Goal: Task Accomplishment & Management: Use online tool/utility

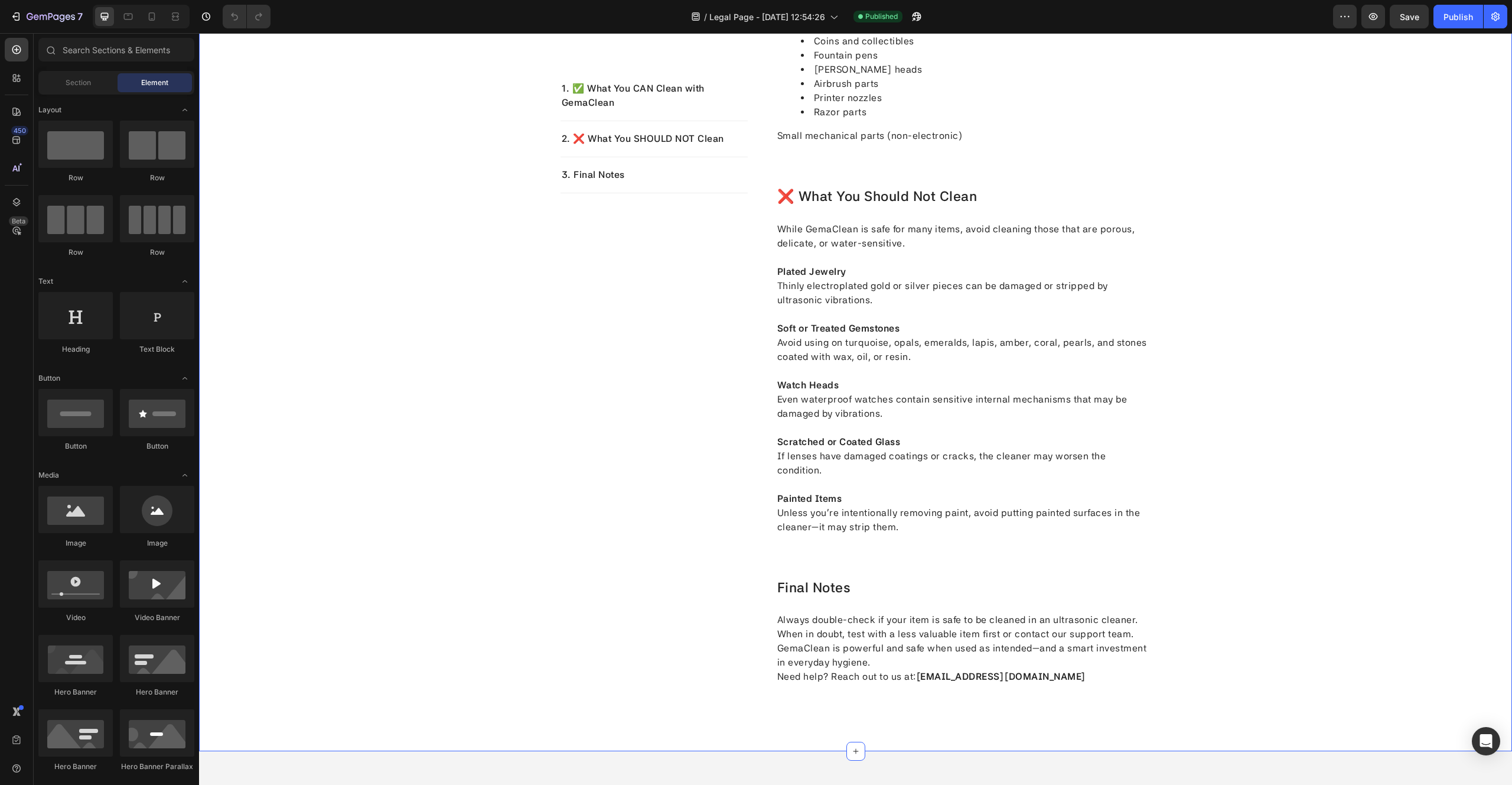
scroll to position [1093, 0]
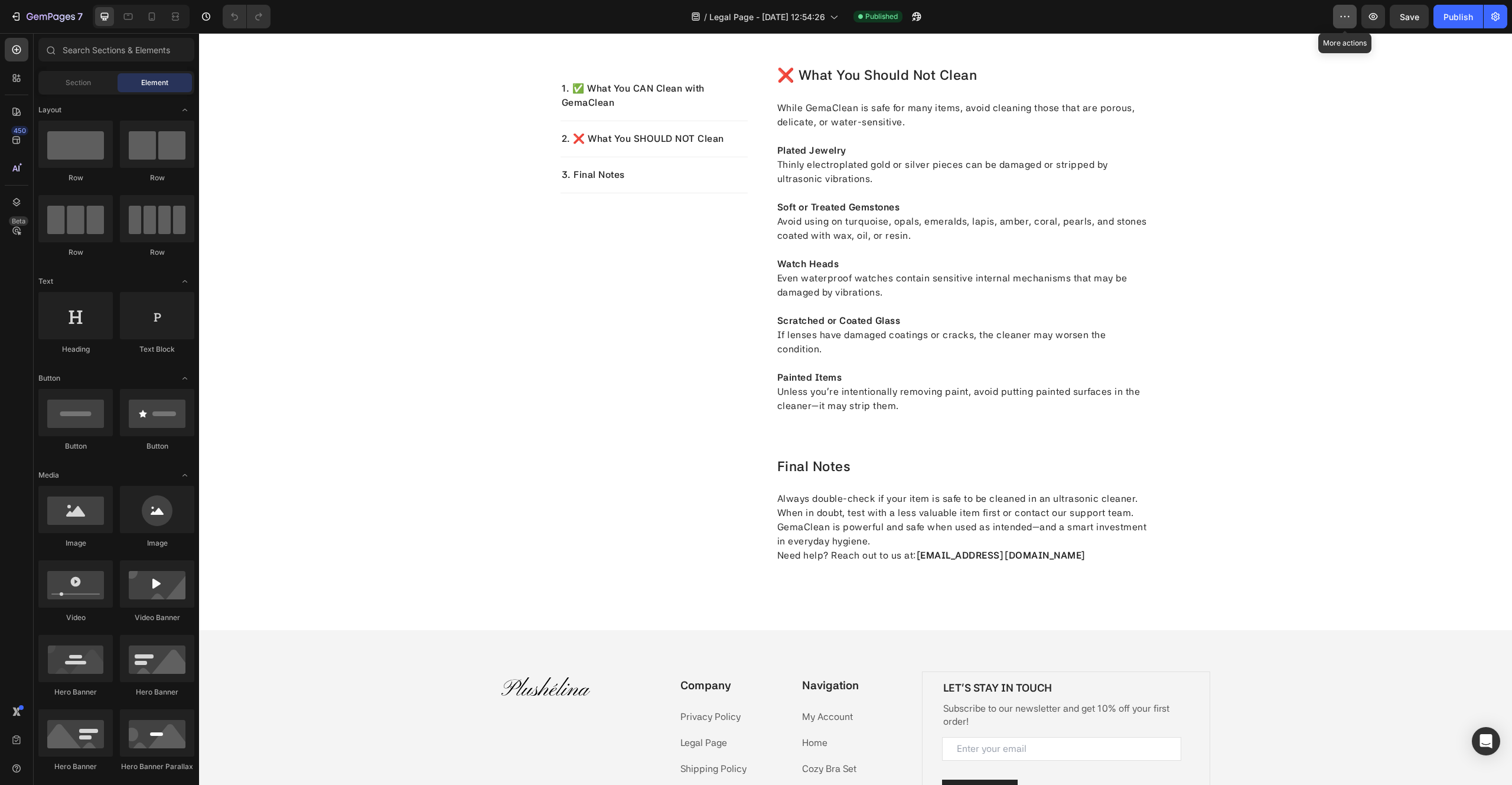
click at [1347, 17] on icon "button" at bounding box center [1345, 17] width 12 height 12
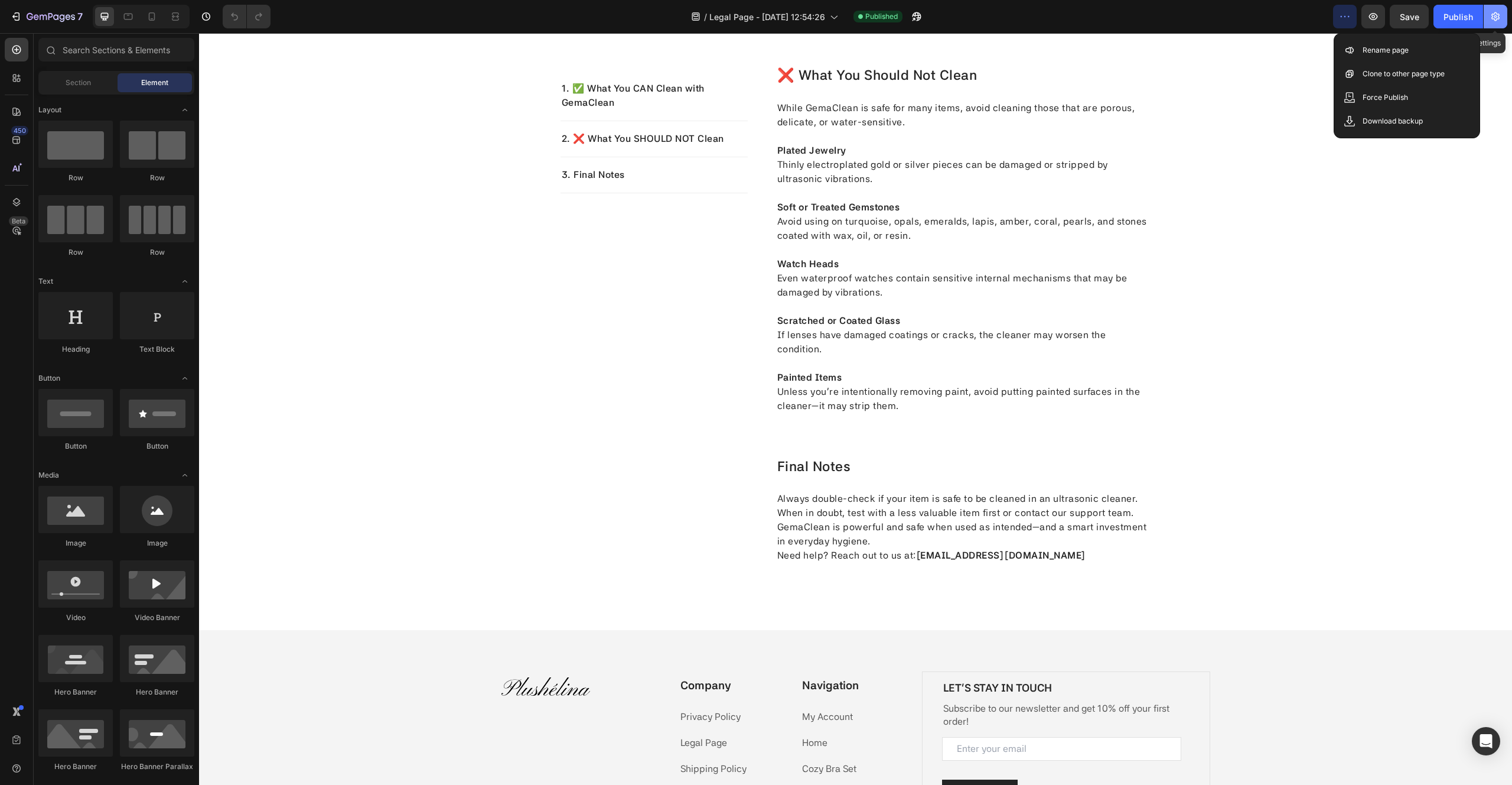
click at [1502, 21] on button "button" at bounding box center [1495, 16] width 23 height 23
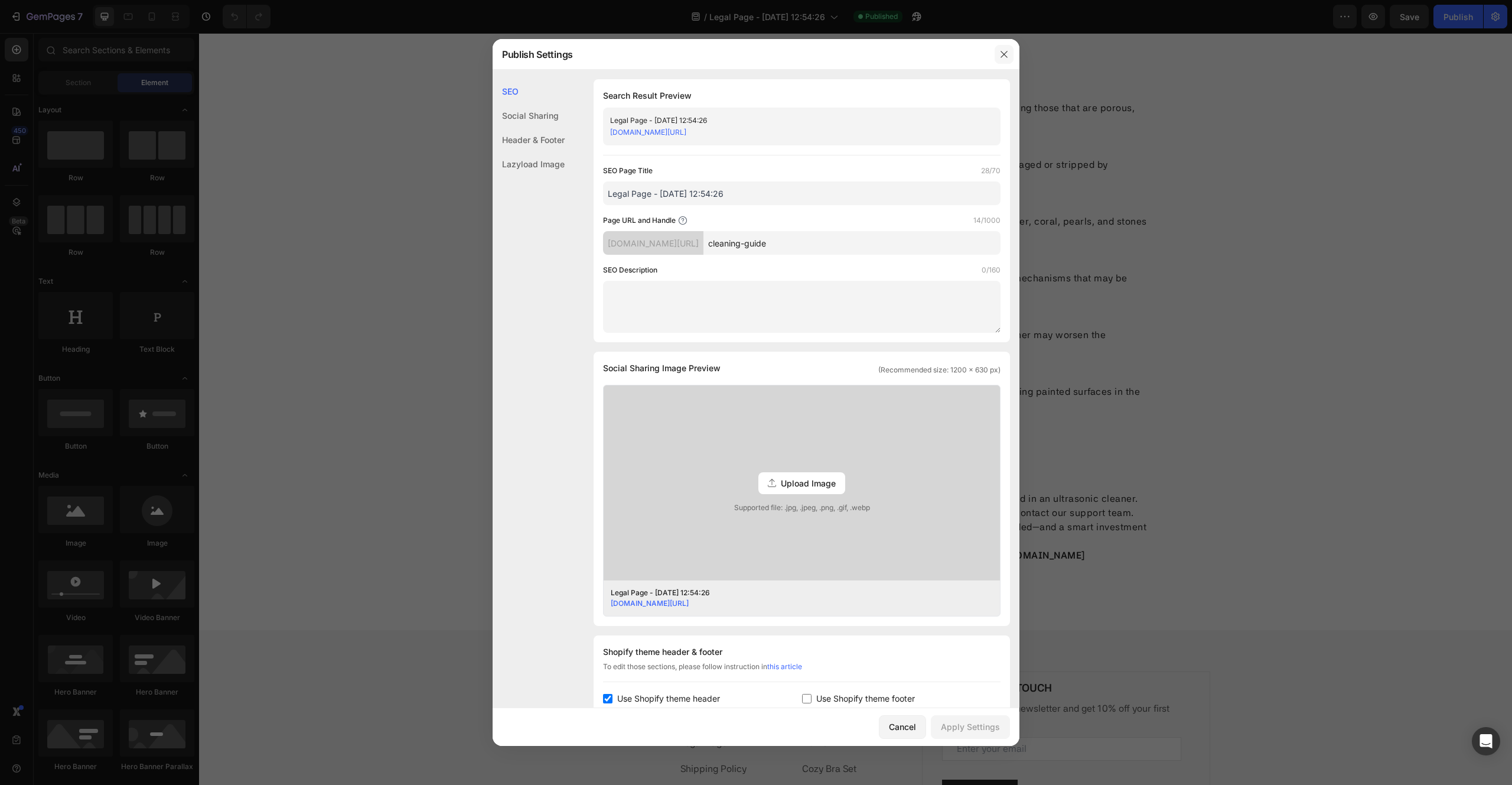
click at [1013, 55] on button "button" at bounding box center [1004, 54] width 19 height 19
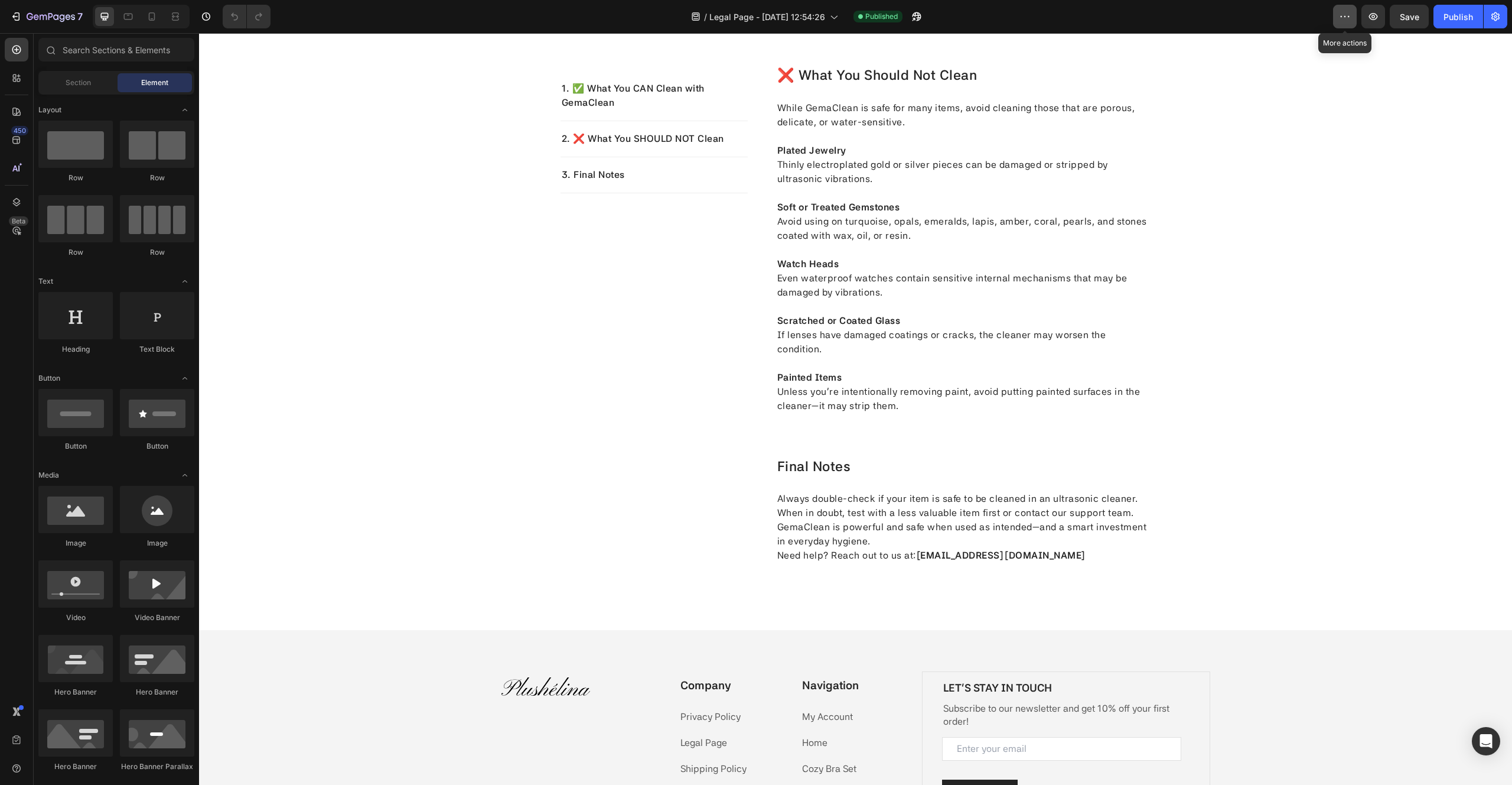
click at [1351, 14] on icon "button" at bounding box center [1345, 17] width 12 height 12
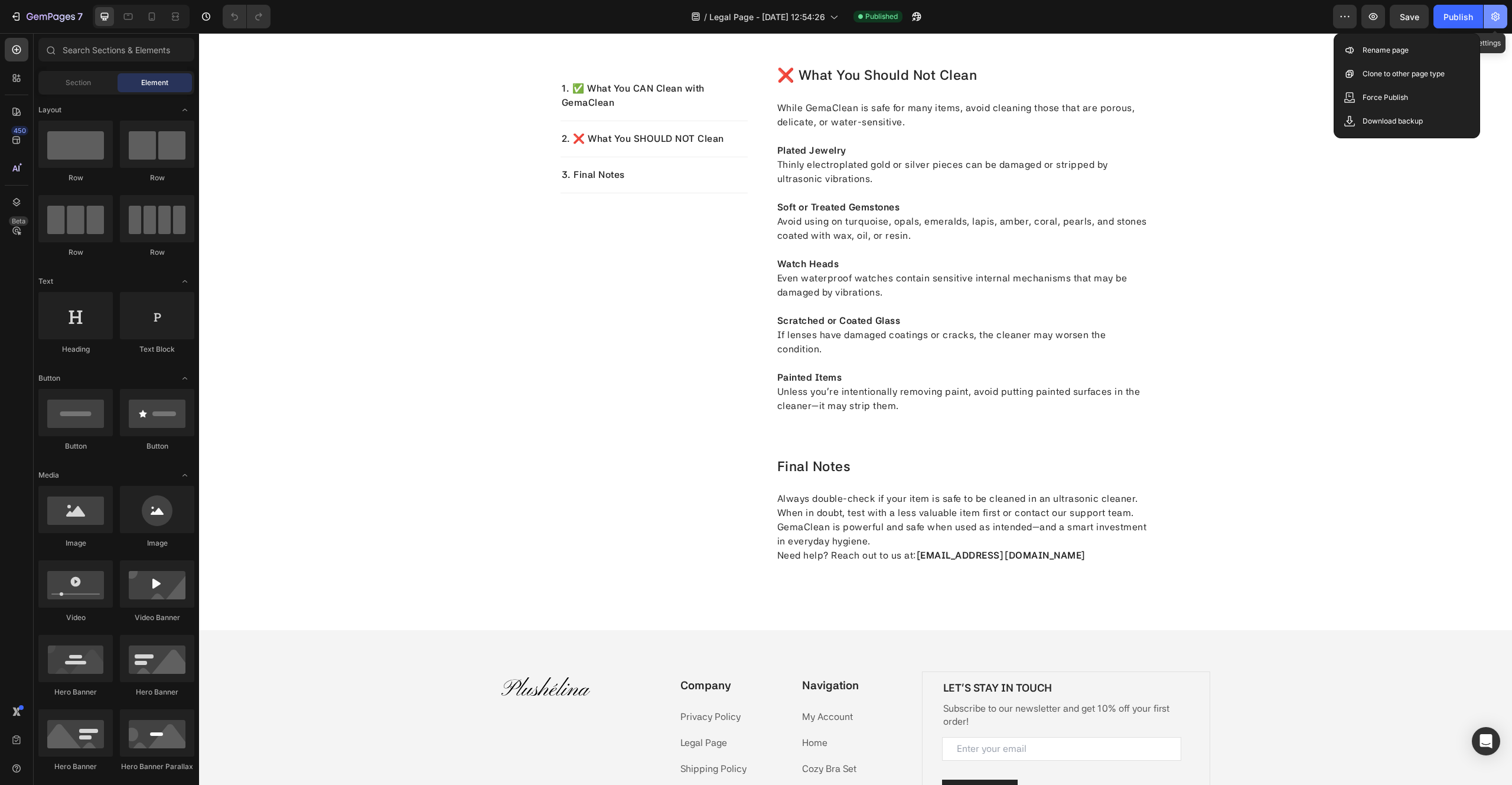
click at [1493, 19] on icon "button" at bounding box center [1496, 17] width 12 height 12
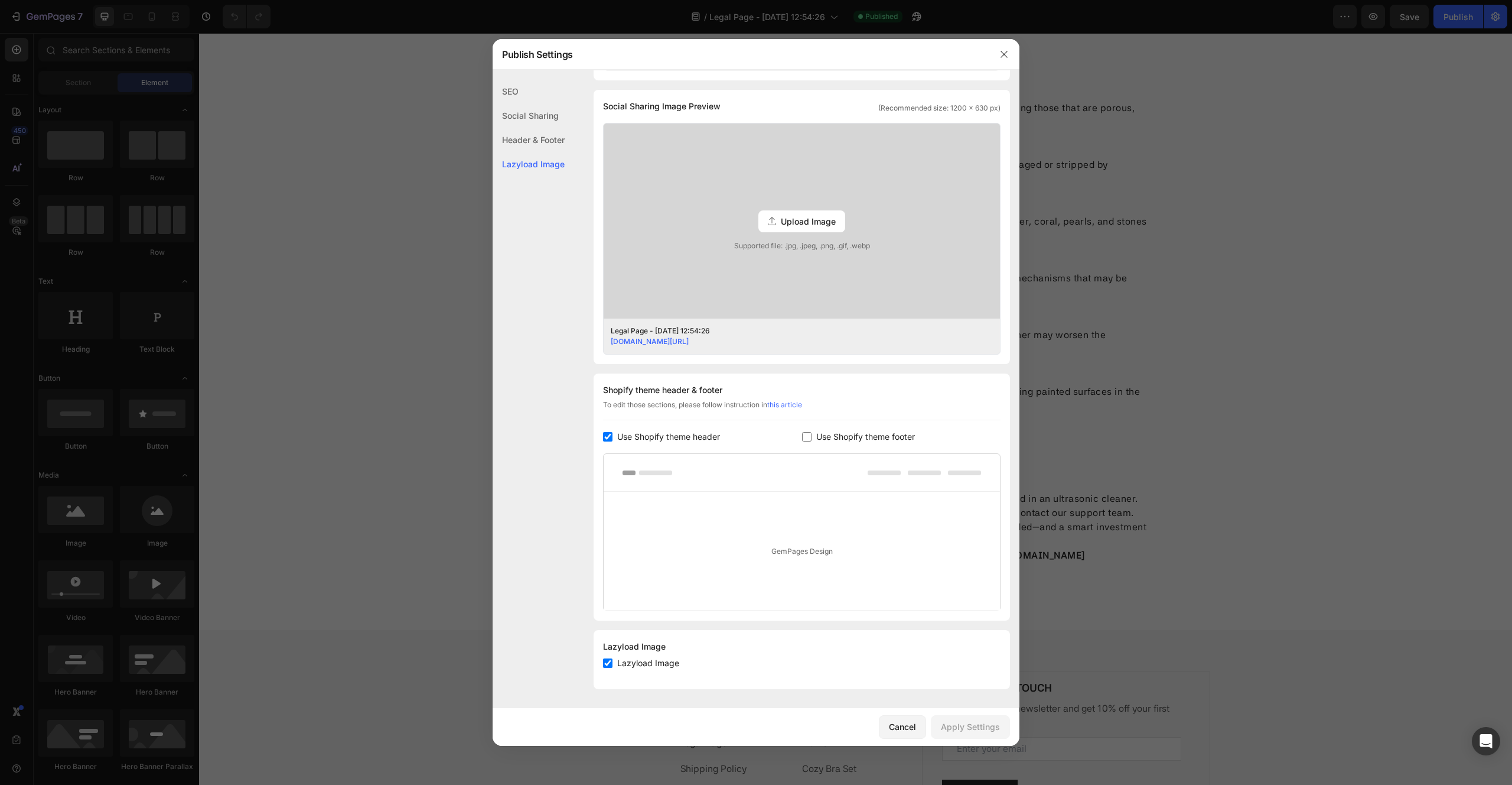
scroll to position [0, 0]
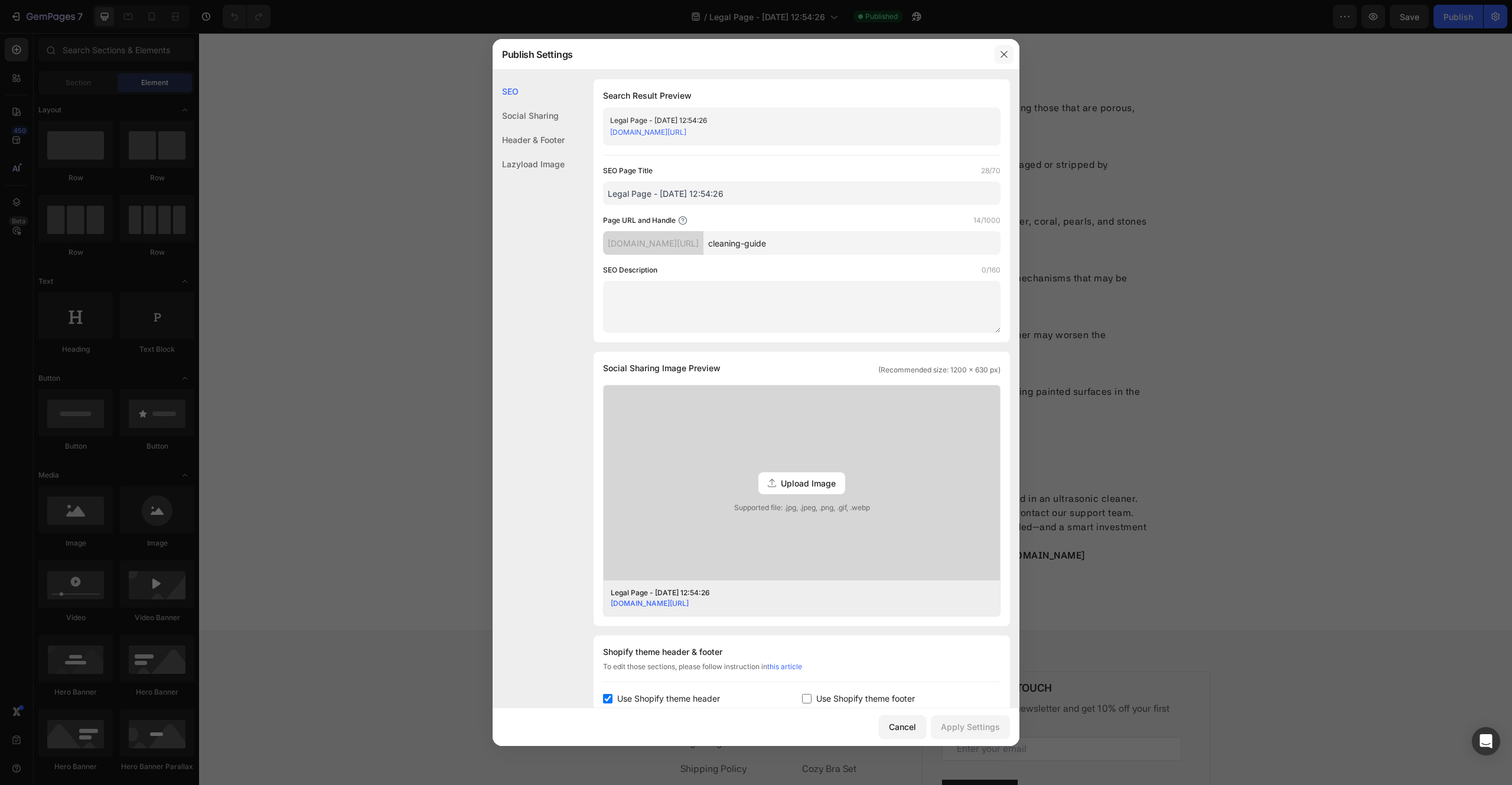
drag, startPoint x: 1000, startPoint y: 51, endPoint x: 785, endPoint y: 41, distance: 215.2
click at [1000, 51] on icon "button" at bounding box center [1004, 54] width 10 height 10
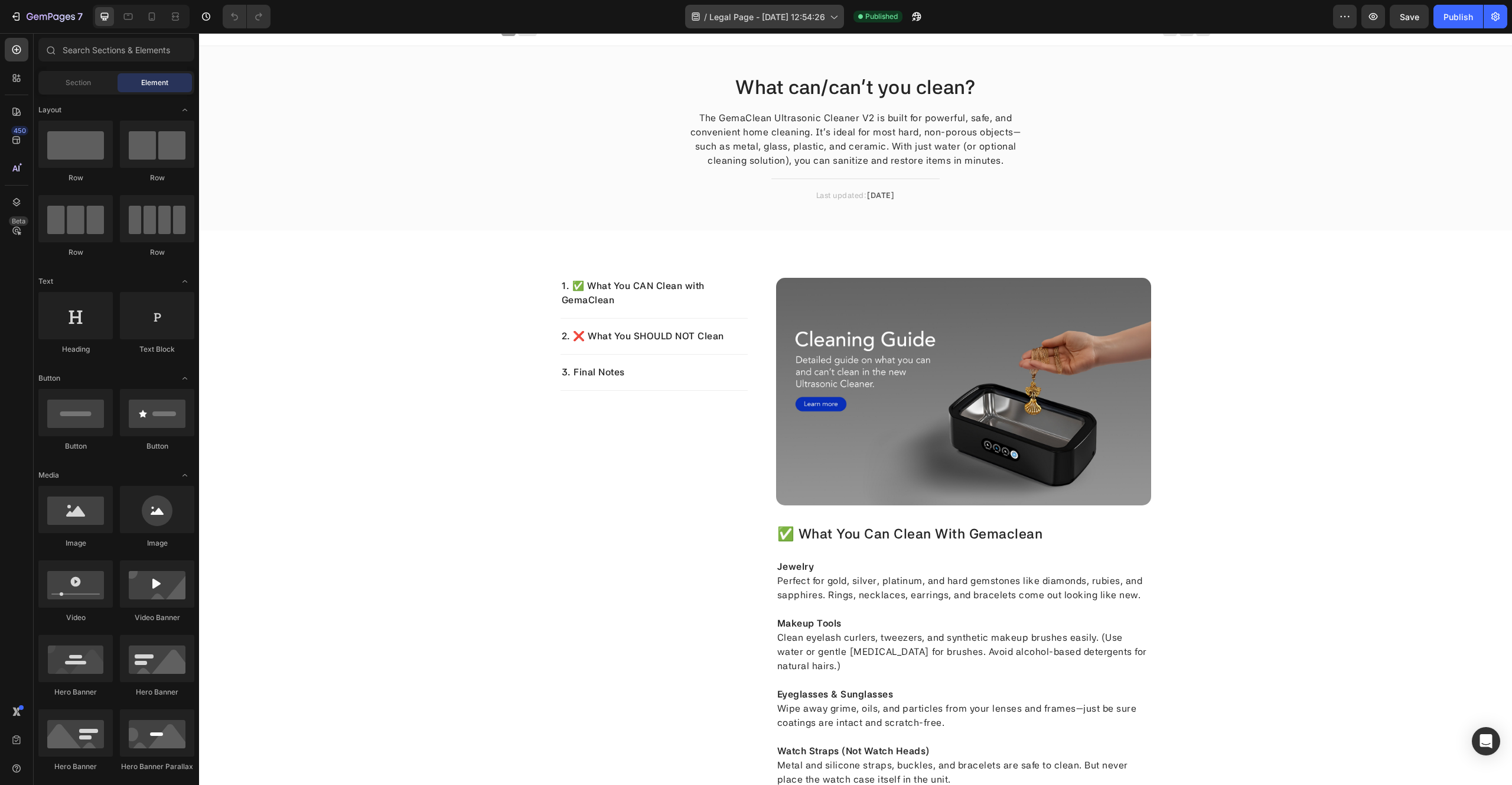
scroll to position [2, 0]
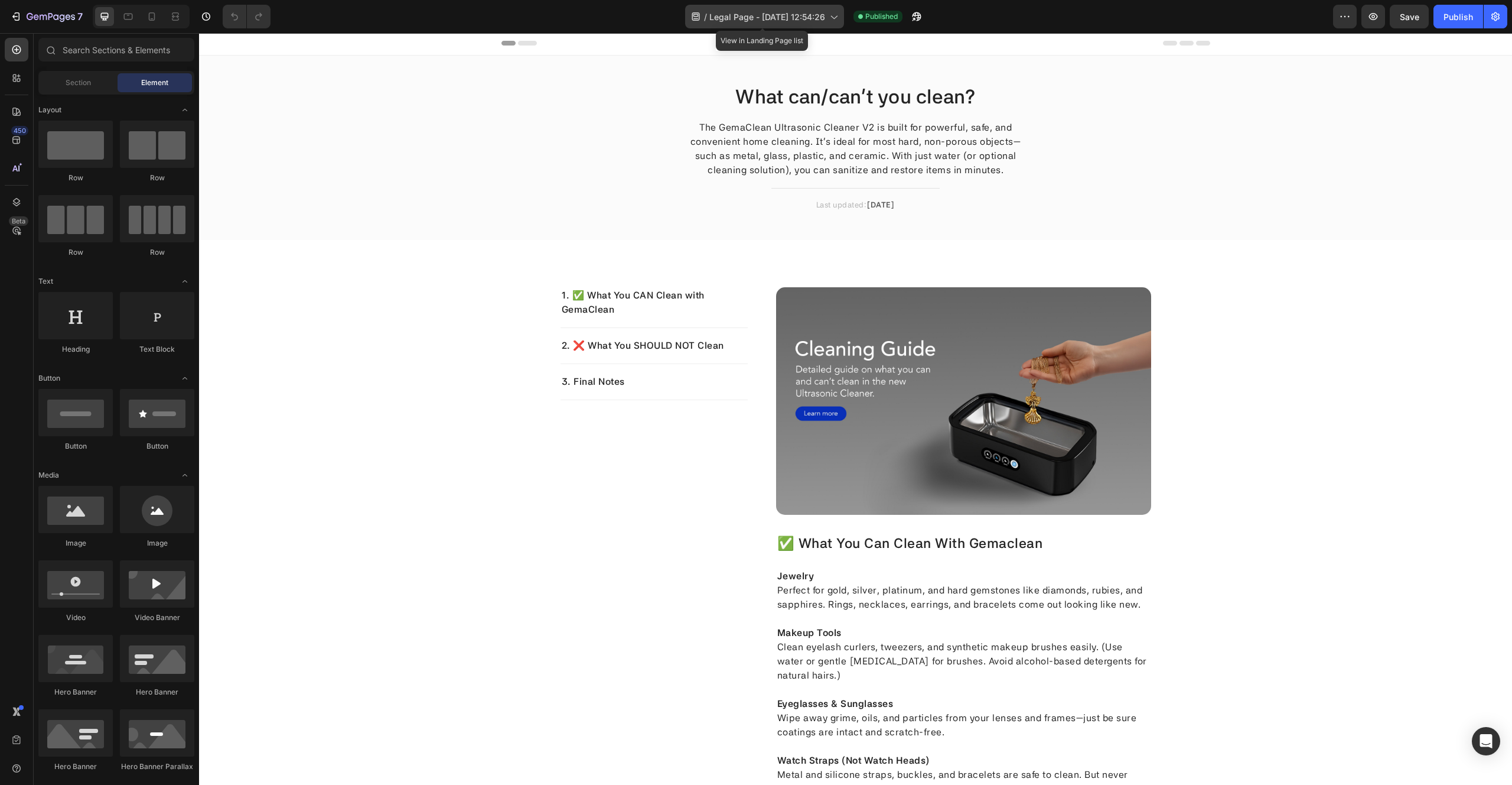
click at [832, 21] on icon at bounding box center [833, 17] width 12 height 12
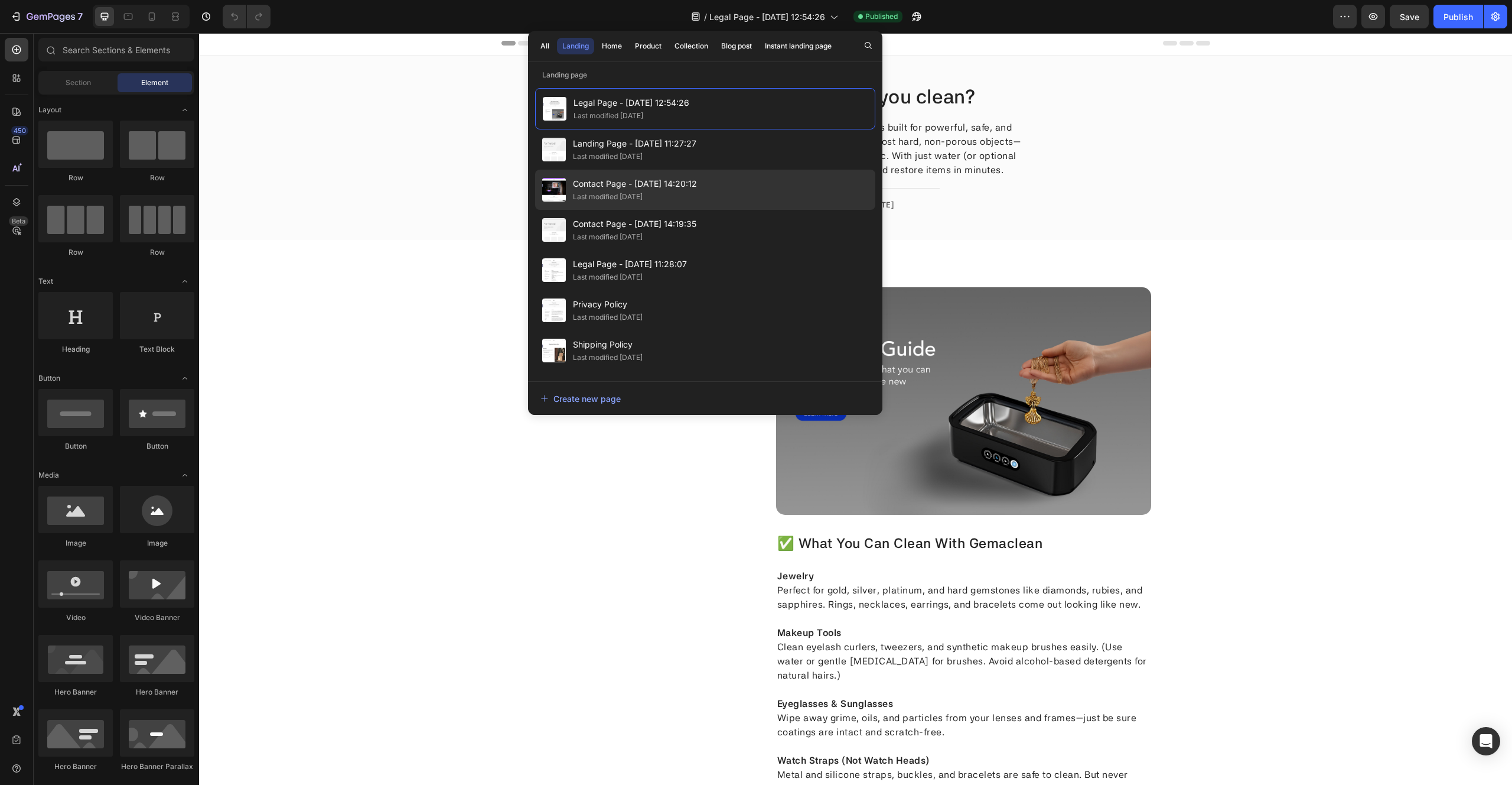
click at [643, 200] on div "Last modified 3 months ago" at bounding box center [608, 197] width 70 height 12
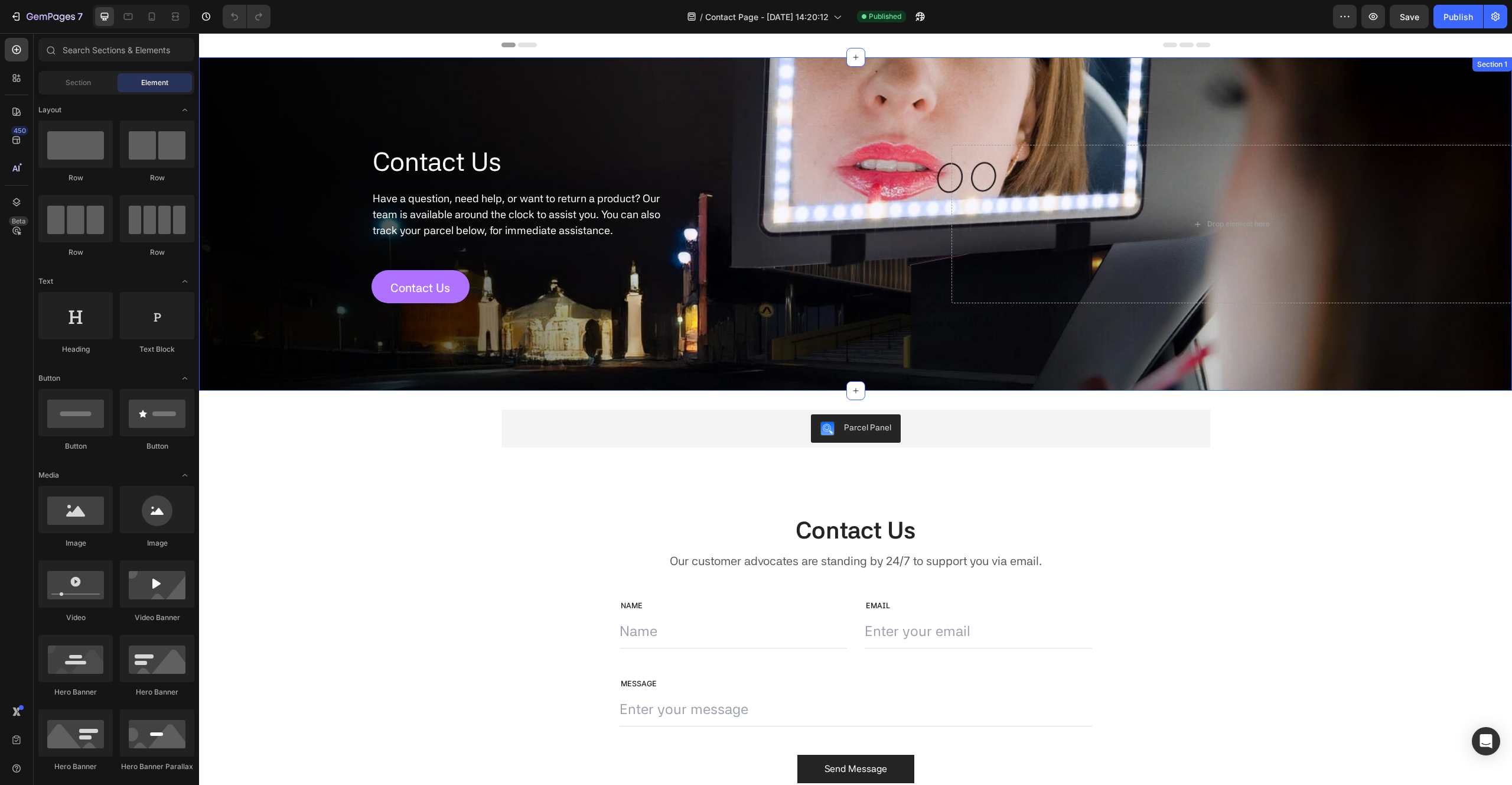
click at [248, 173] on div "Contact Us Heading Have a question, need help, or want to return a product? Our…" at bounding box center [856, 224] width 1313 height 334
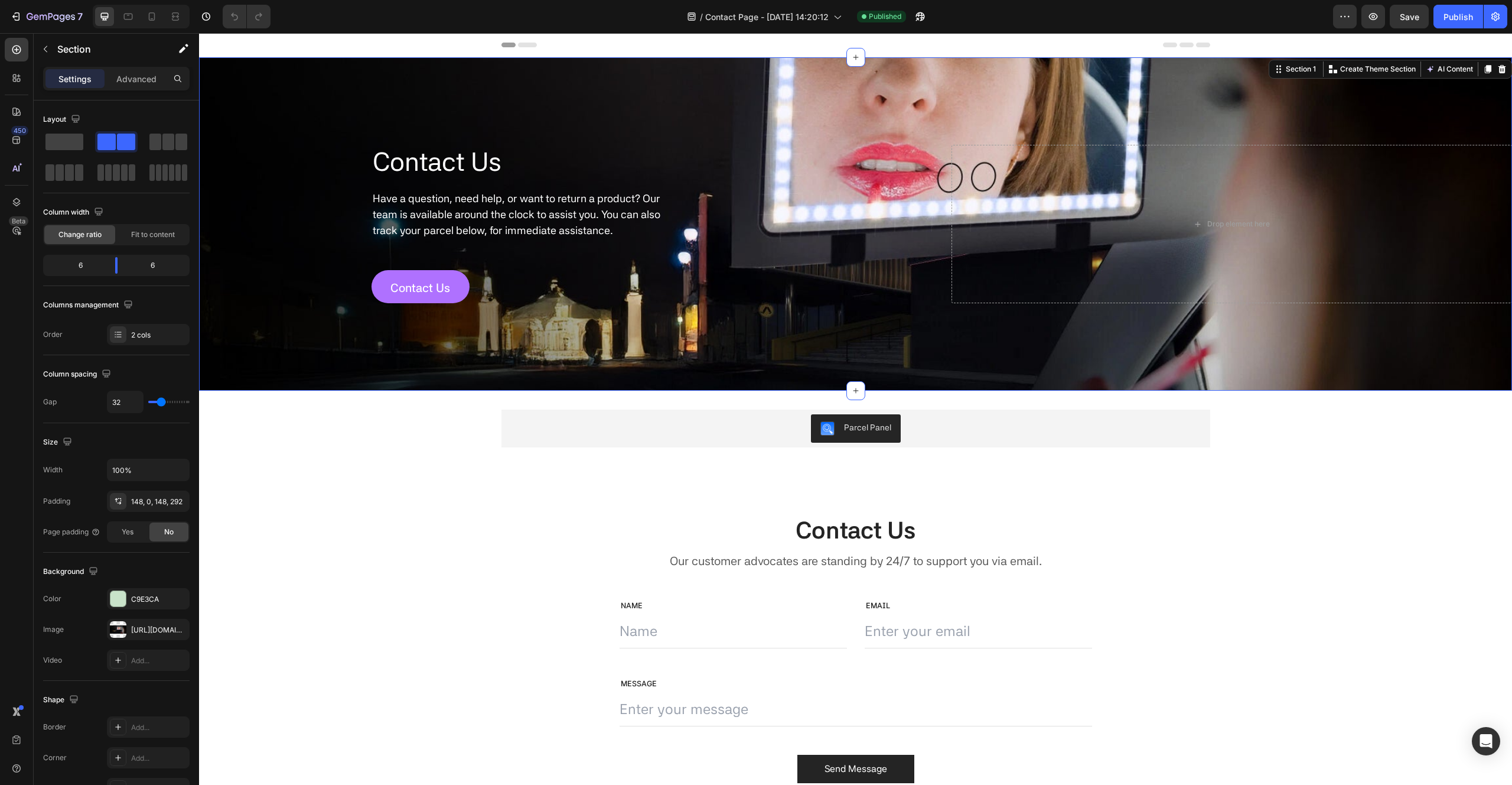
click at [242, 214] on div "Contact Us Heading Have a question, need help, or want to return a product? Our…" at bounding box center [856, 224] width 1313 height 334
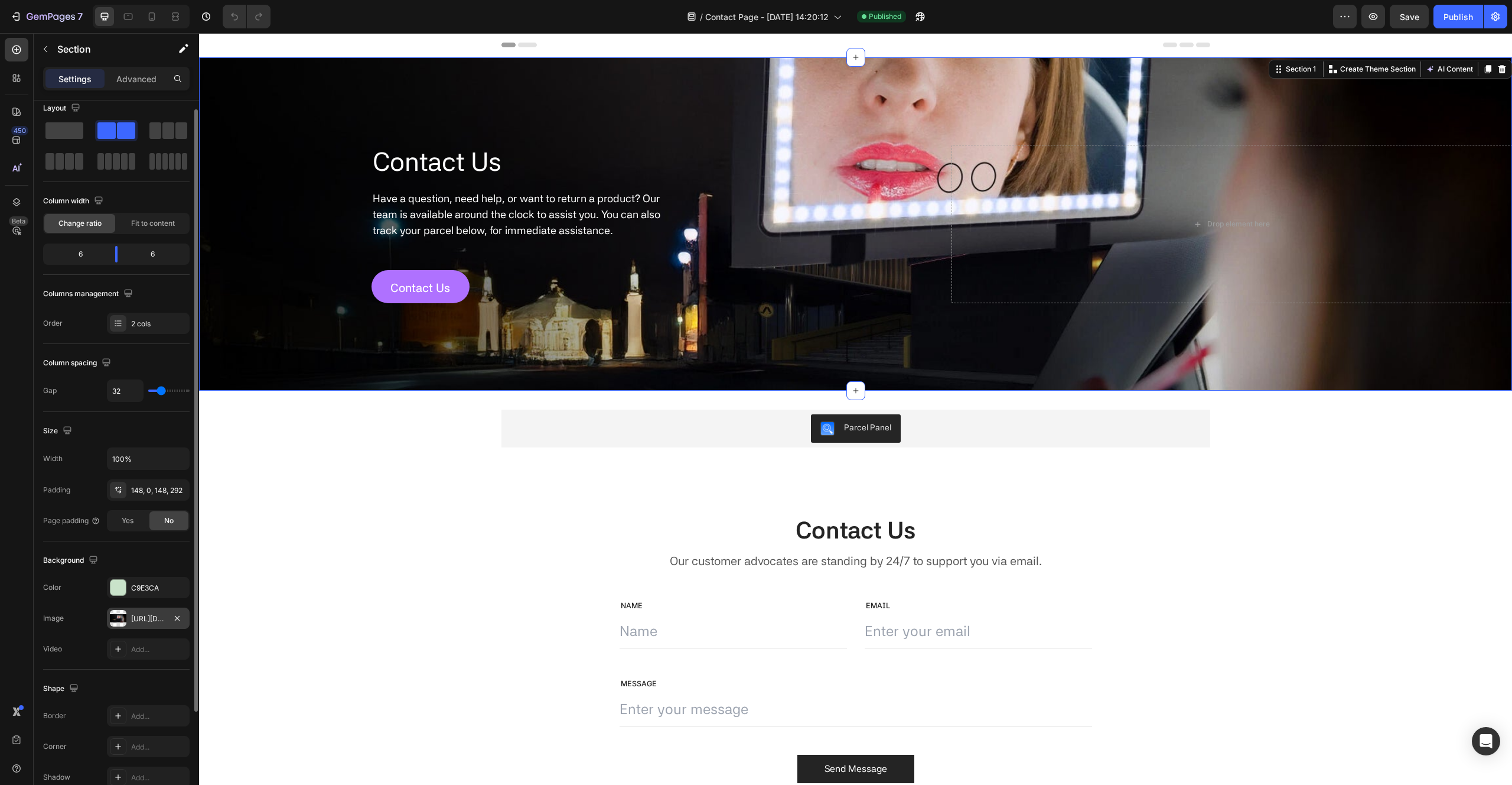
click at [127, 620] on div "https://cdn.shopify.com/s/files/1/0929/3247/3219/files/gempages_568434677711373…" at bounding box center [148, 618] width 82 height 21
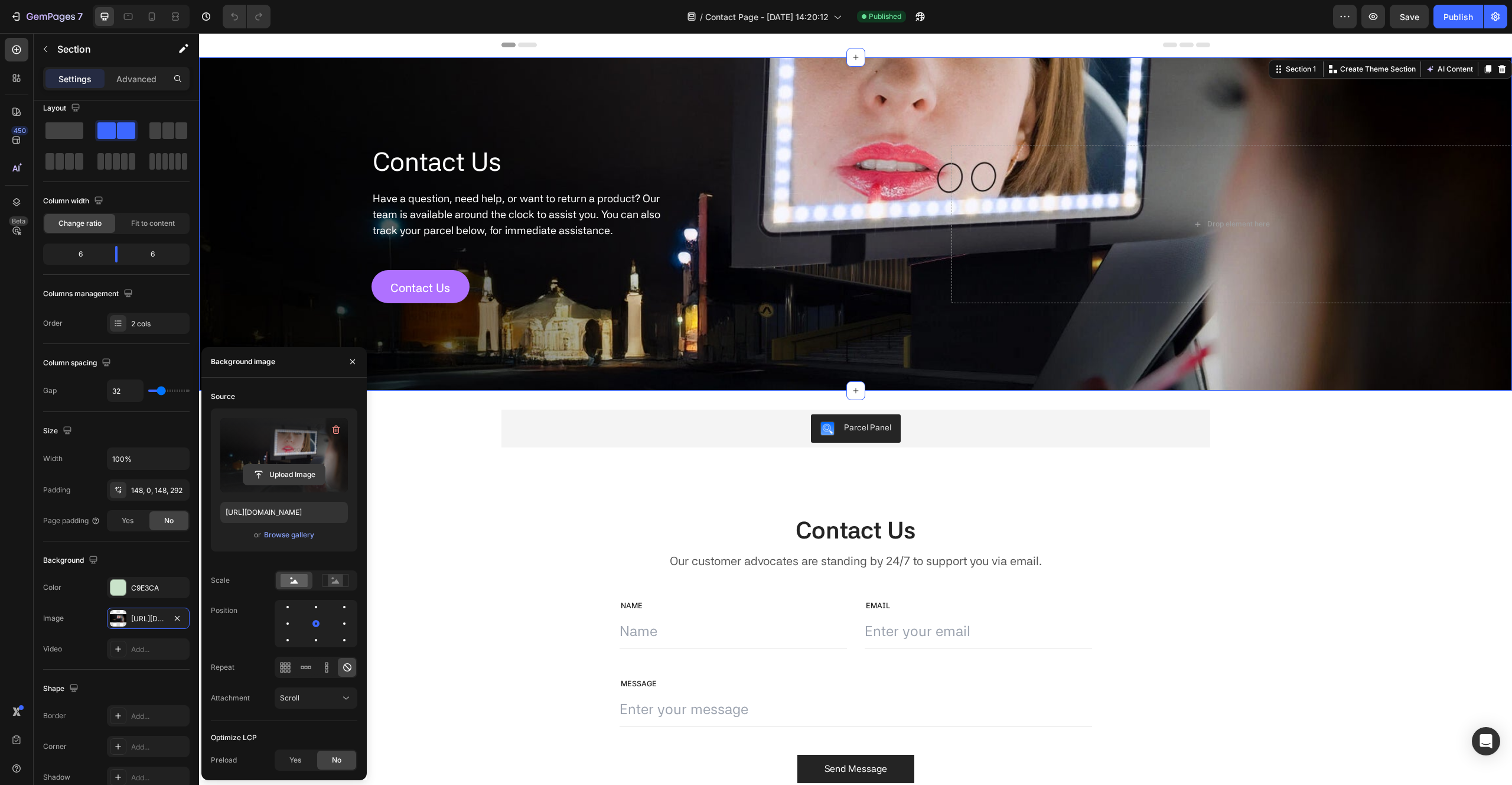
click at [294, 472] on input "file" at bounding box center [283, 474] width 81 height 20
click at [292, 535] on div "Browse gallery" at bounding box center [289, 535] width 50 height 11
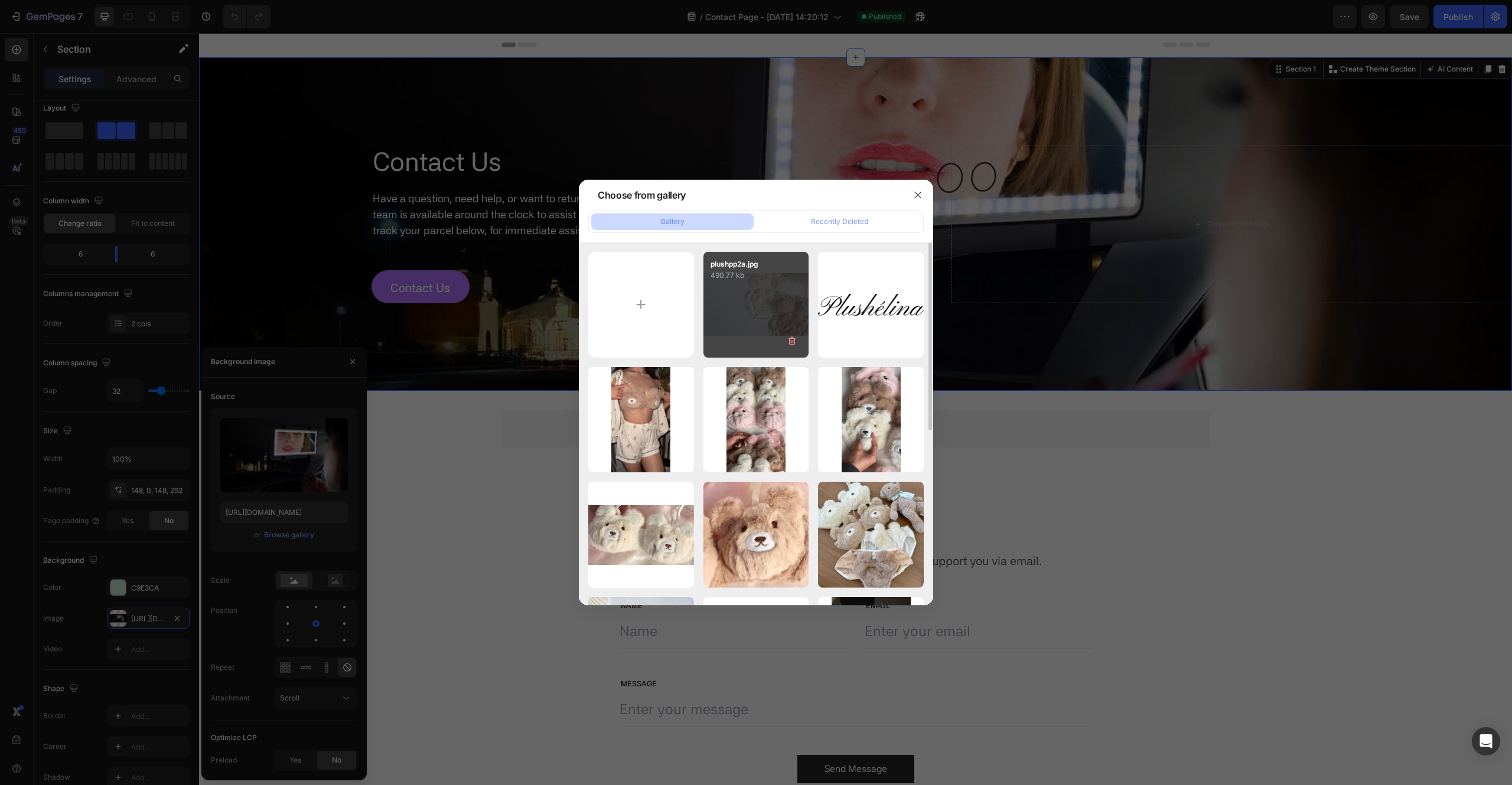
click at [729, 303] on div "plushpp2a.jpg 490.77 kb" at bounding box center [756, 305] width 106 height 106
type input "https://cdn.shopify.com/s/files/1/0929/3247/3219/files/gempages_568434677711373…"
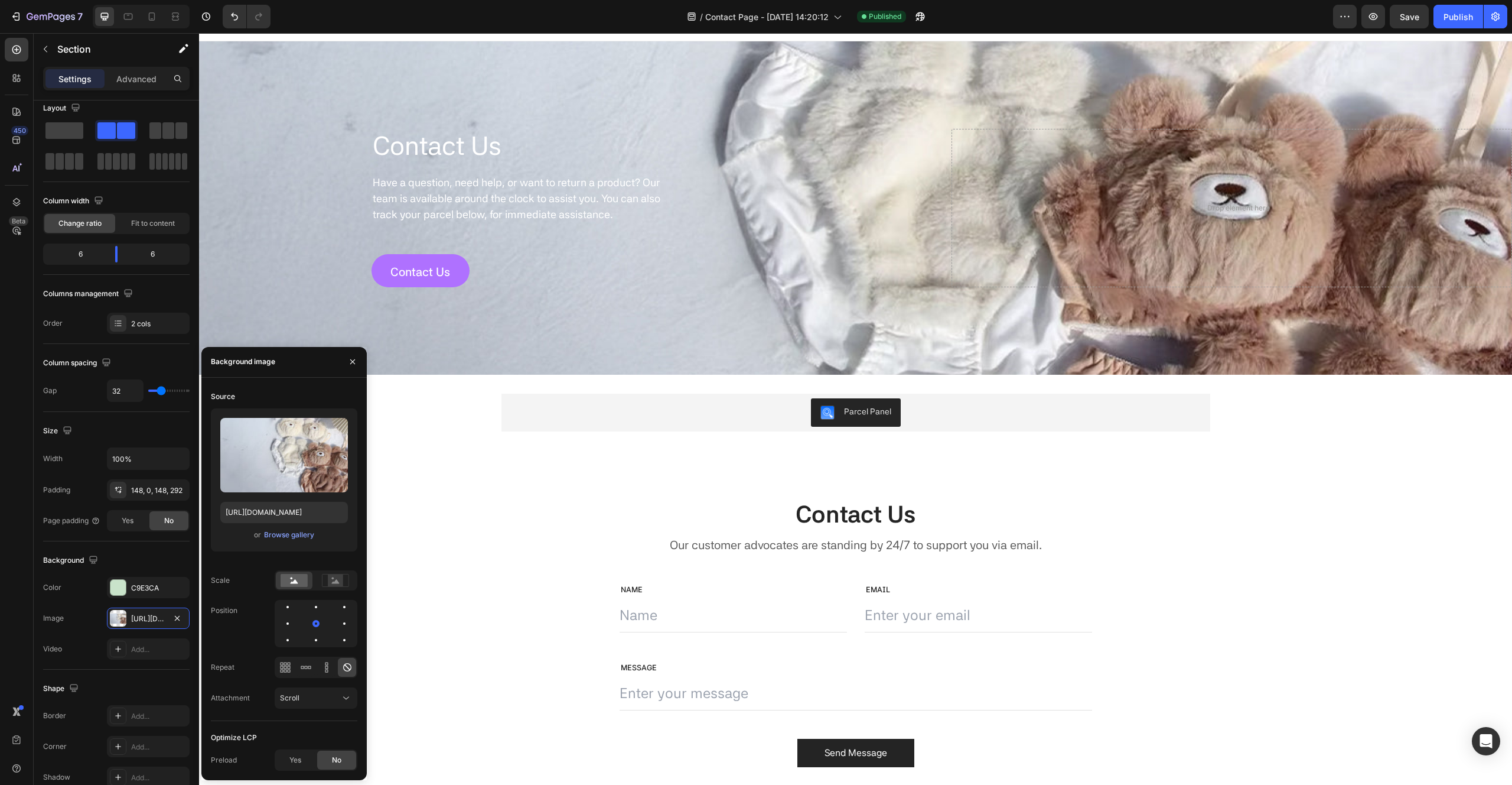
scroll to position [0, 0]
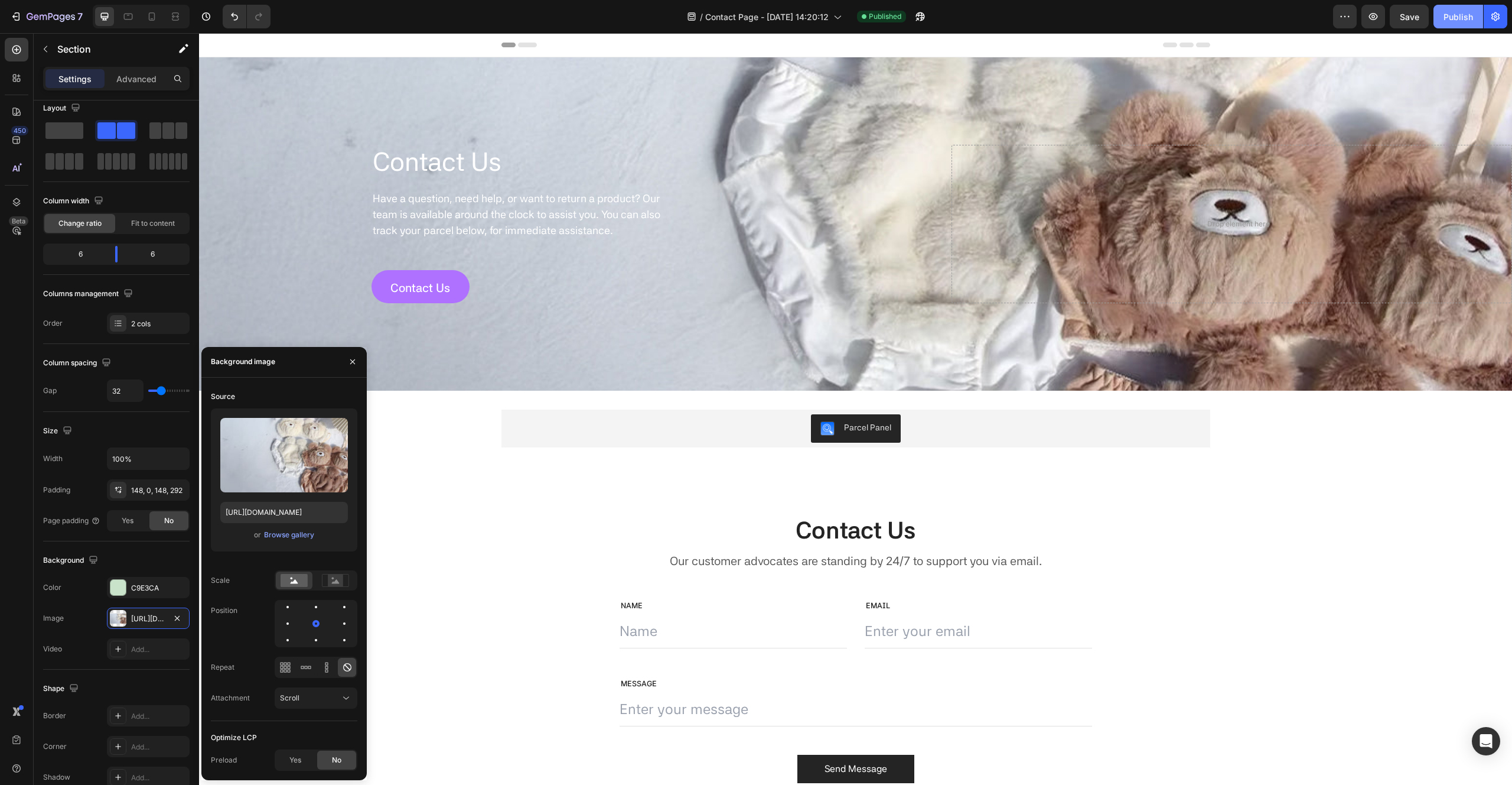
click at [1461, 17] on div "Publish" at bounding box center [1458, 17] width 29 height 13
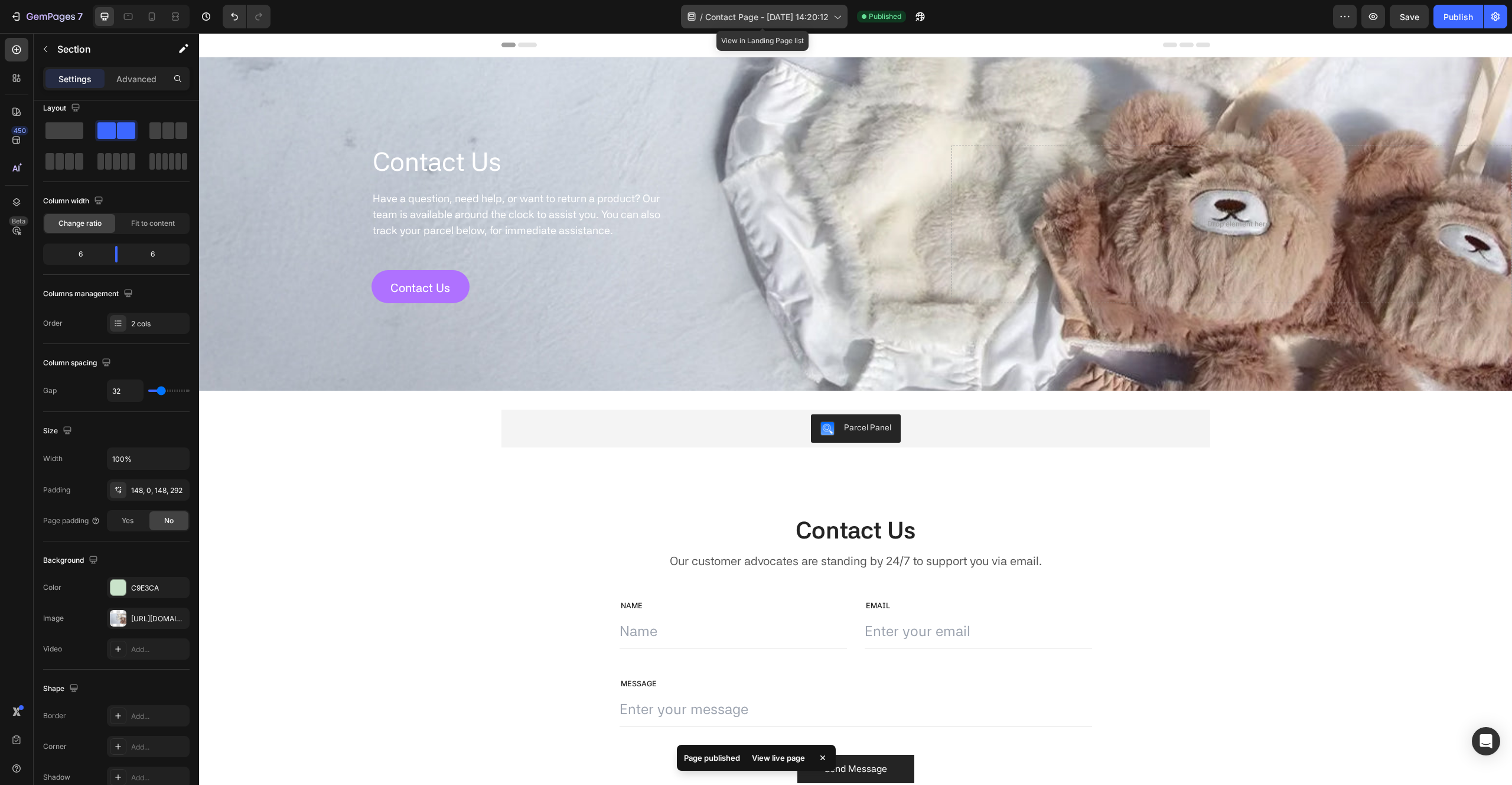
click at [824, 22] on span "Contact Page - [DATE] 14:20:12" at bounding box center [767, 17] width 123 height 13
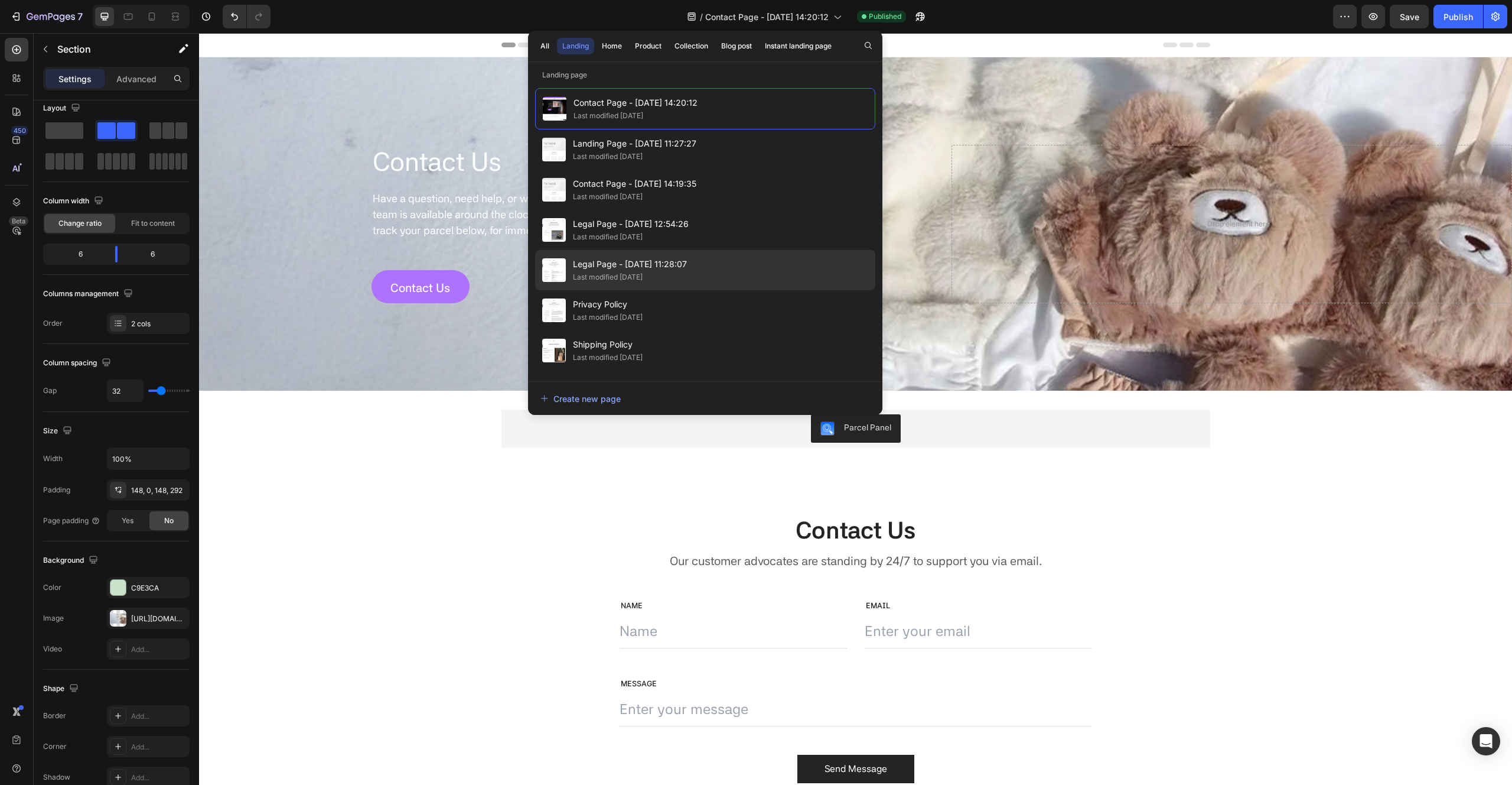
click at [769, 272] on div "Legal Page - Mar 7, 11:28:07 Last modified 4 months ago" at bounding box center [705, 270] width 340 height 40
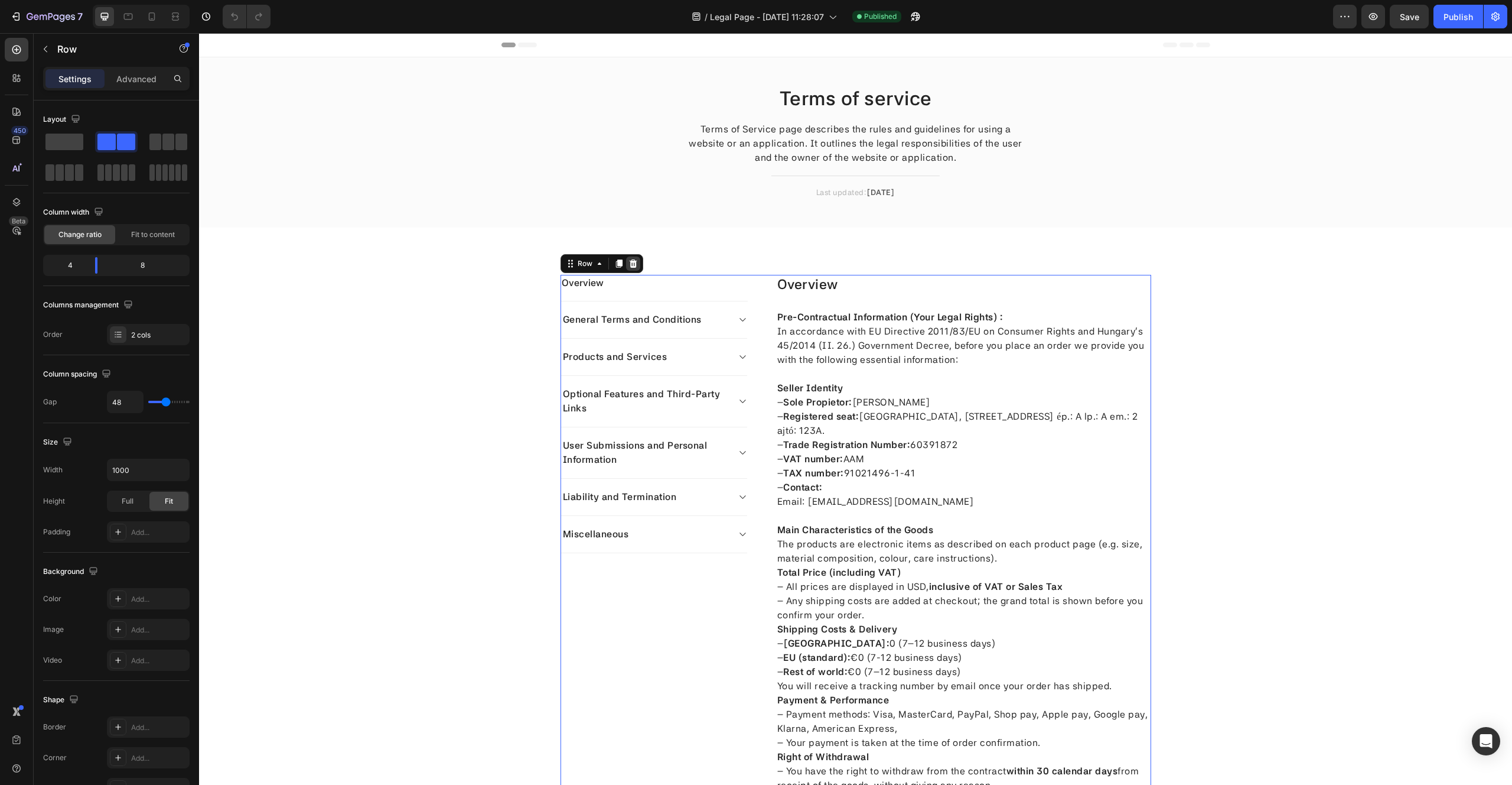
click at [631, 261] on icon at bounding box center [632, 264] width 8 height 8
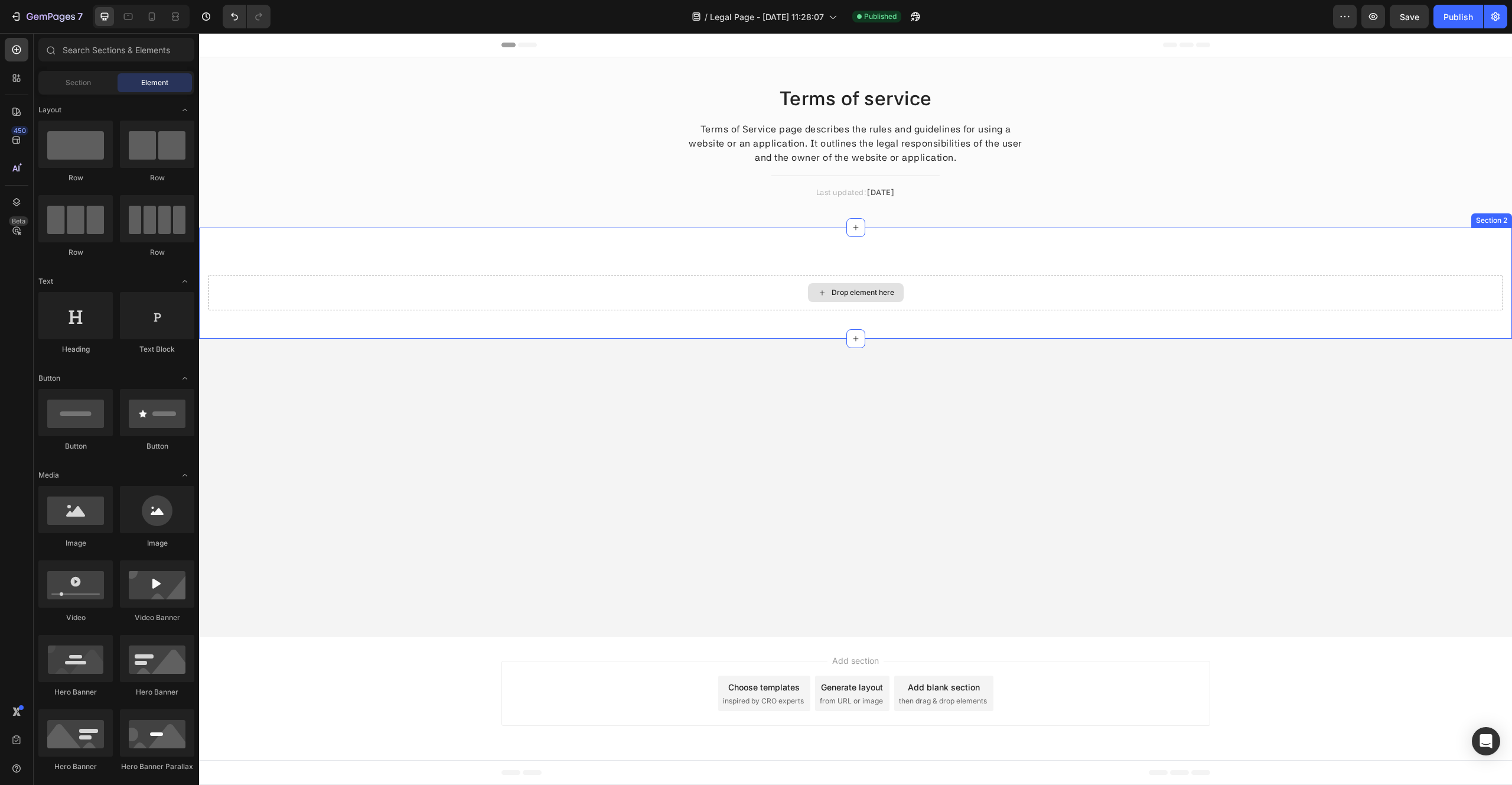
click at [842, 291] on div "Drop element here" at bounding box center [863, 293] width 63 height 10
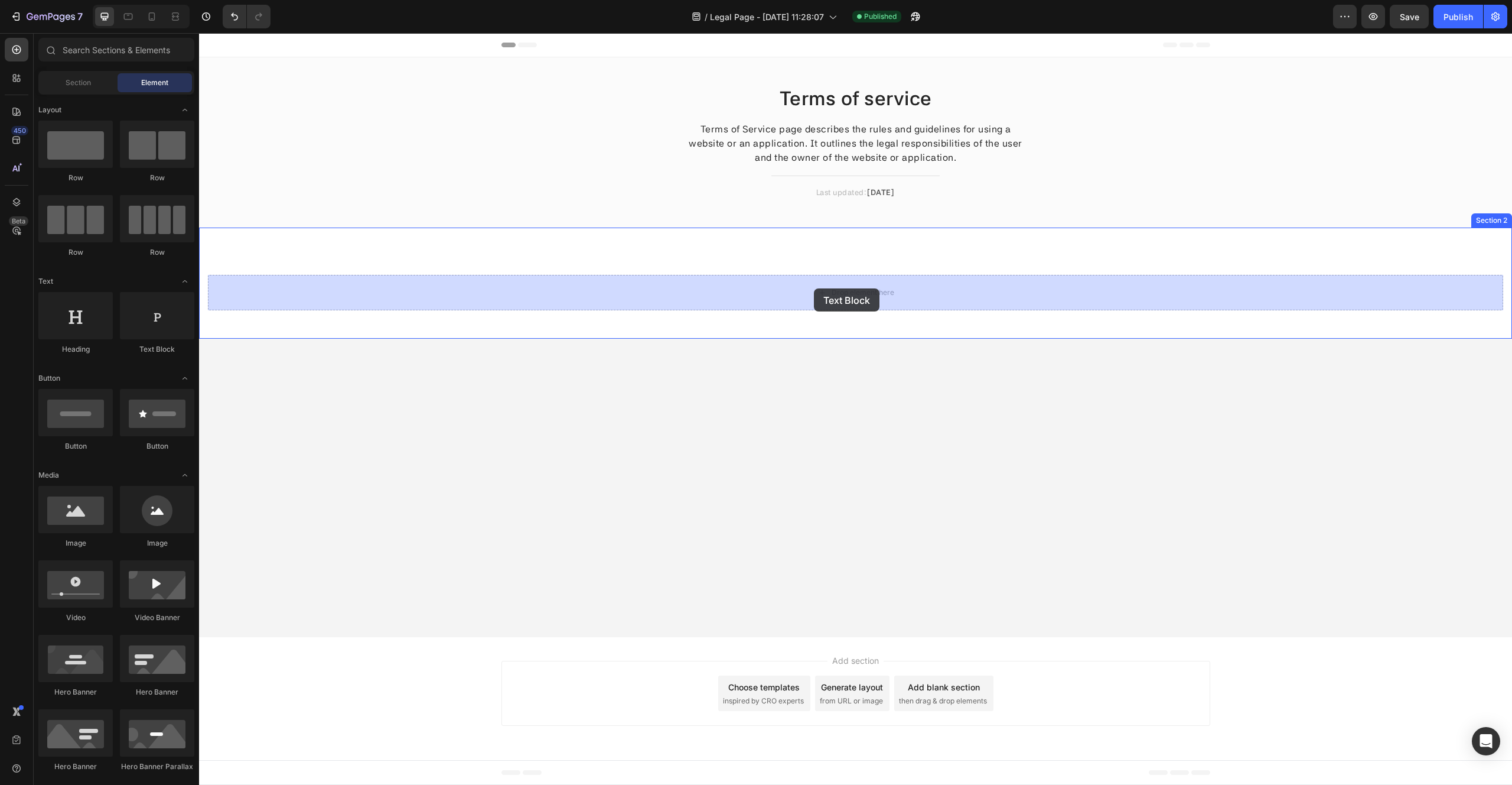
drag, startPoint x: 343, startPoint y: 356, endPoint x: 814, endPoint y: 288, distance: 475.9
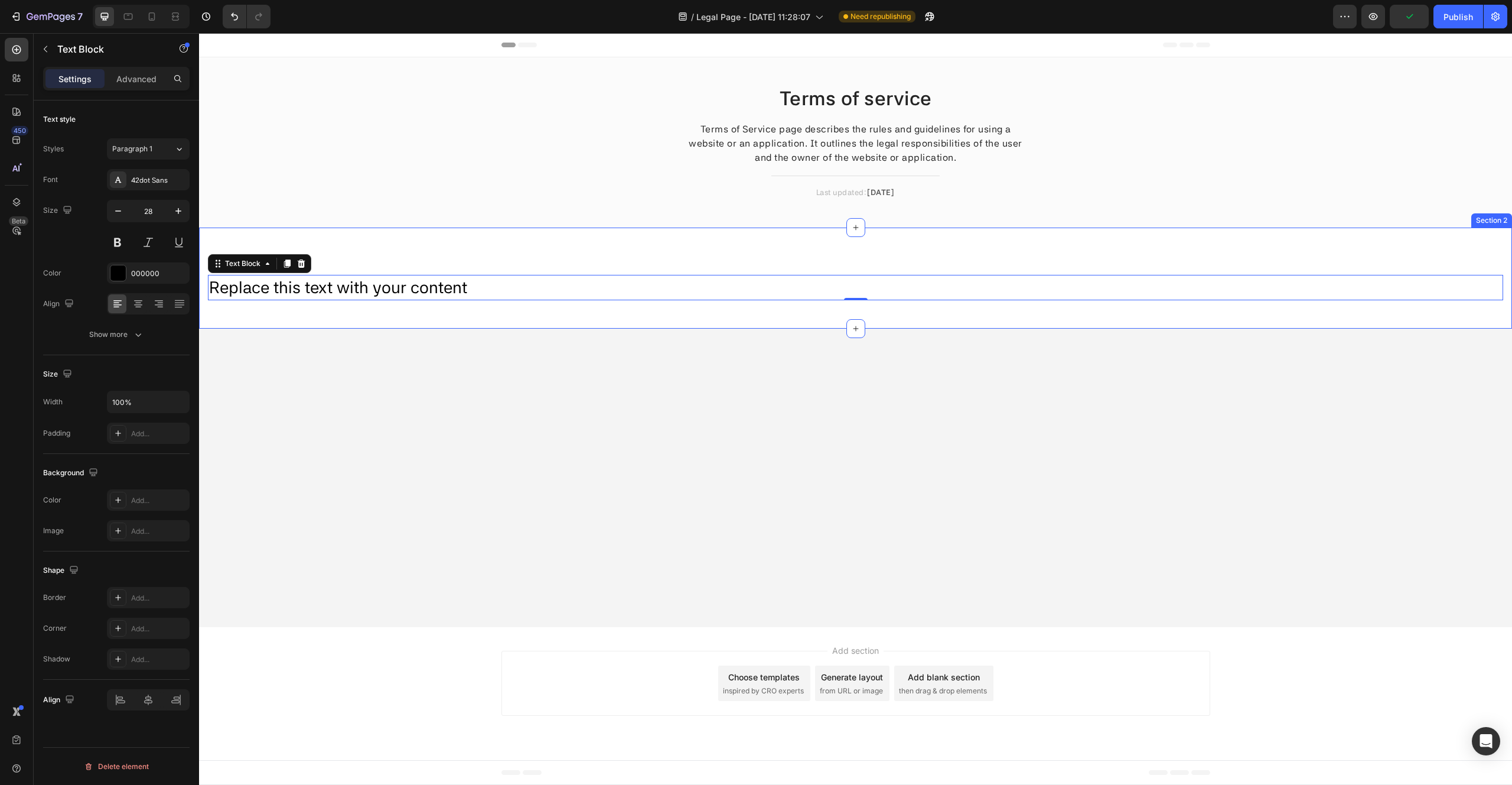
click at [351, 253] on div "Replace this text with your content Text Block 0 Section 2" at bounding box center [856, 278] width 1313 height 101
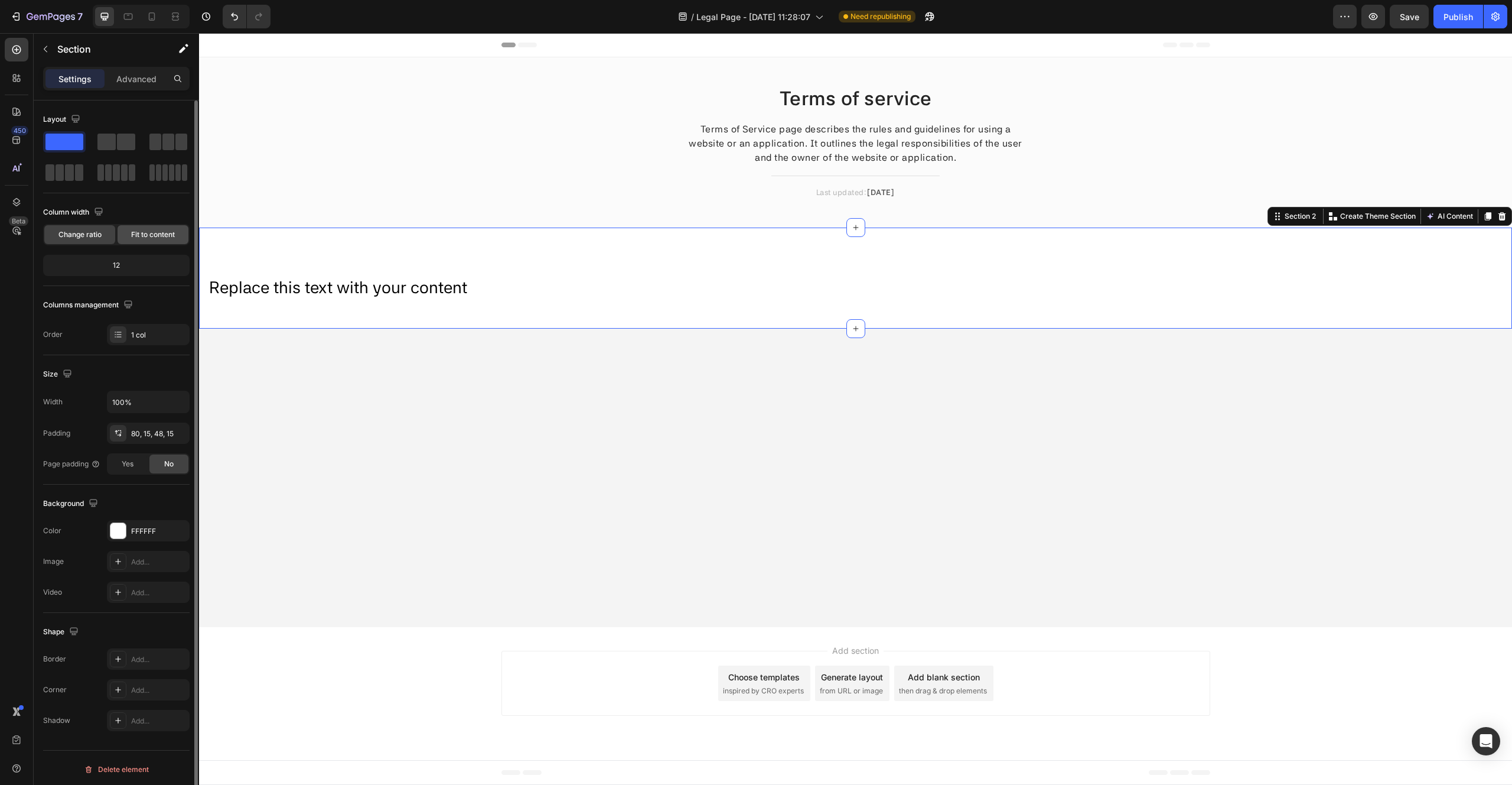
click at [149, 232] on span "Fit to content" at bounding box center [153, 235] width 44 height 11
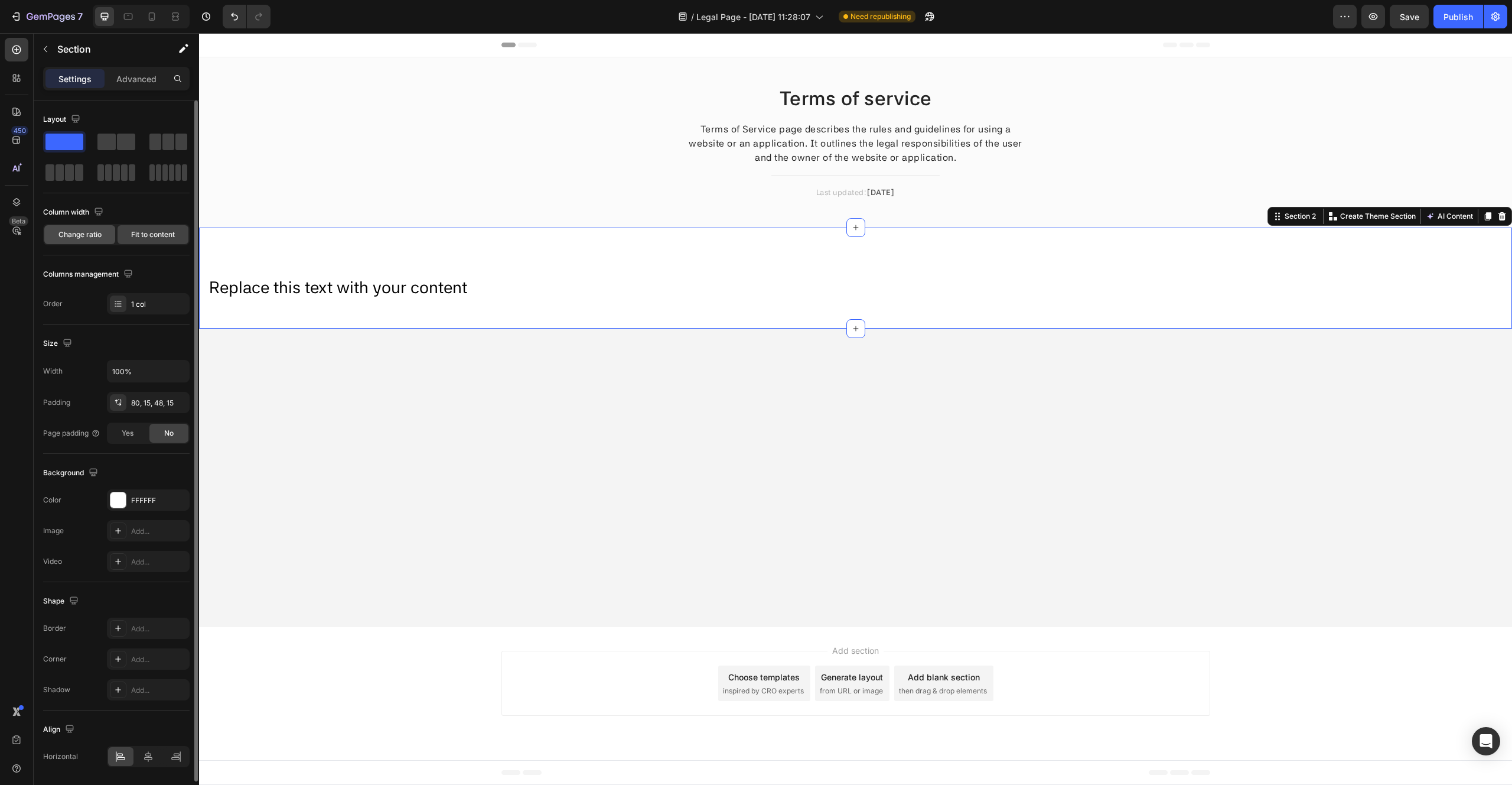
click at [81, 235] on span "Change ratio" at bounding box center [80, 235] width 43 height 11
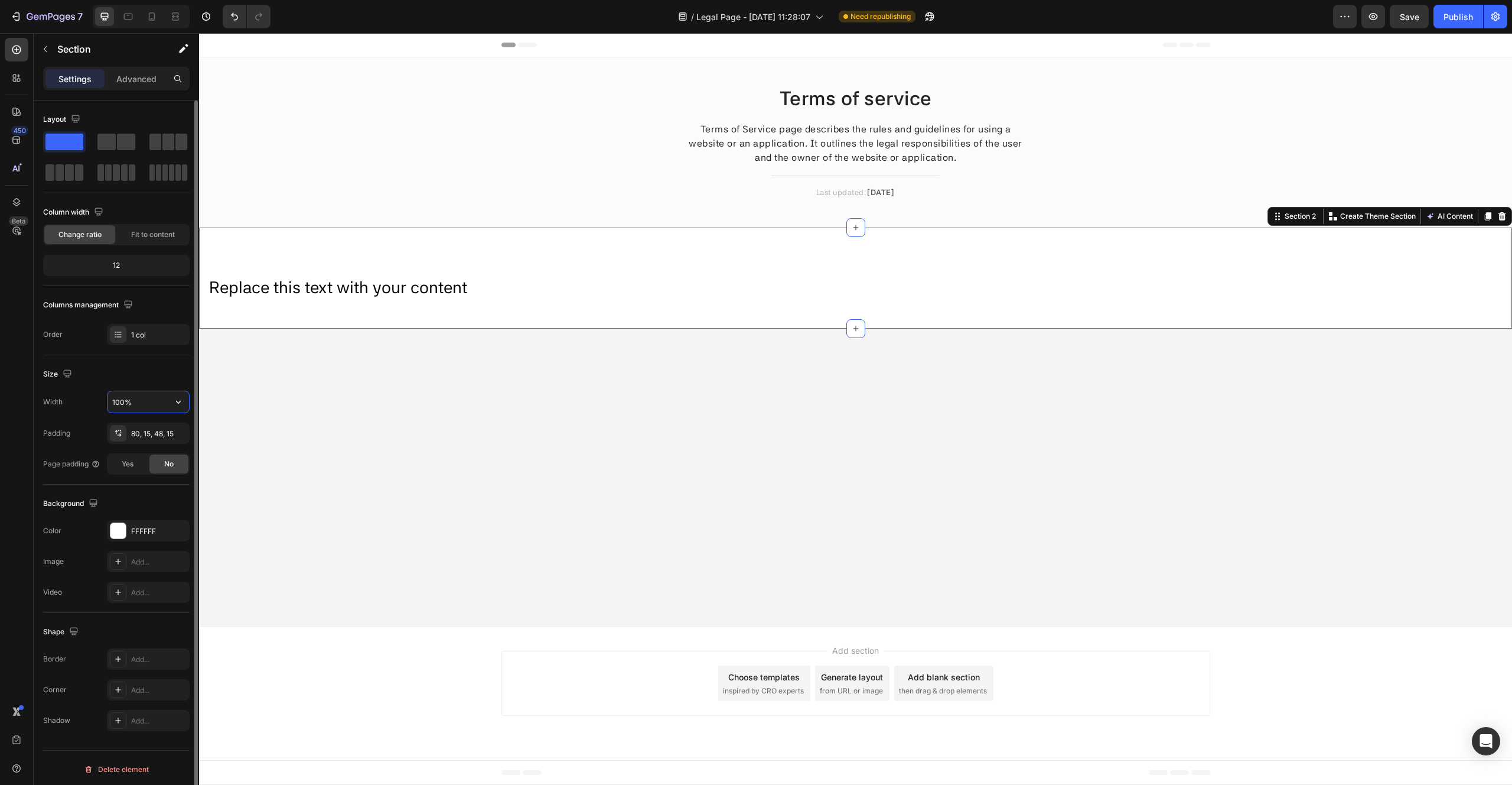
click at [143, 402] on input "100%" at bounding box center [148, 402] width 81 height 21
click at [173, 403] on icon "button" at bounding box center [179, 402] width 12 height 12
click at [125, 397] on input "100%" at bounding box center [148, 402] width 81 height 21
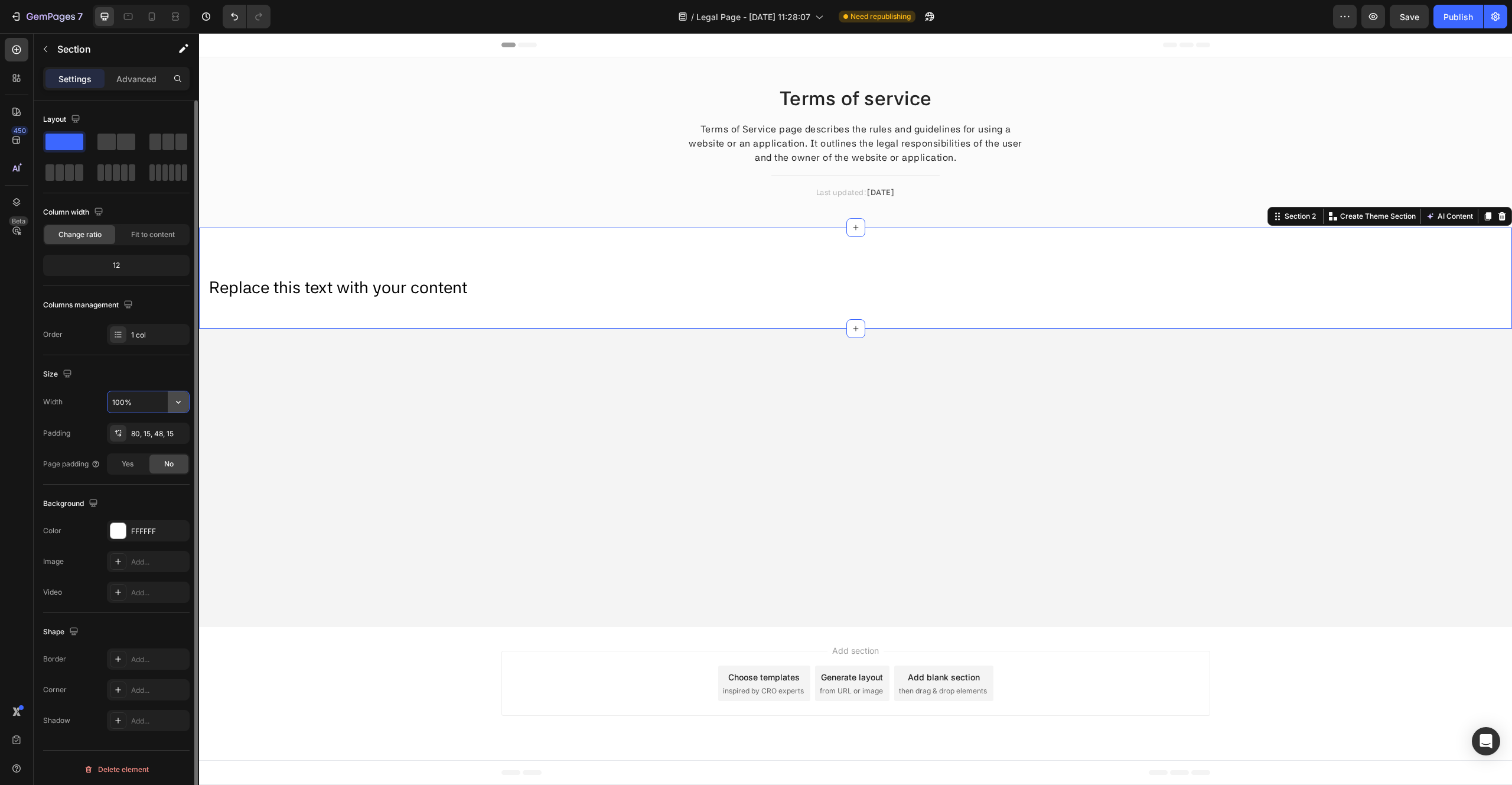
click at [181, 402] on icon "button" at bounding box center [179, 402] width 12 height 12
click at [141, 458] on p "Default 1200px" at bounding box center [146, 455] width 67 height 11
type input "1200"
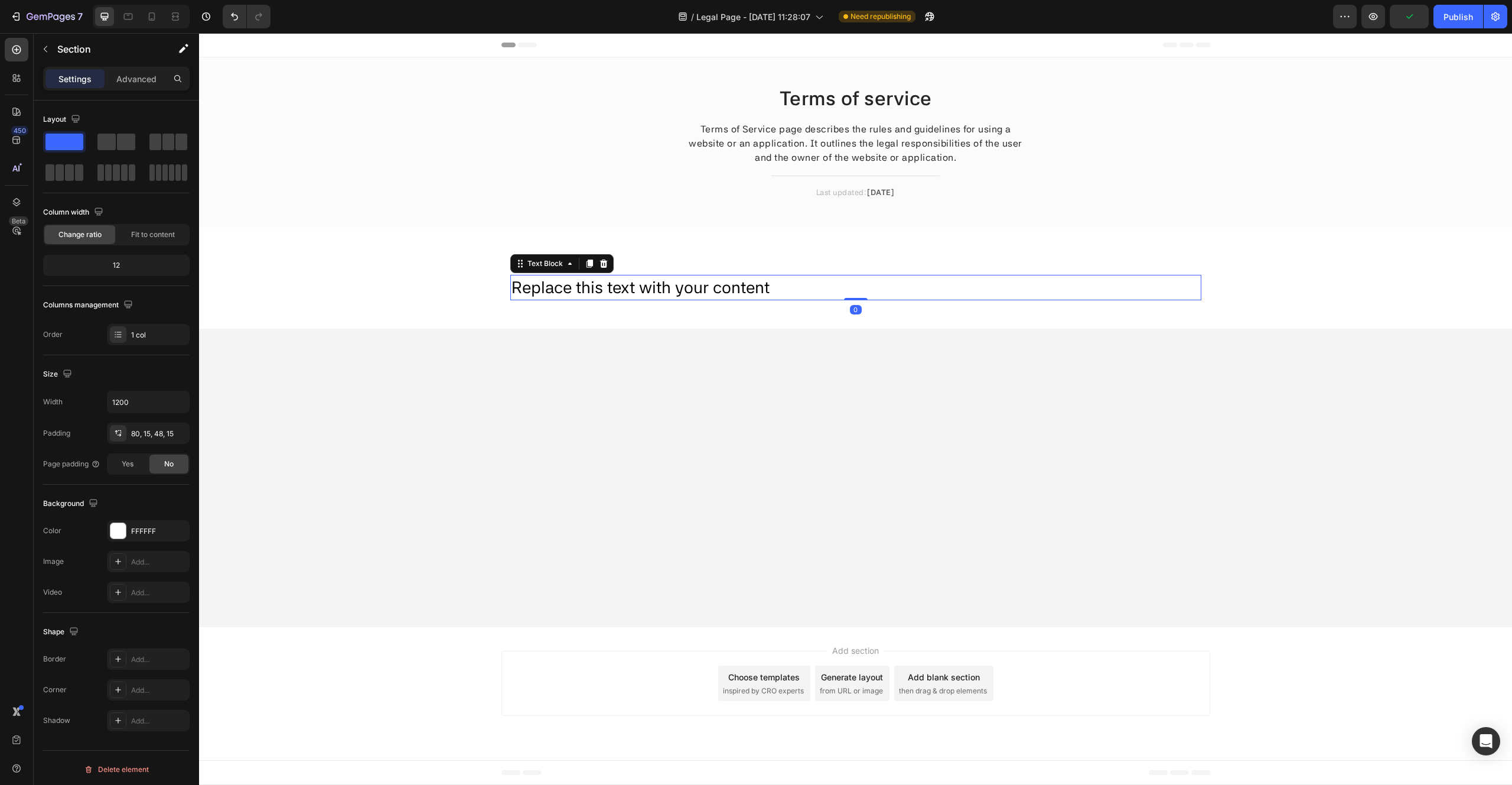
click at [692, 285] on div "Replace this text with your content" at bounding box center [856, 287] width 691 height 25
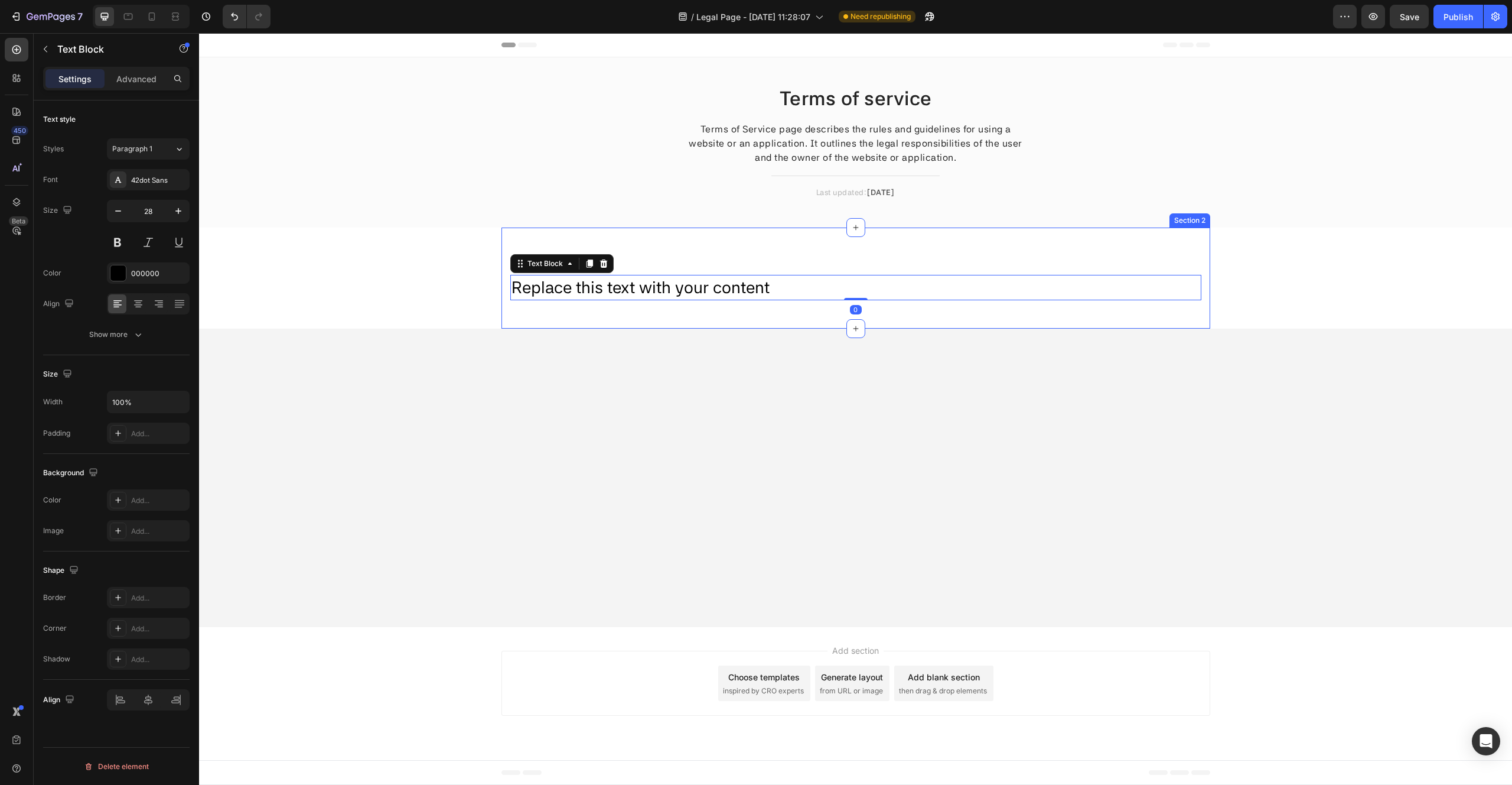
click at [698, 246] on div "Replace this text with your content Text Block 0 Section 2" at bounding box center [856, 278] width 709 height 101
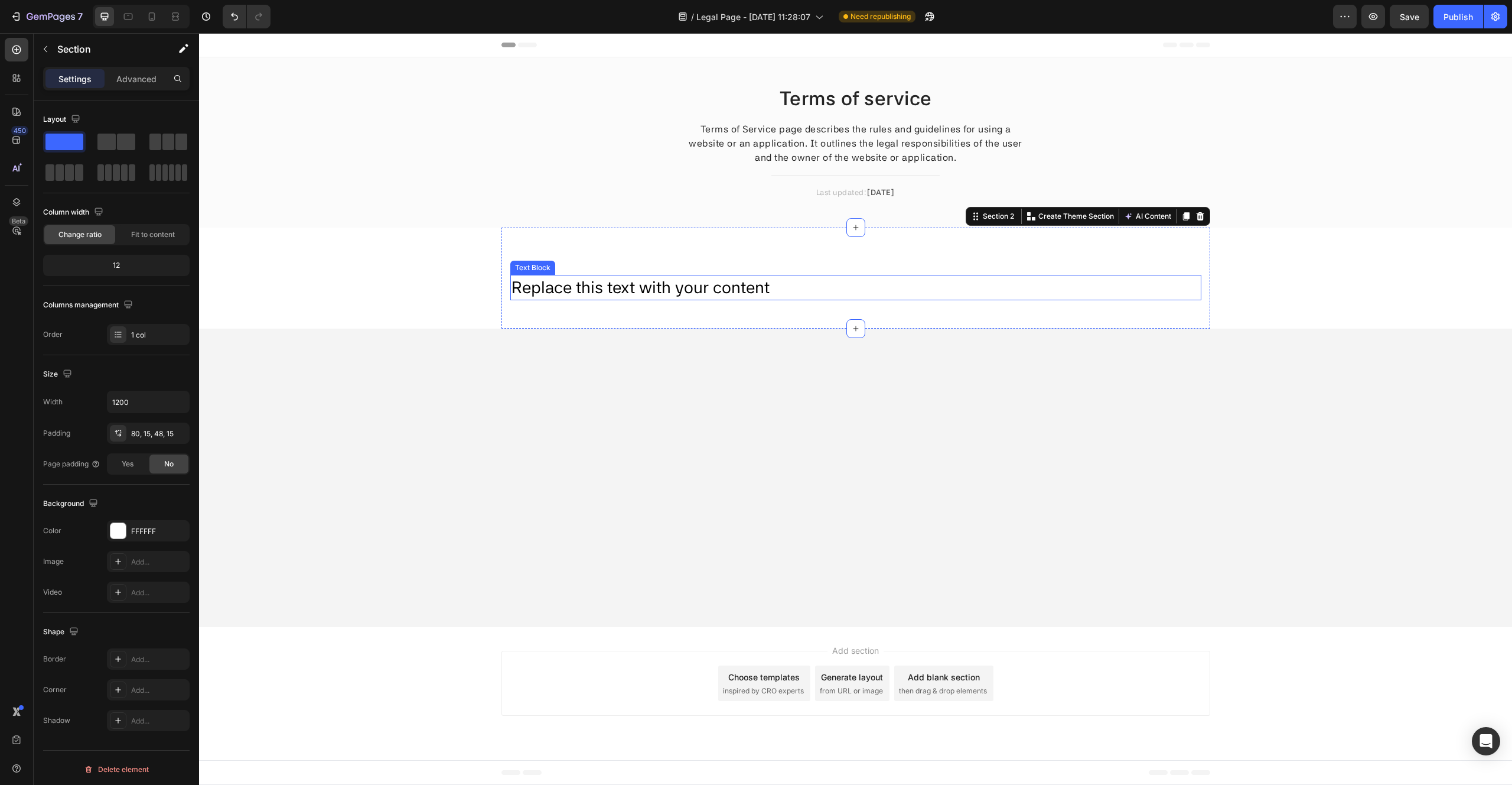
click at [693, 290] on div "Replace this text with your content" at bounding box center [856, 287] width 691 height 25
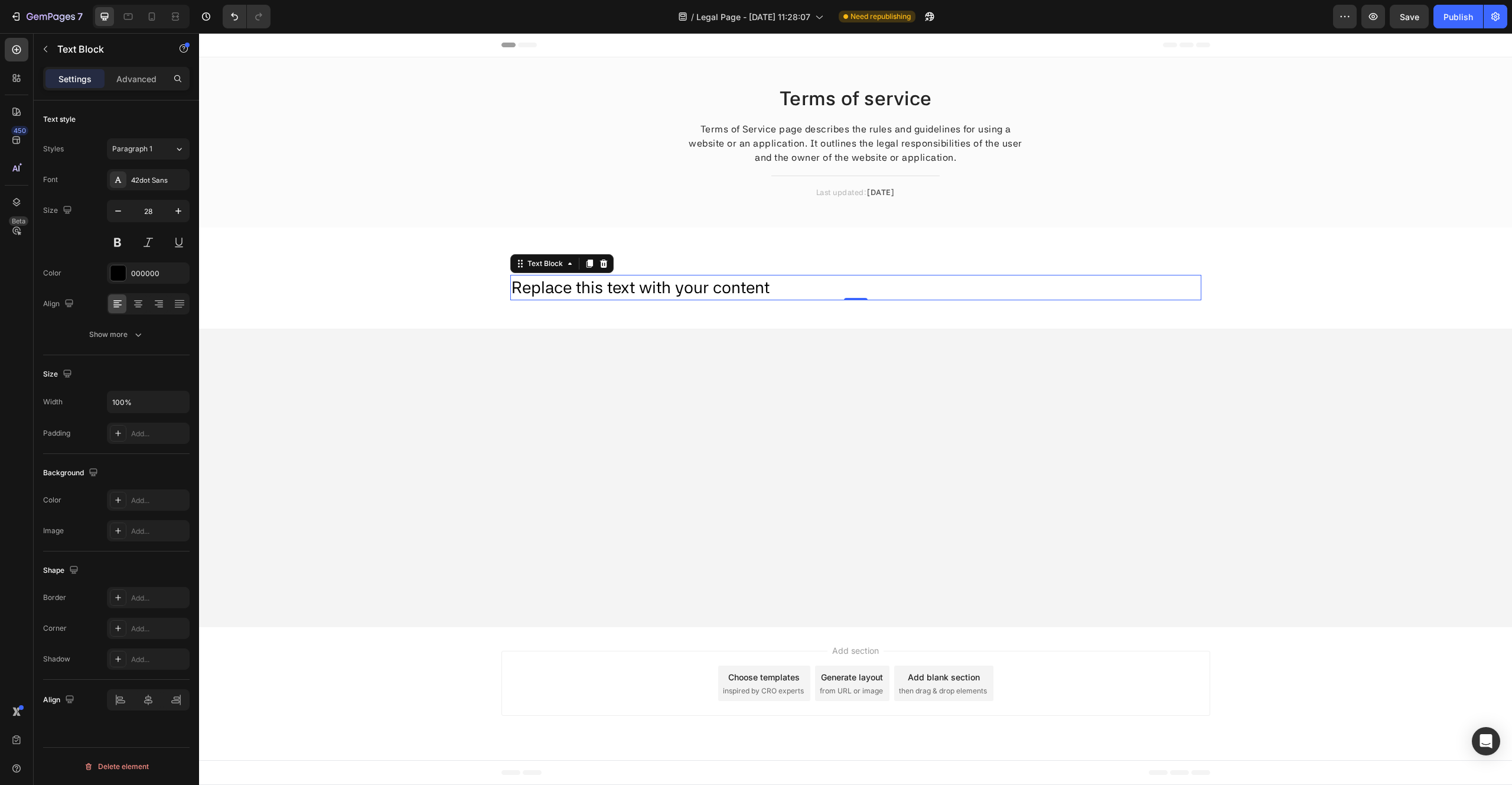
click at [715, 287] on div "Replace this text with your content" at bounding box center [856, 287] width 691 height 25
click at [715, 287] on p "Replace this text with your content" at bounding box center [856, 287] width 689 height 23
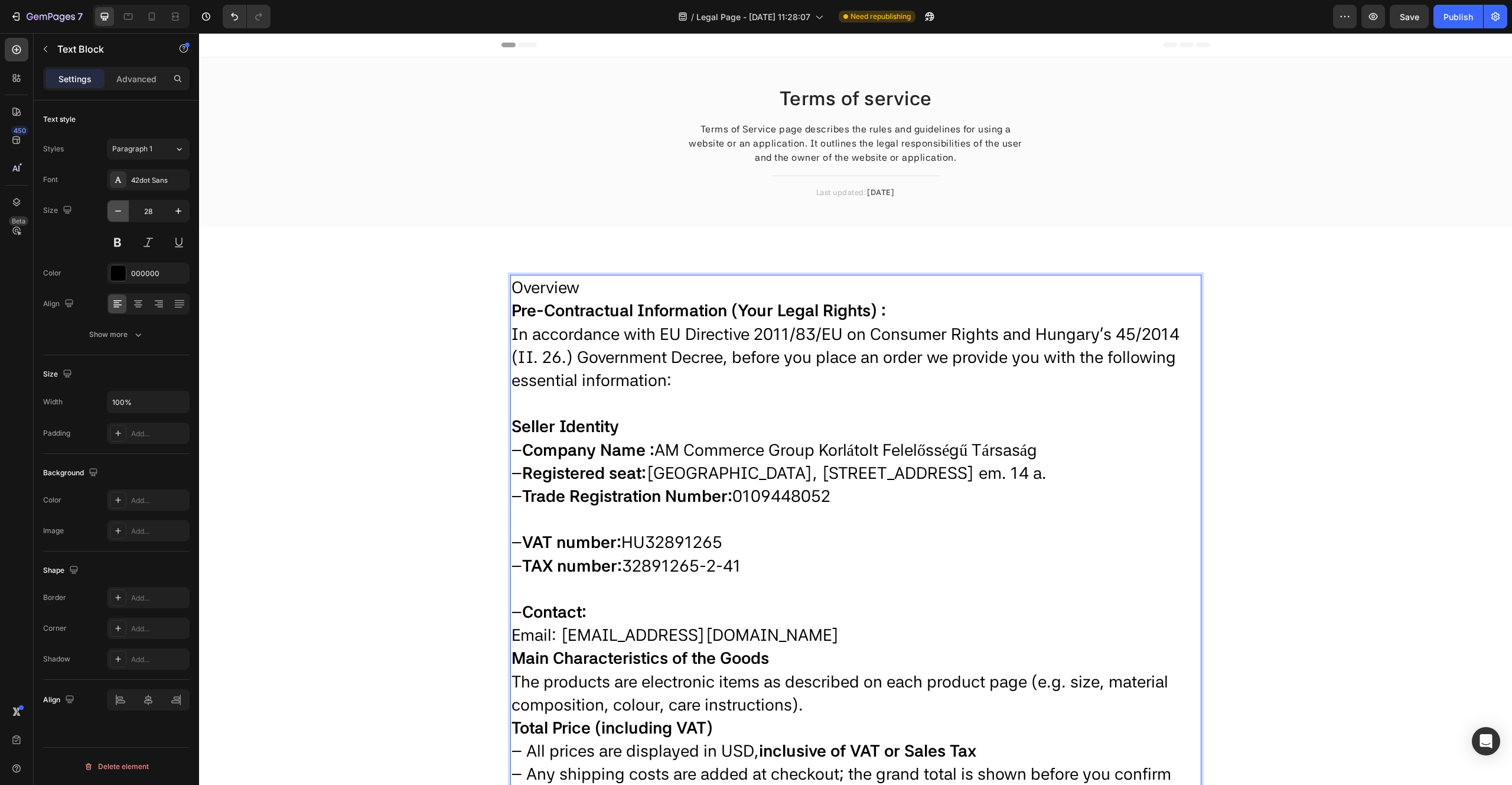
click at [114, 210] on icon "button" at bounding box center [119, 211] width 12 height 12
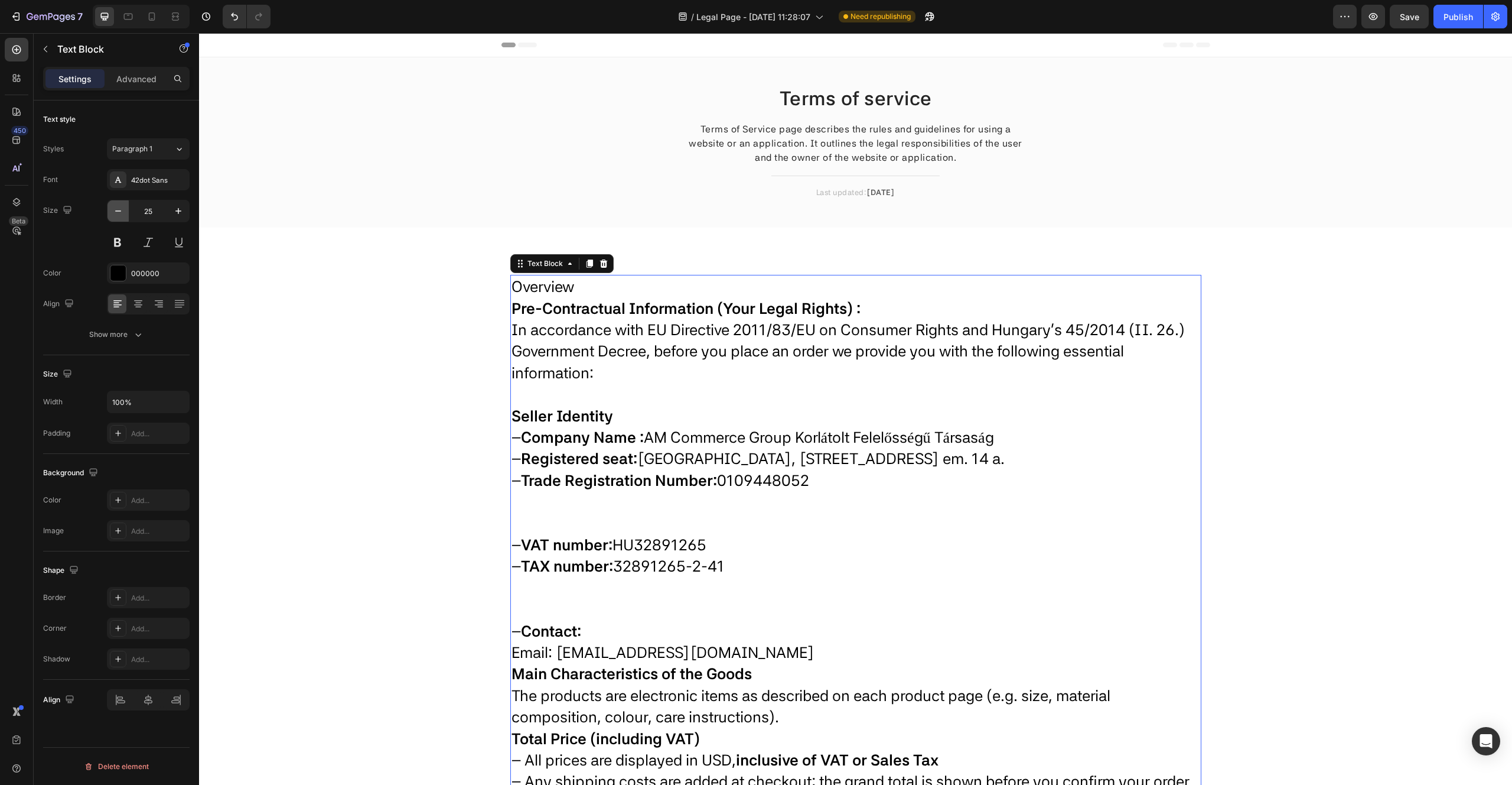
click at [114, 210] on icon "button" at bounding box center [119, 211] width 12 height 12
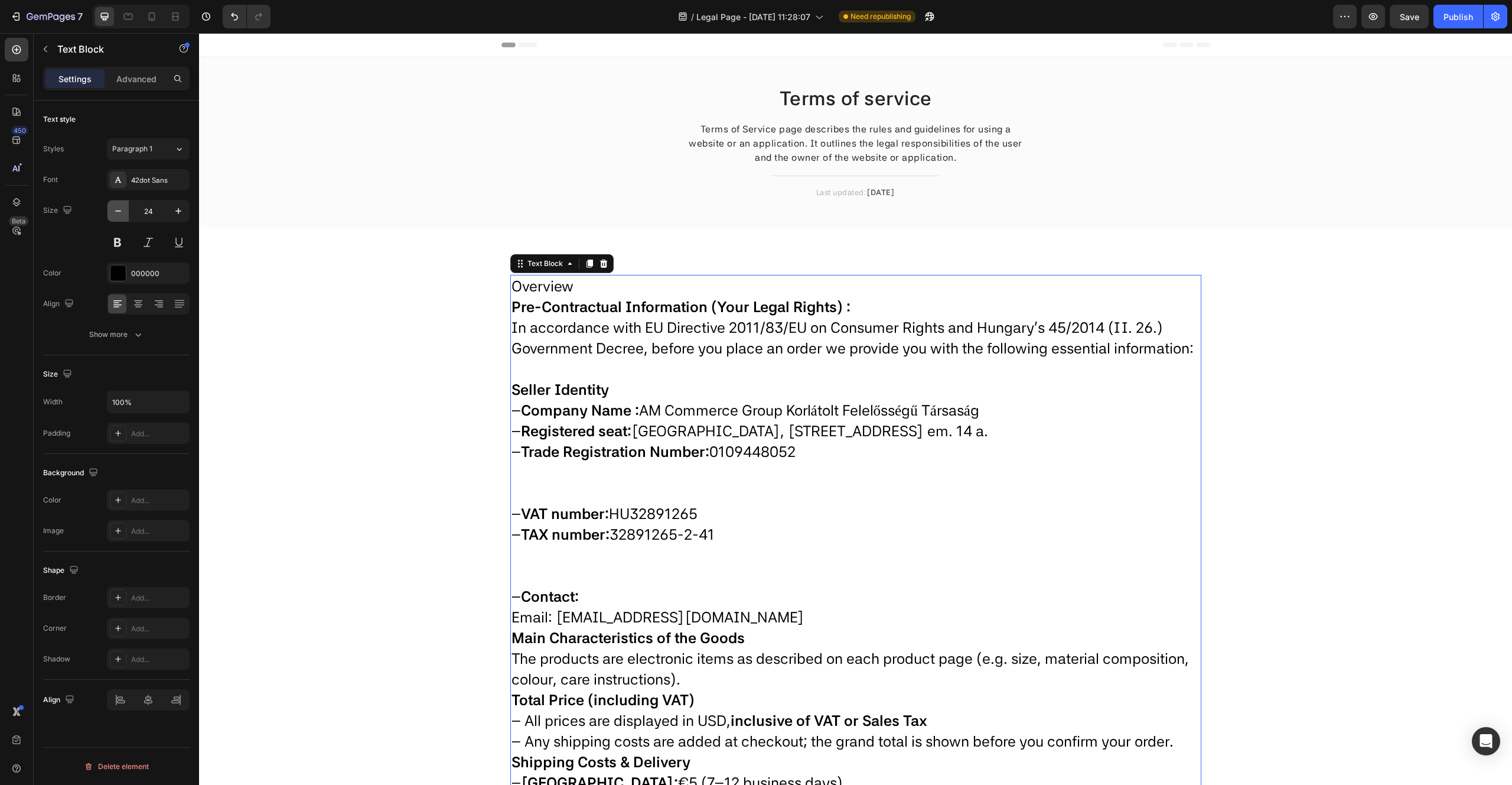
click at [114, 210] on icon "button" at bounding box center [119, 211] width 12 height 12
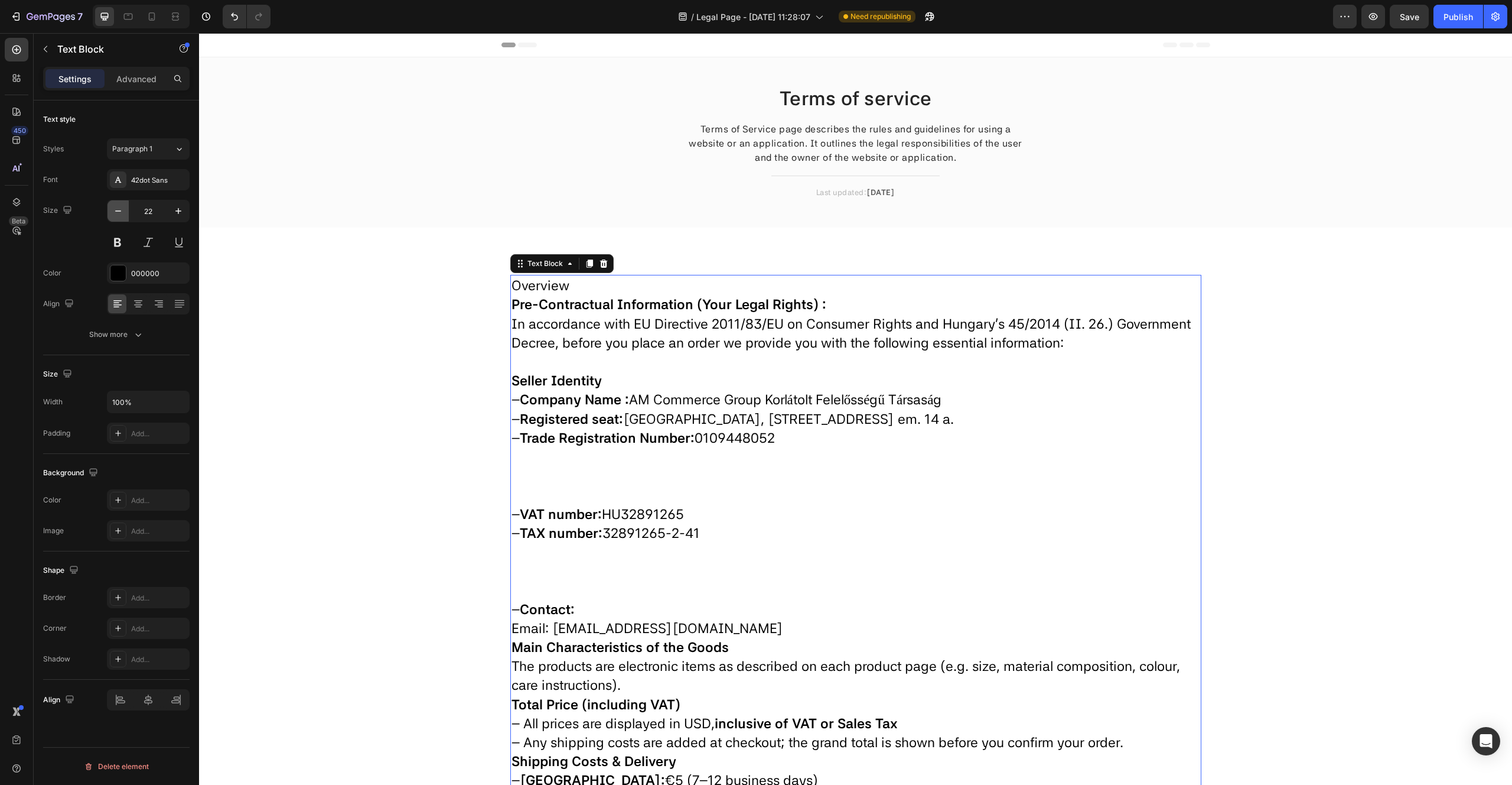
click at [114, 210] on icon "button" at bounding box center [119, 211] width 12 height 12
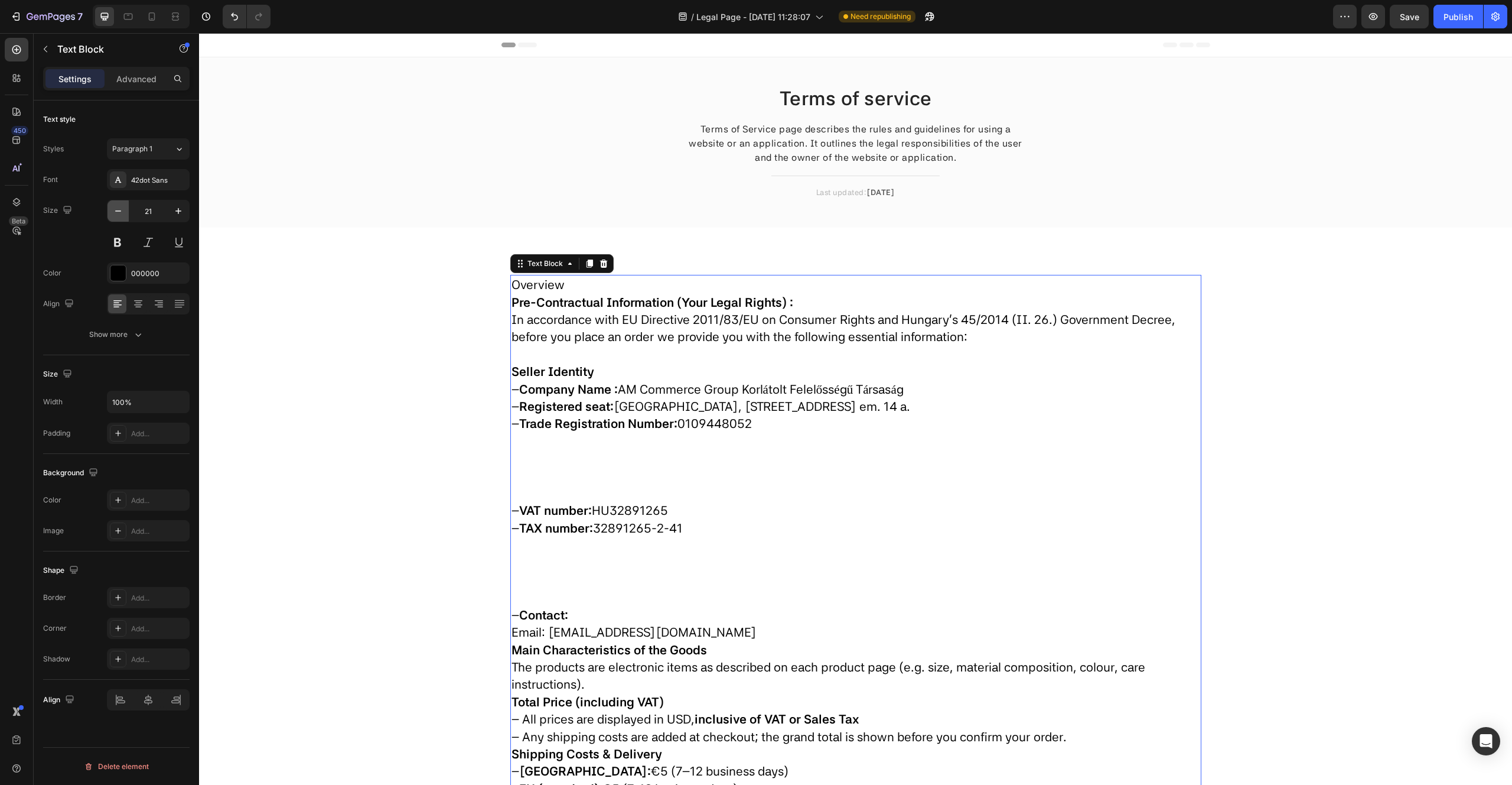
click at [114, 210] on icon "button" at bounding box center [119, 211] width 12 height 12
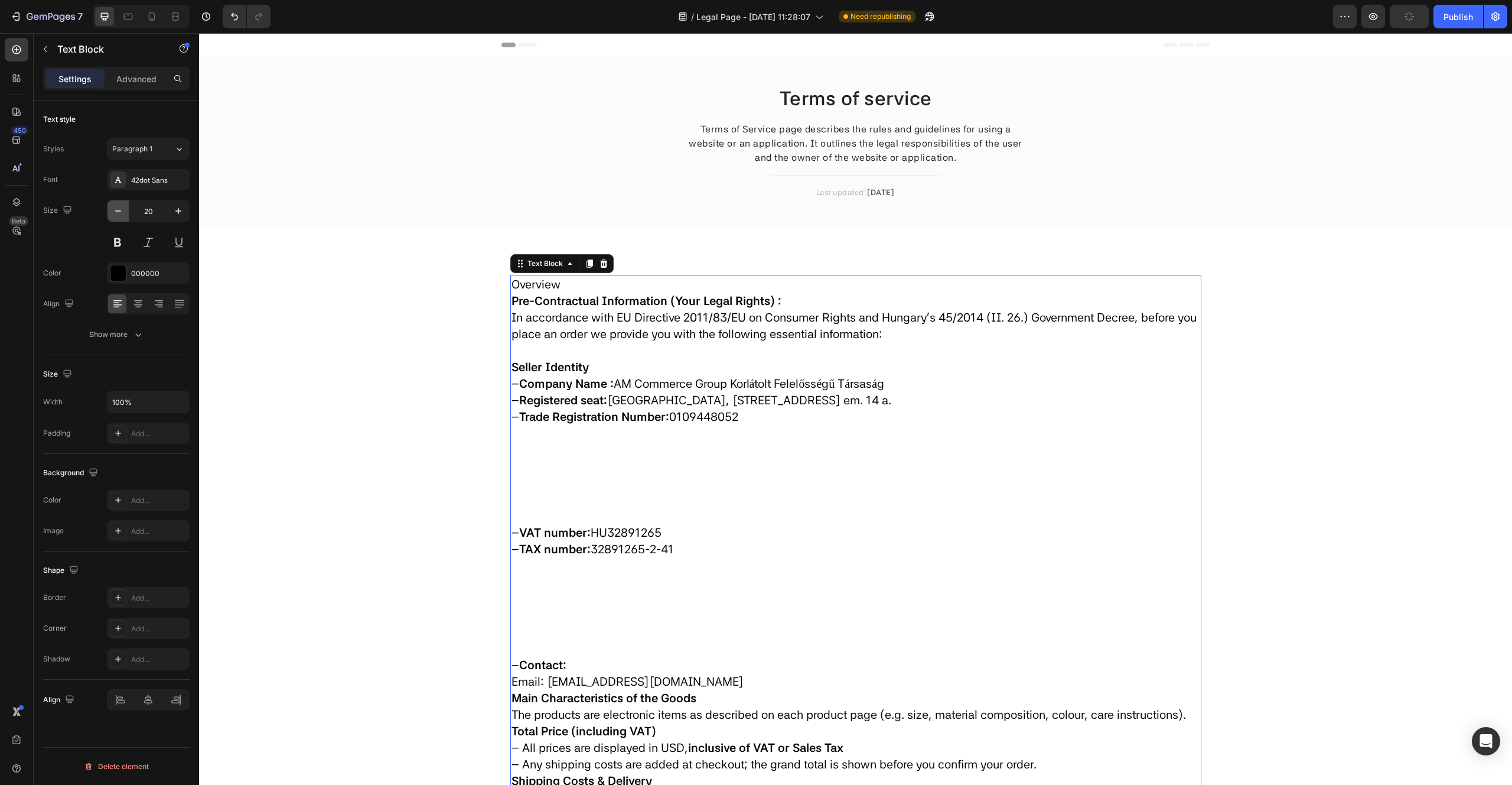
click at [114, 210] on icon "button" at bounding box center [119, 211] width 12 height 12
type input "19"
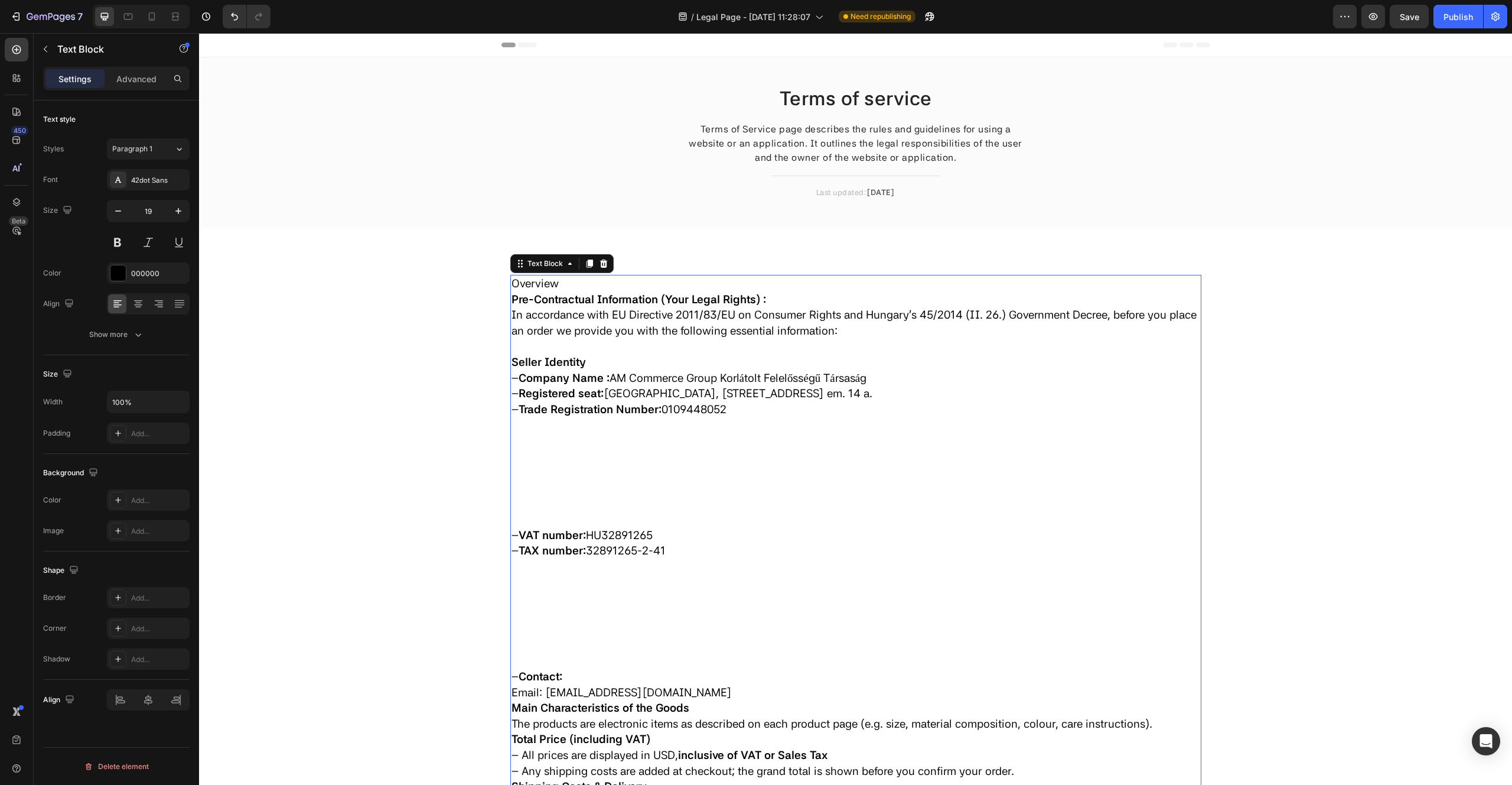
click at [637, 426] on p "– Trade Registration Number: 0109448052" at bounding box center [856, 465] width 689 height 126
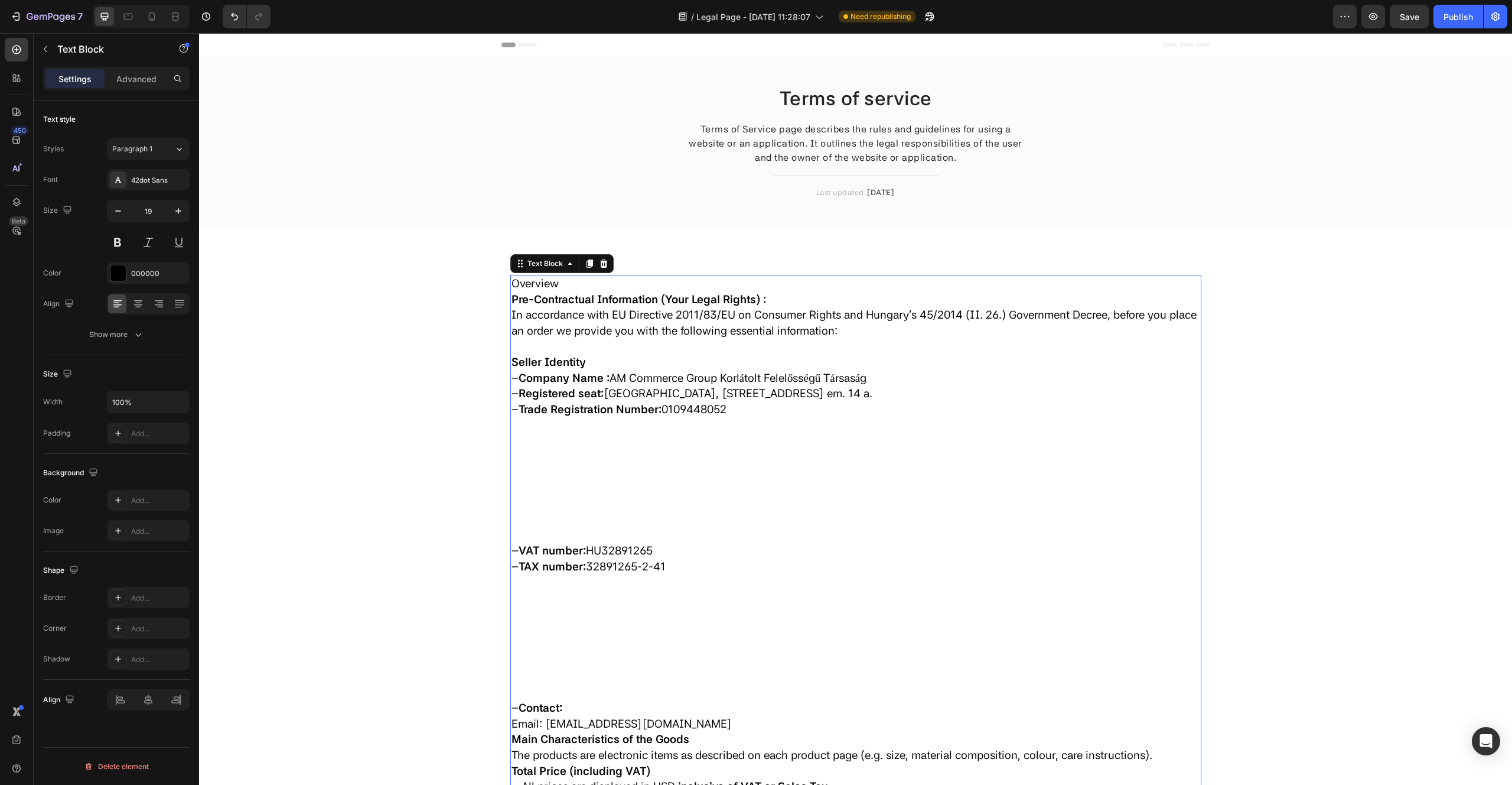
click at [570, 472] on p "– Trade Registration Number: 0109448052" at bounding box center [856, 473] width 689 height 141
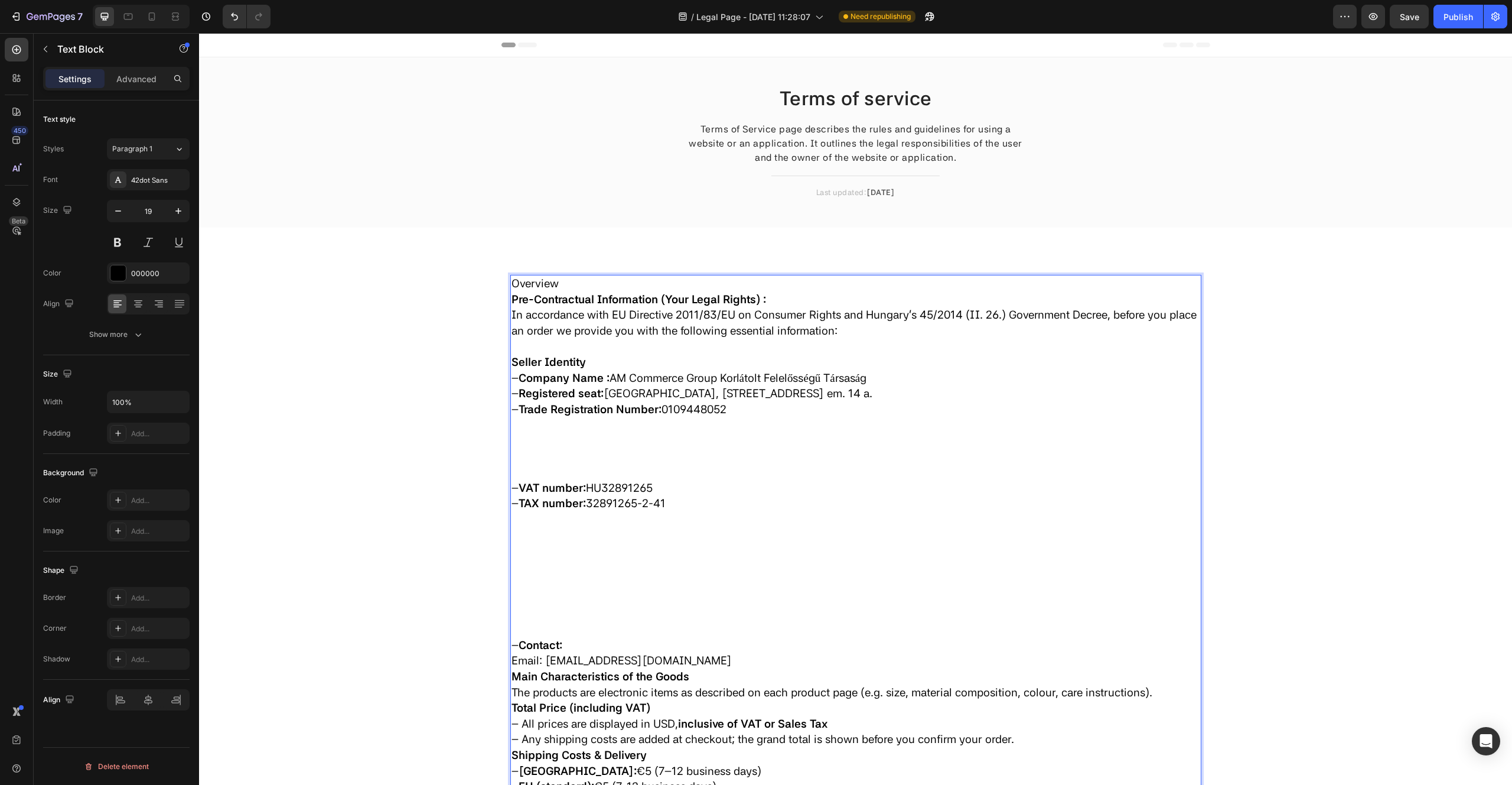
click at [511, 476] on p "– Trade Registration Number: 0109448052 ⁠⁠⁠⁠⁠⁠⁠" at bounding box center [856, 441] width 689 height 79
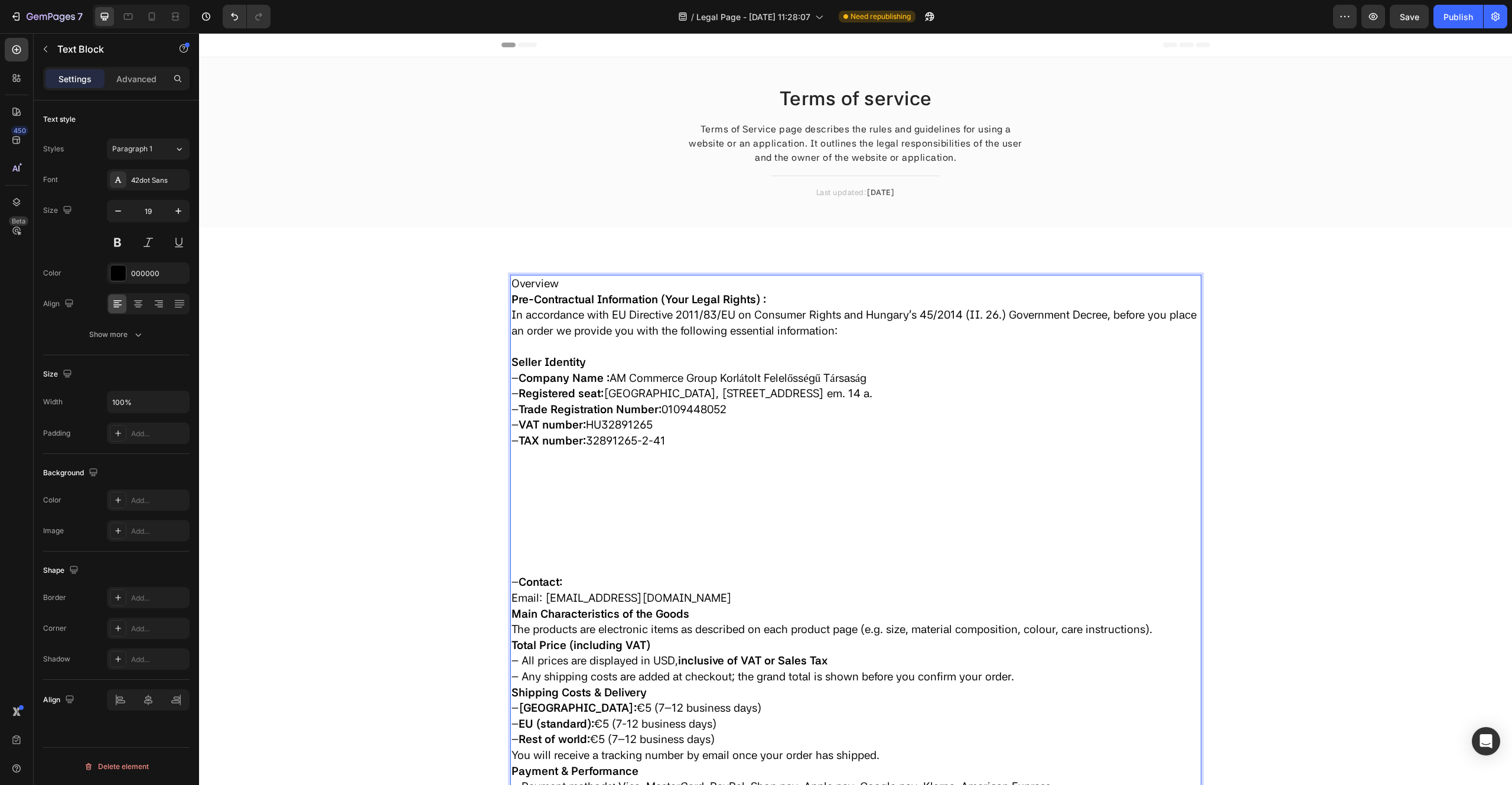
click at [545, 550] on p "– TAX number: 32891265-2-41" at bounding box center [856, 504] width 689 height 141
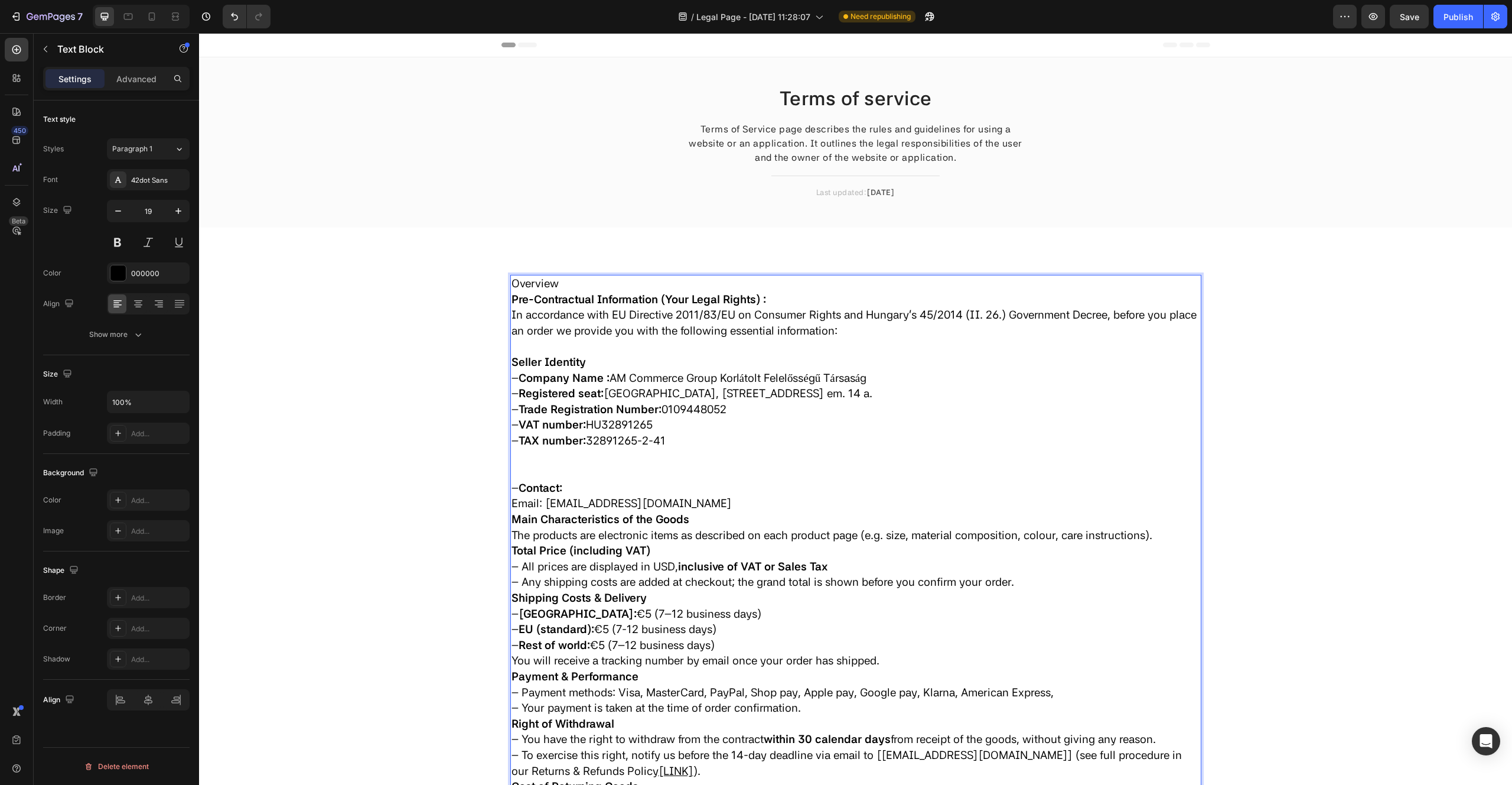
click at [524, 476] on p "– TAX number: 32891265-2-41 ⁠⁠⁠⁠⁠⁠⁠" at bounding box center [856, 457] width 689 height 48
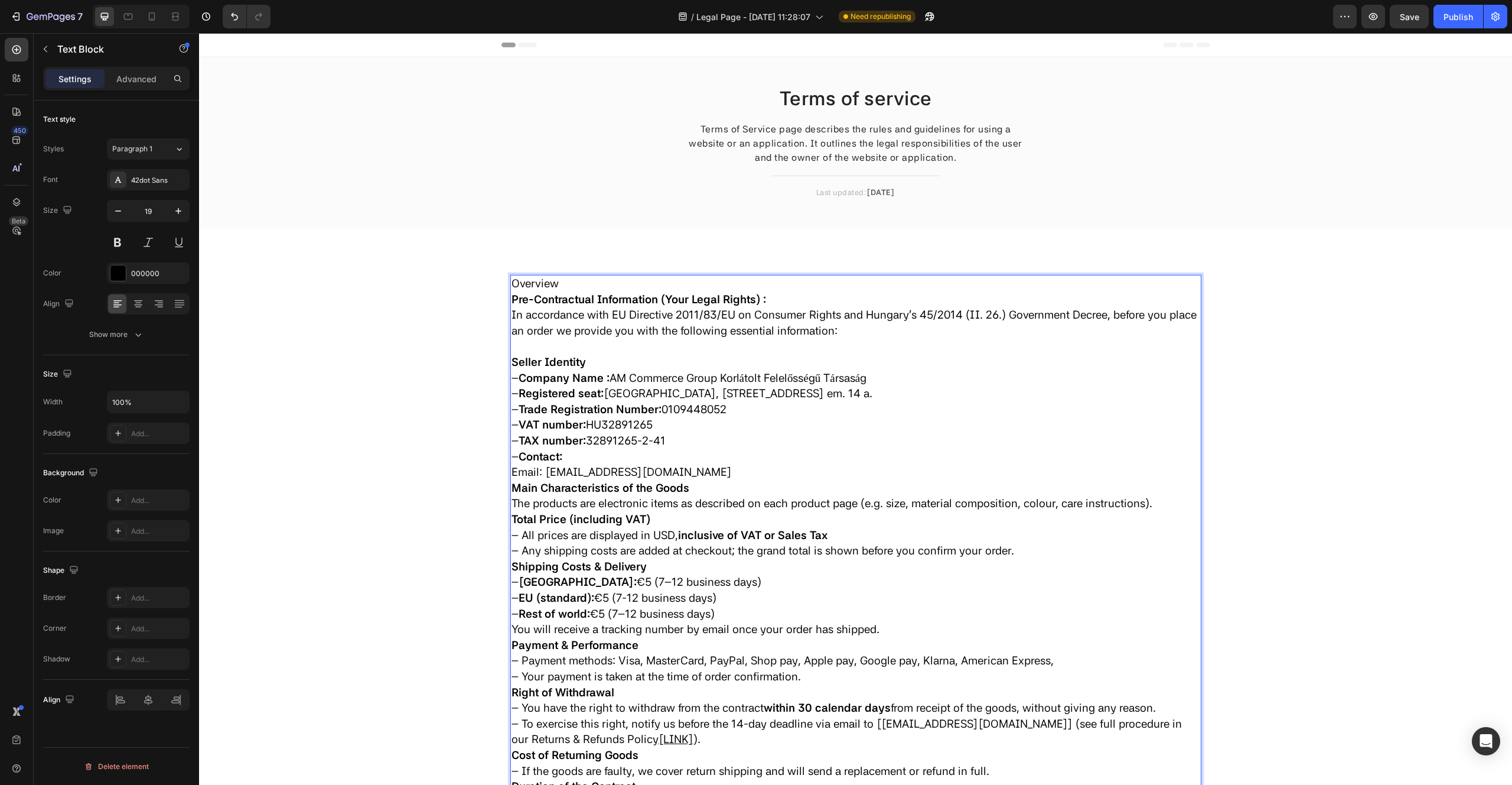
click at [680, 468] on p "Email: hello@orelinajewelry.com" at bounding box center [856, 473] width 689 height 16
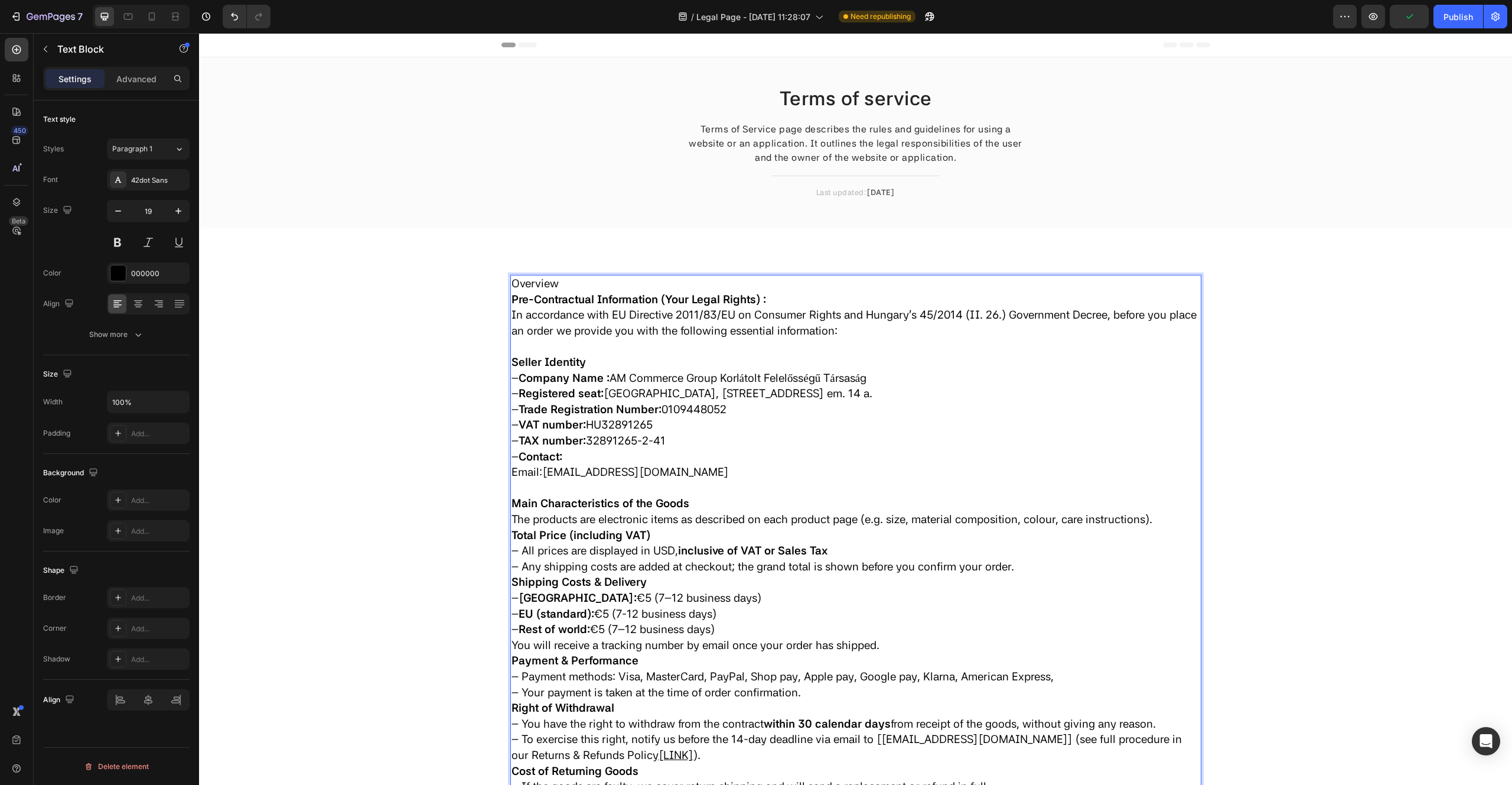
click at [1173, 522] on p "The products are electronic items as described on each product page (e.g. size,…" at bounding box center [856, 520] width 689 height 16
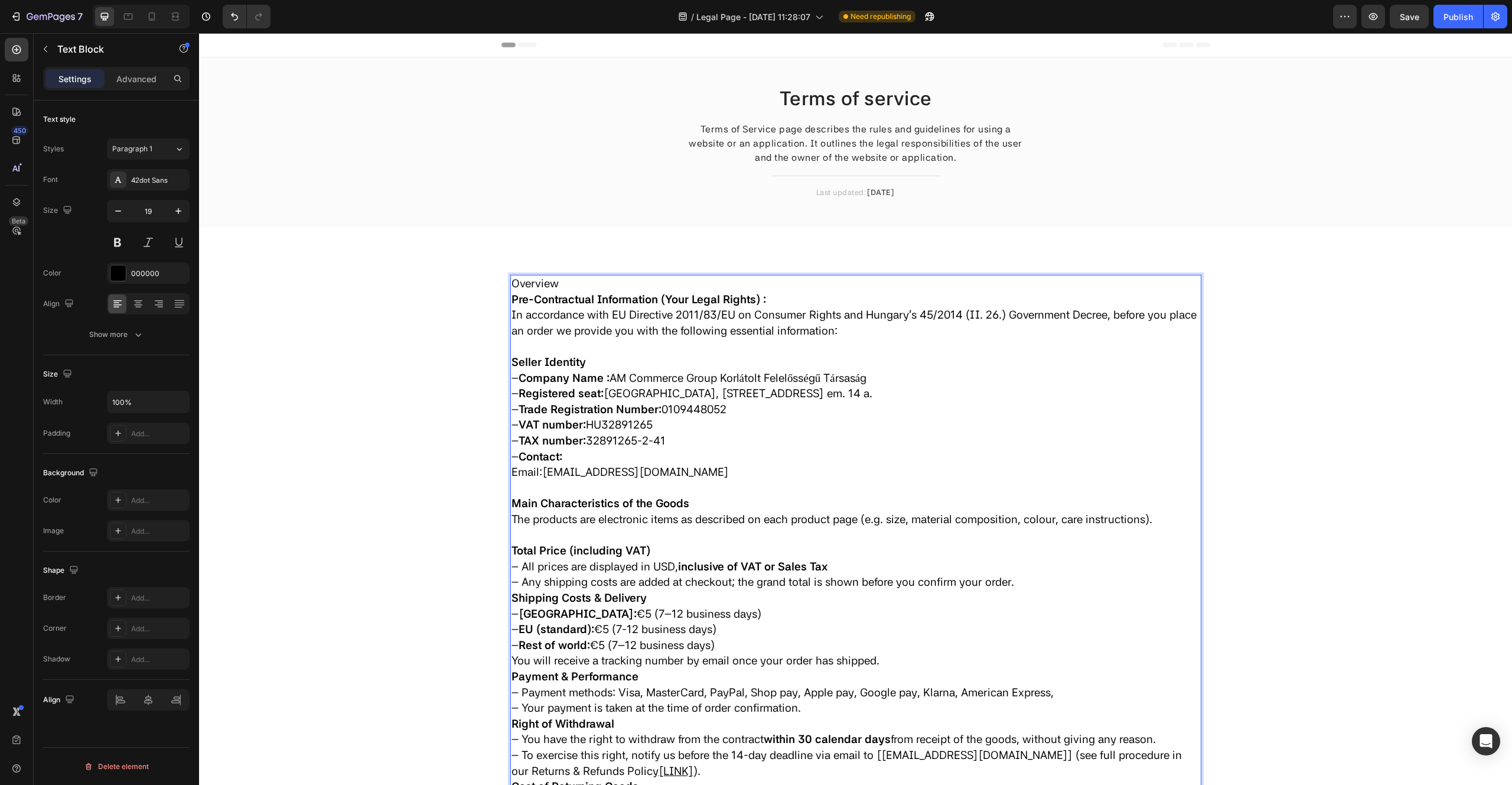
click at [1026, 577] on p "– Any shipping costs are added at checkout; the grand total is shown before you…" at bounding box center [856, 582] width 689 height 16
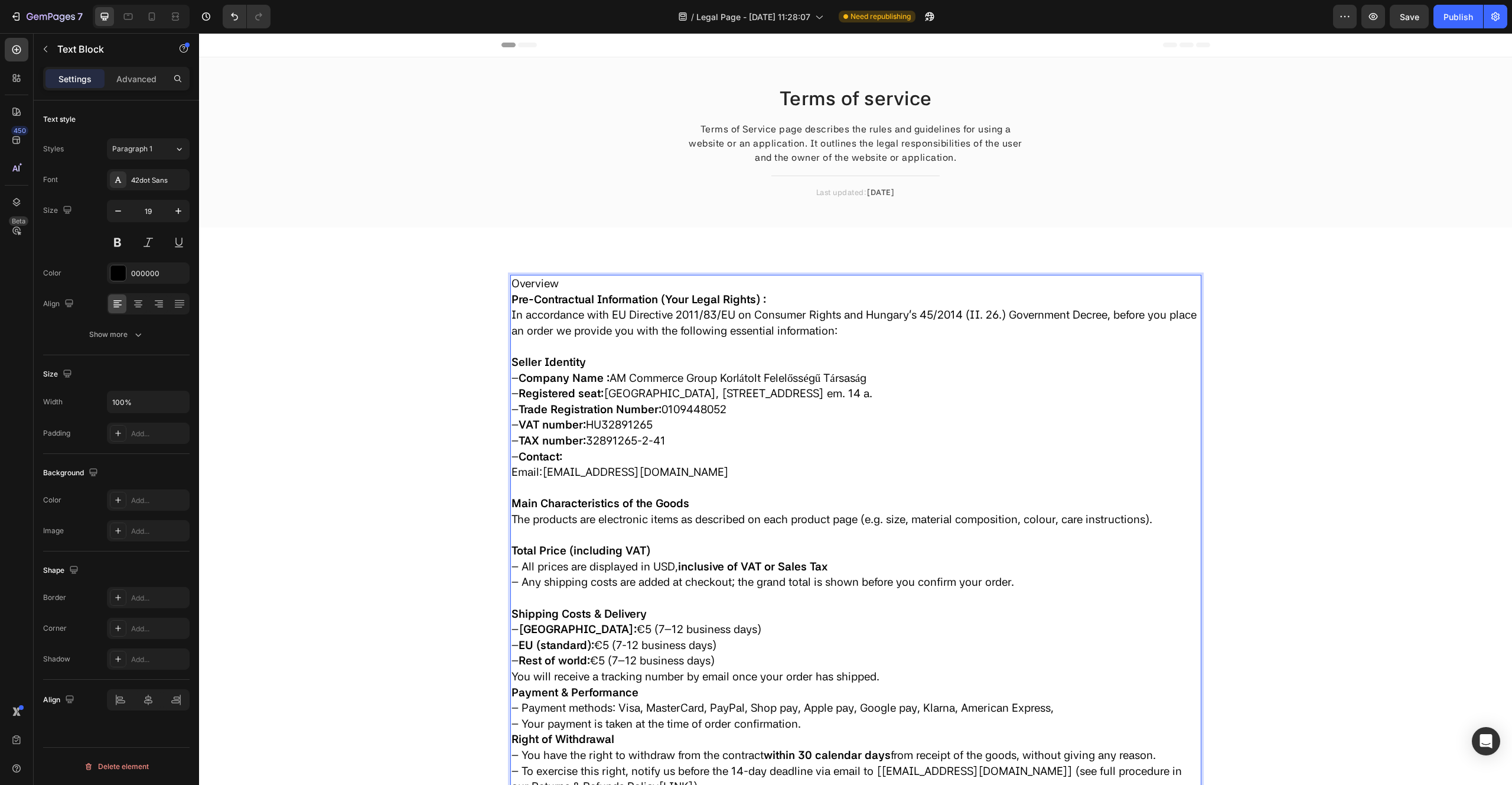
scroll to position [41, 0]
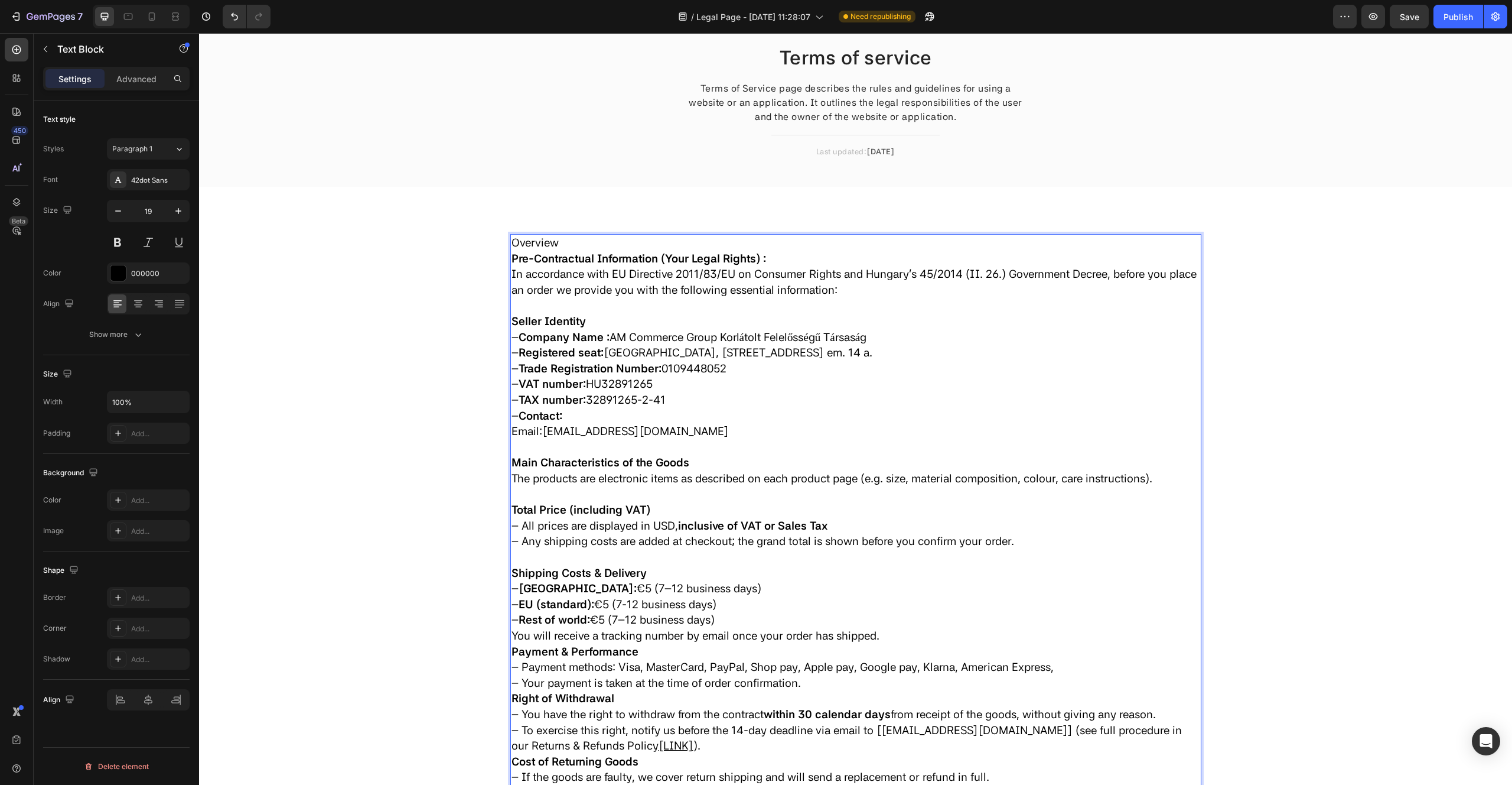
click at [886, 633] on p "You will receive a tracking number by email once your order has shipped." at bounding box center [856, 636] width 689 height 16
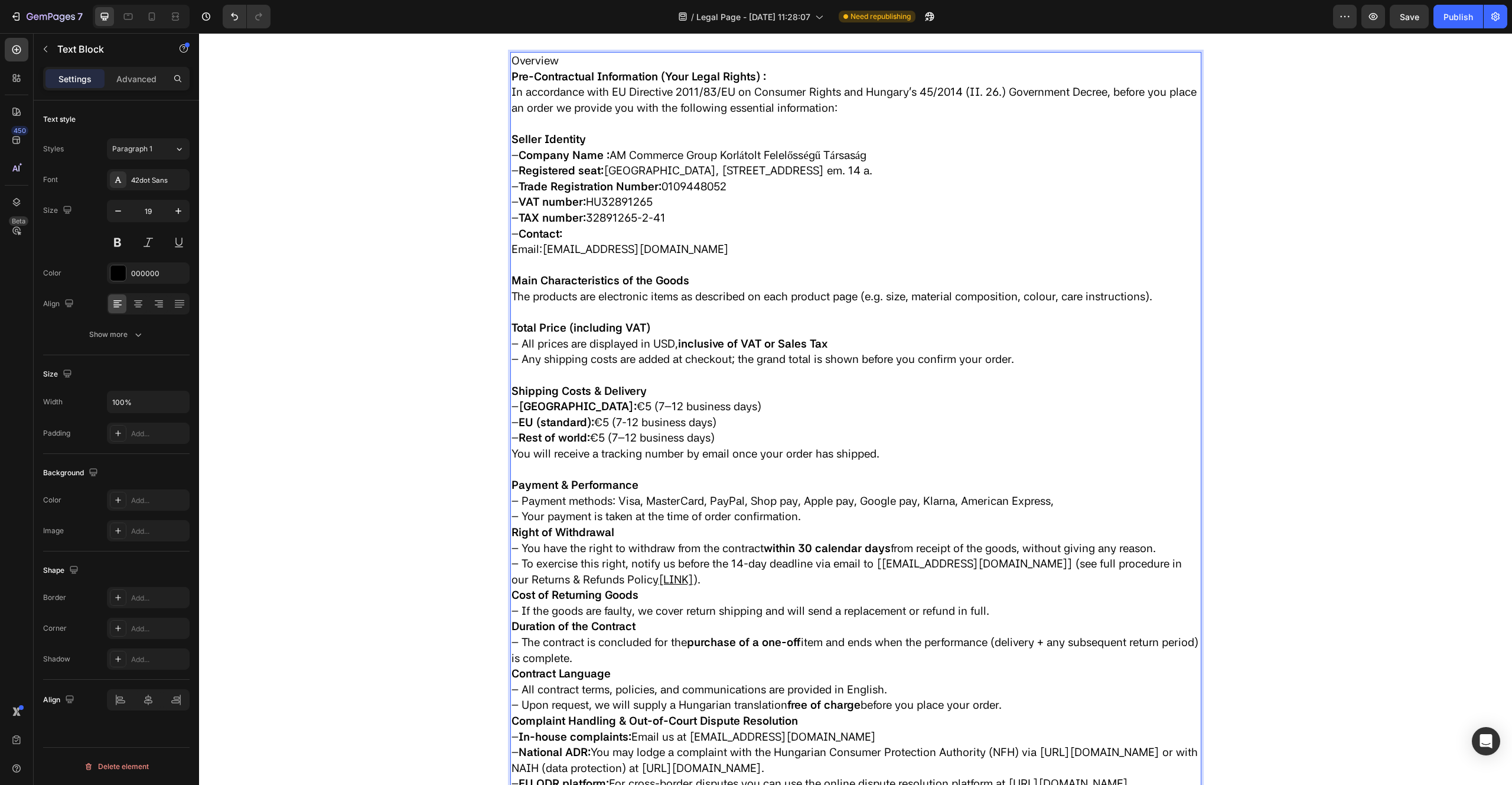
scroll to position [264, 0]
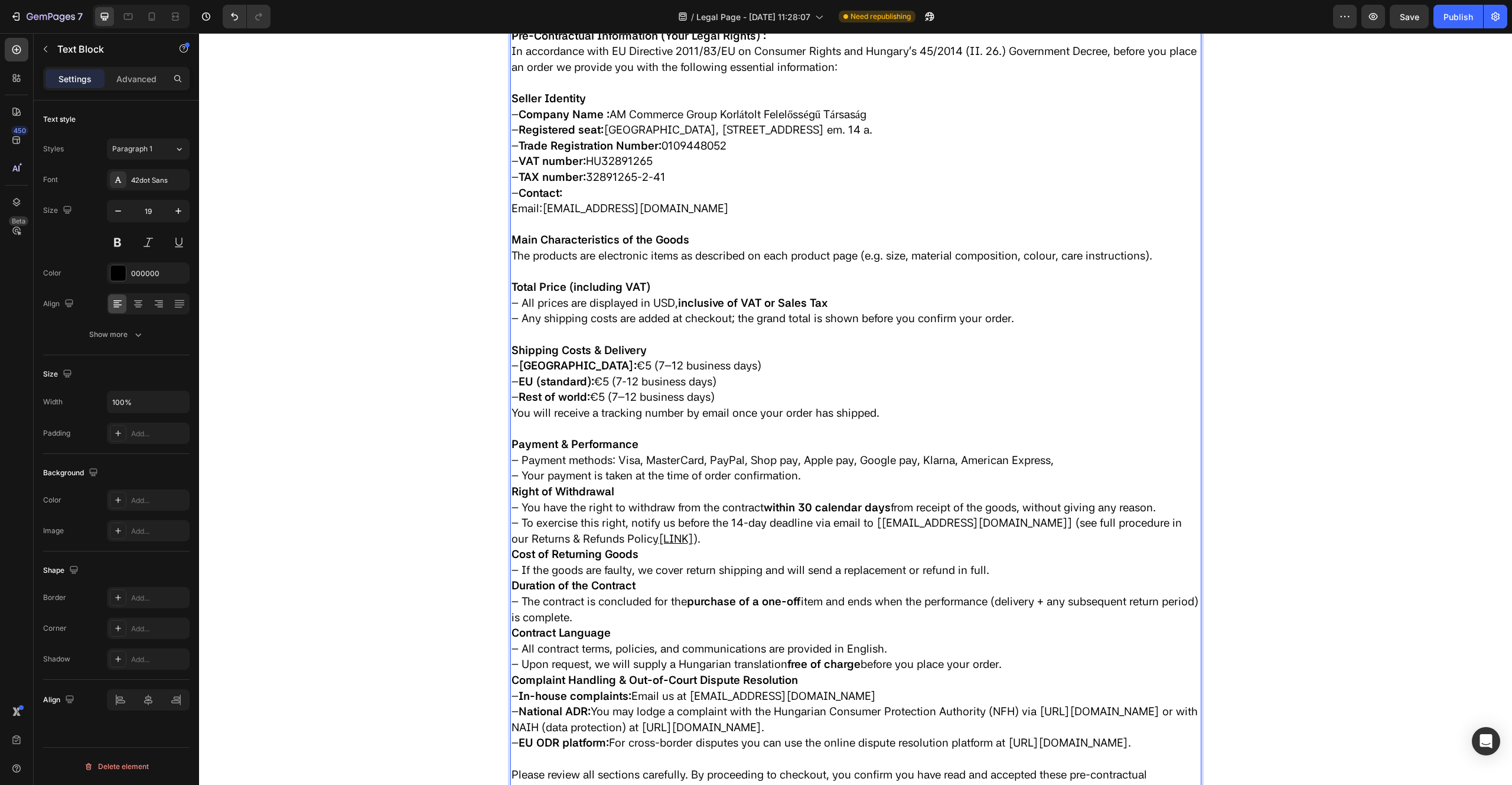
click at [824, 479] on p "– Your payment is taken at the time of order confirmation." at bounding box center [856, 476] width 689 height 16
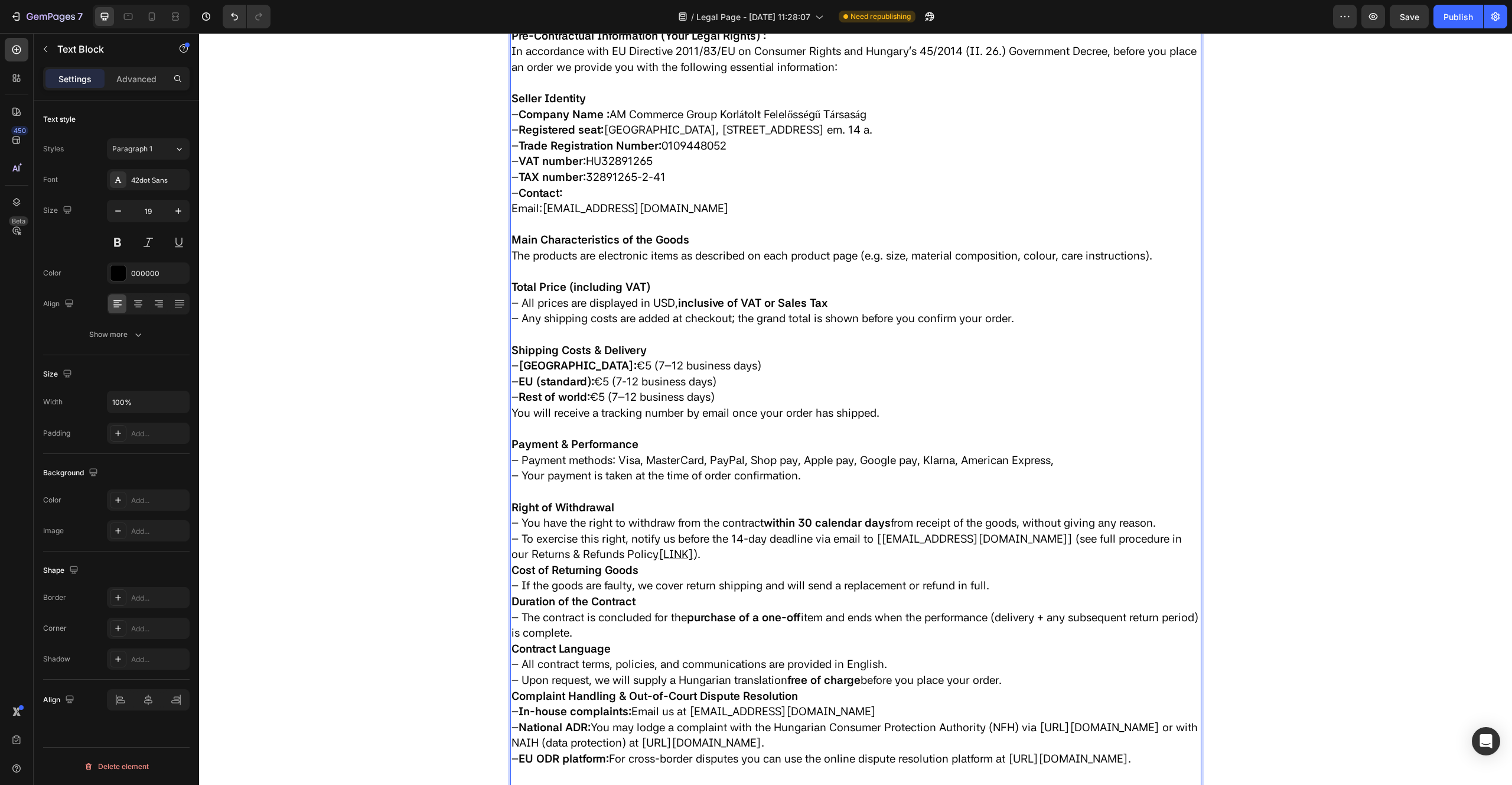
click at [655, 556] on p "– To exercise this right, notify us before the 14-day deadline via email to [he…" at bounding box center [856, 547] width 689 height 31
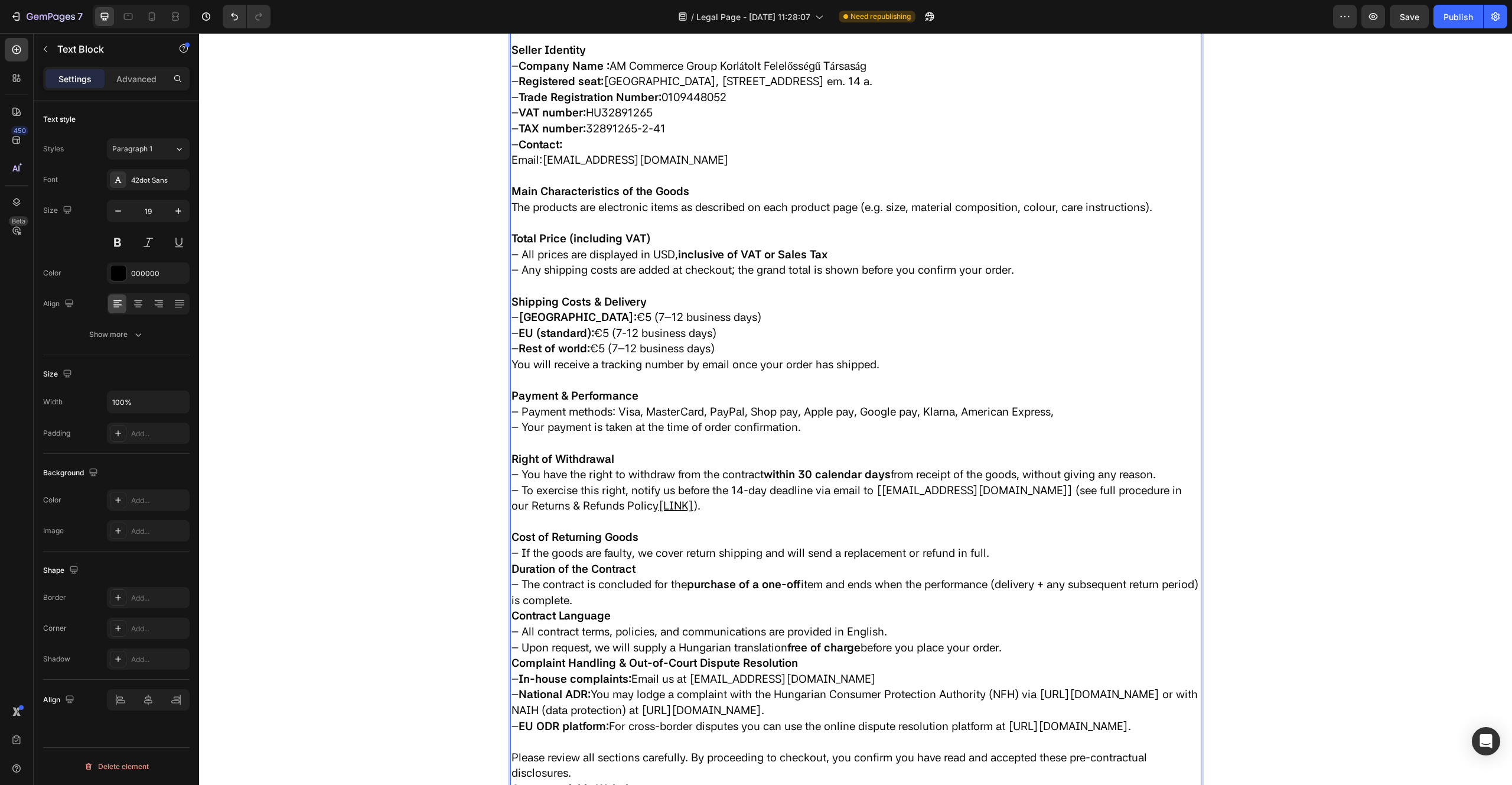
scroll to position [330, 0]
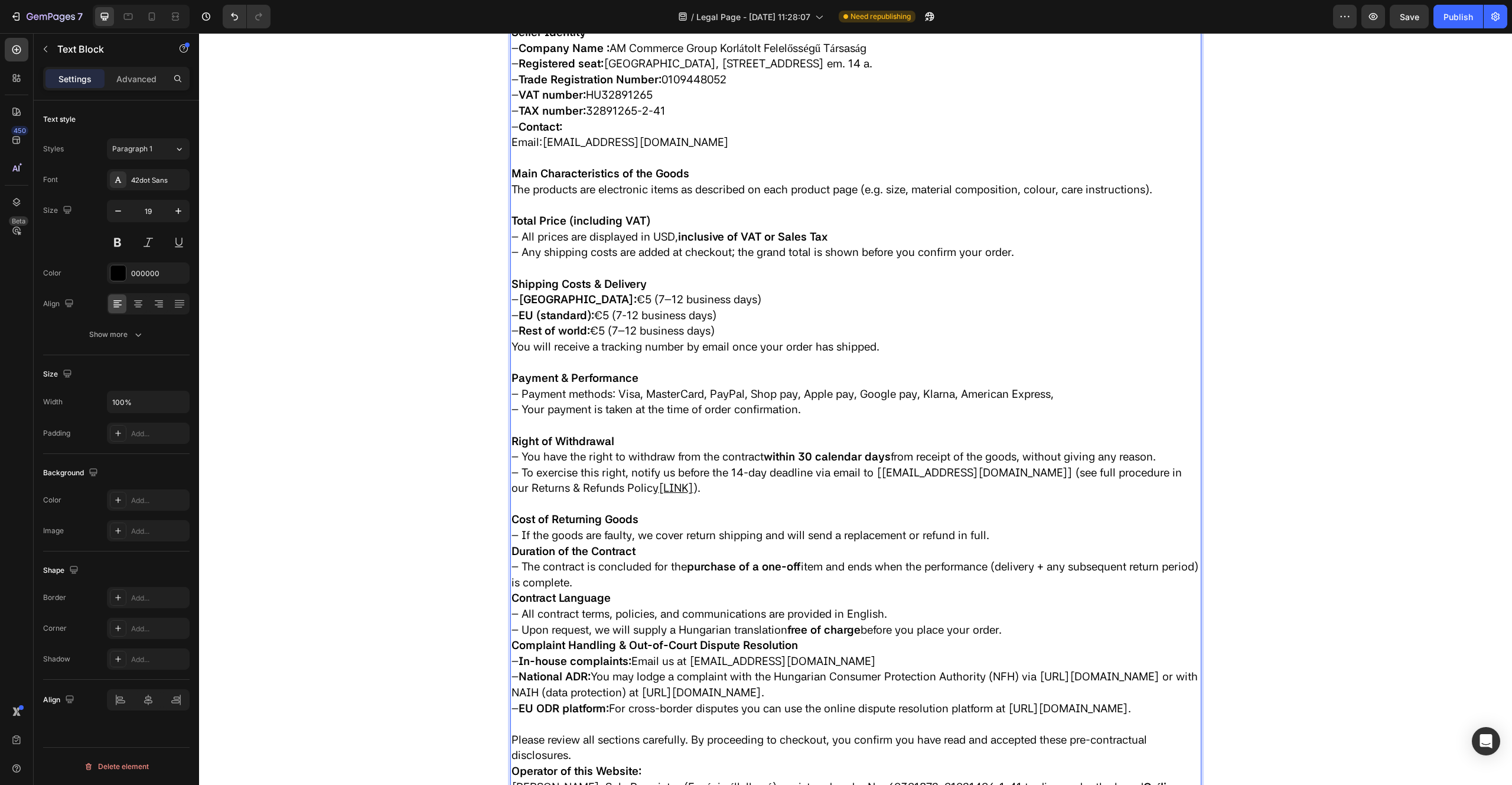
drag, startPoint x: 1040, startPoint y: 536, endPoint x: 1031, endPoint y: 534, distance: 9.2
click at [1039, 536] on p "– If the goods are faulty, we cover return shipping and will send a replacement…" at bounding box center [856, 536] width 689 height 16
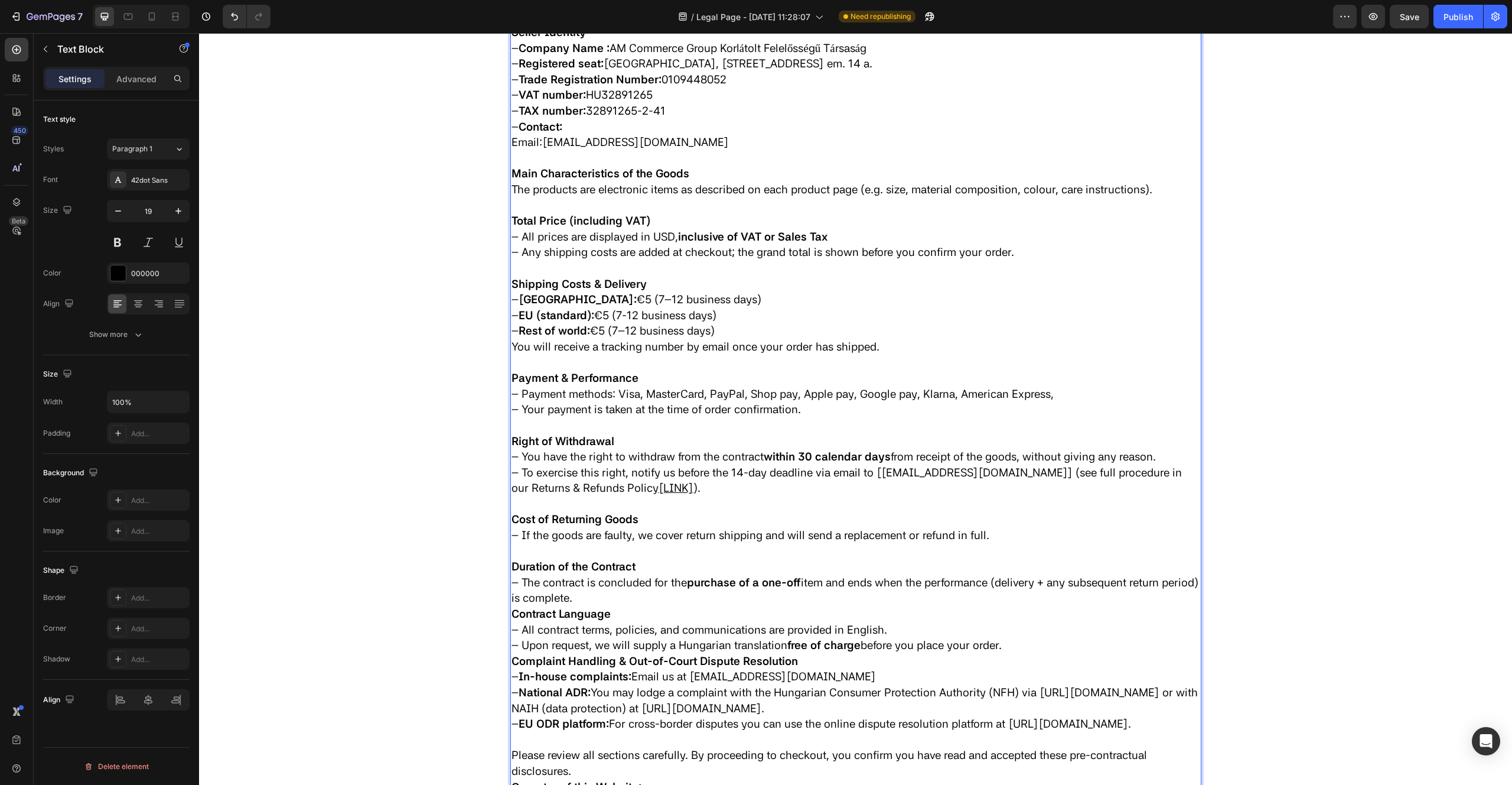
click at [675, 607] on p "Contract Language" at bounding box center [856, 614] width 689 height 16
click at [622, 599] on p "– The contract is concluded for the purchase of a one-off item and ends when th…" at bounding box center [856, 591] width 689 height 31
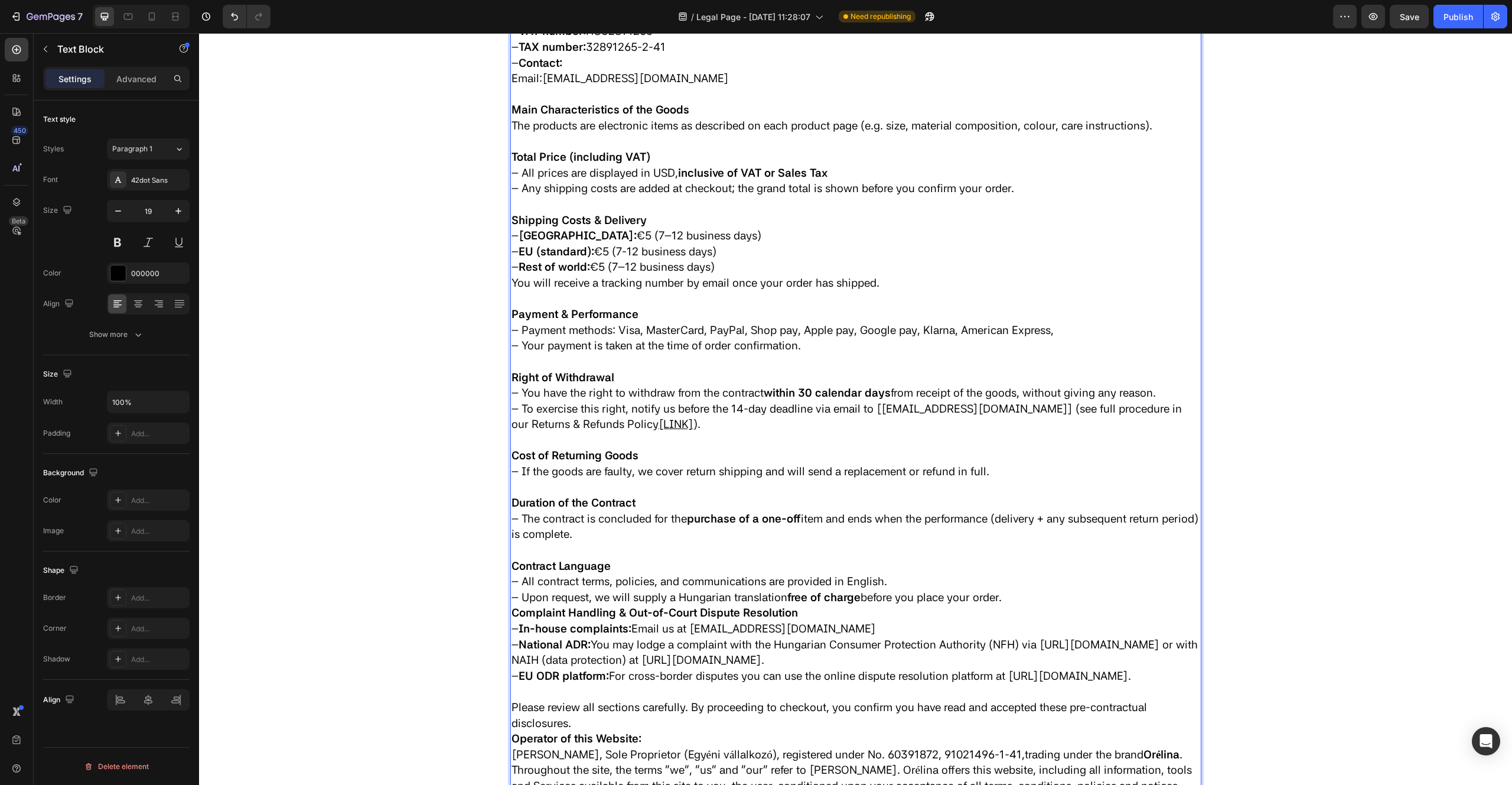
scroll to position [405, 0]
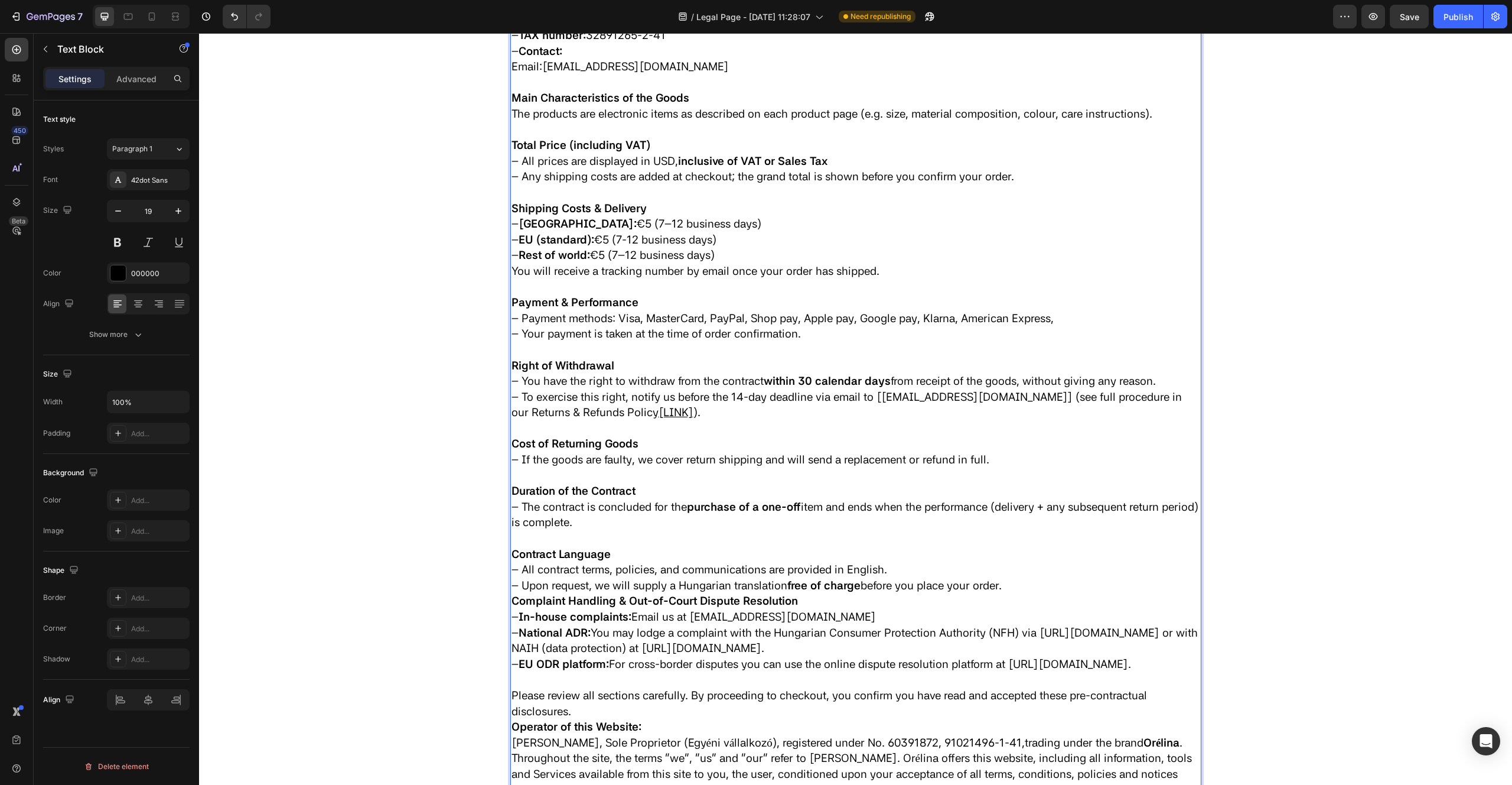
click at [1013, 586] on p "– Upon request, we will supply a Hungarian translation free of charge before yo…" at bounding box center [856, 586] width 689 height 16
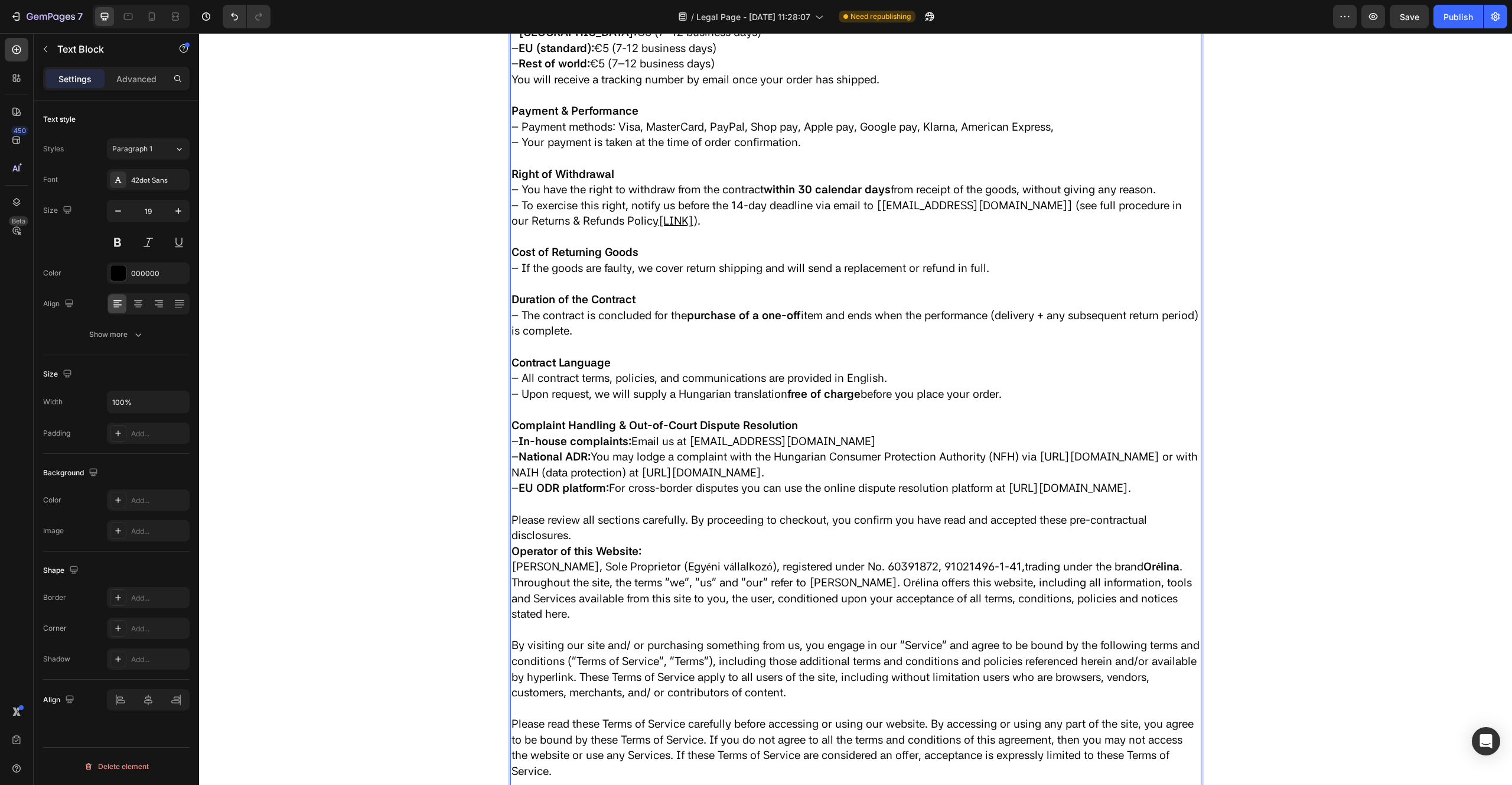
scroll to position [613, 0]
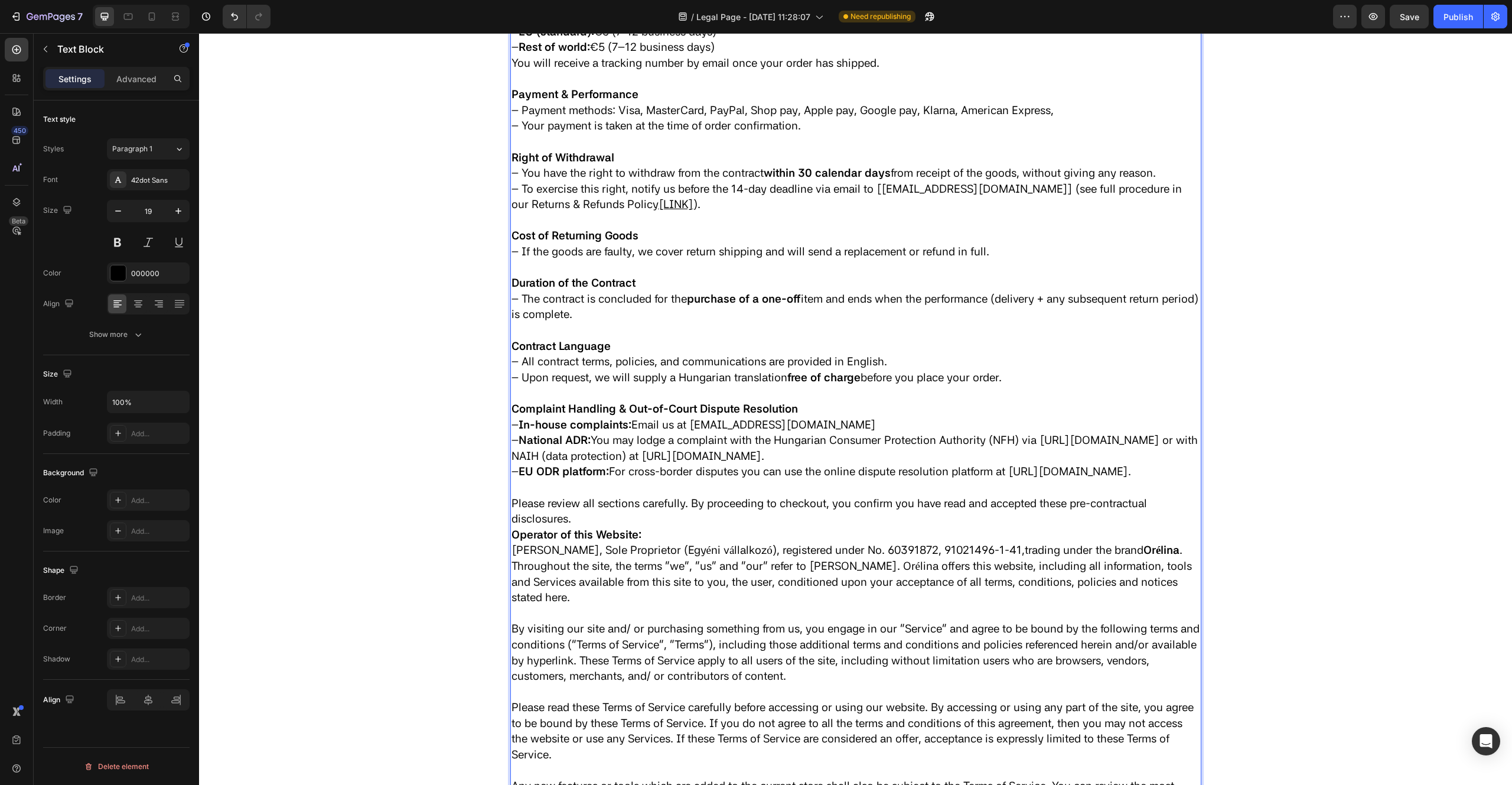
click at [622, 527] on p "Please review all sections carefully. By proceeding to checkout, you confirm yo…" at bounding box center [856, 512] width 689 height 31
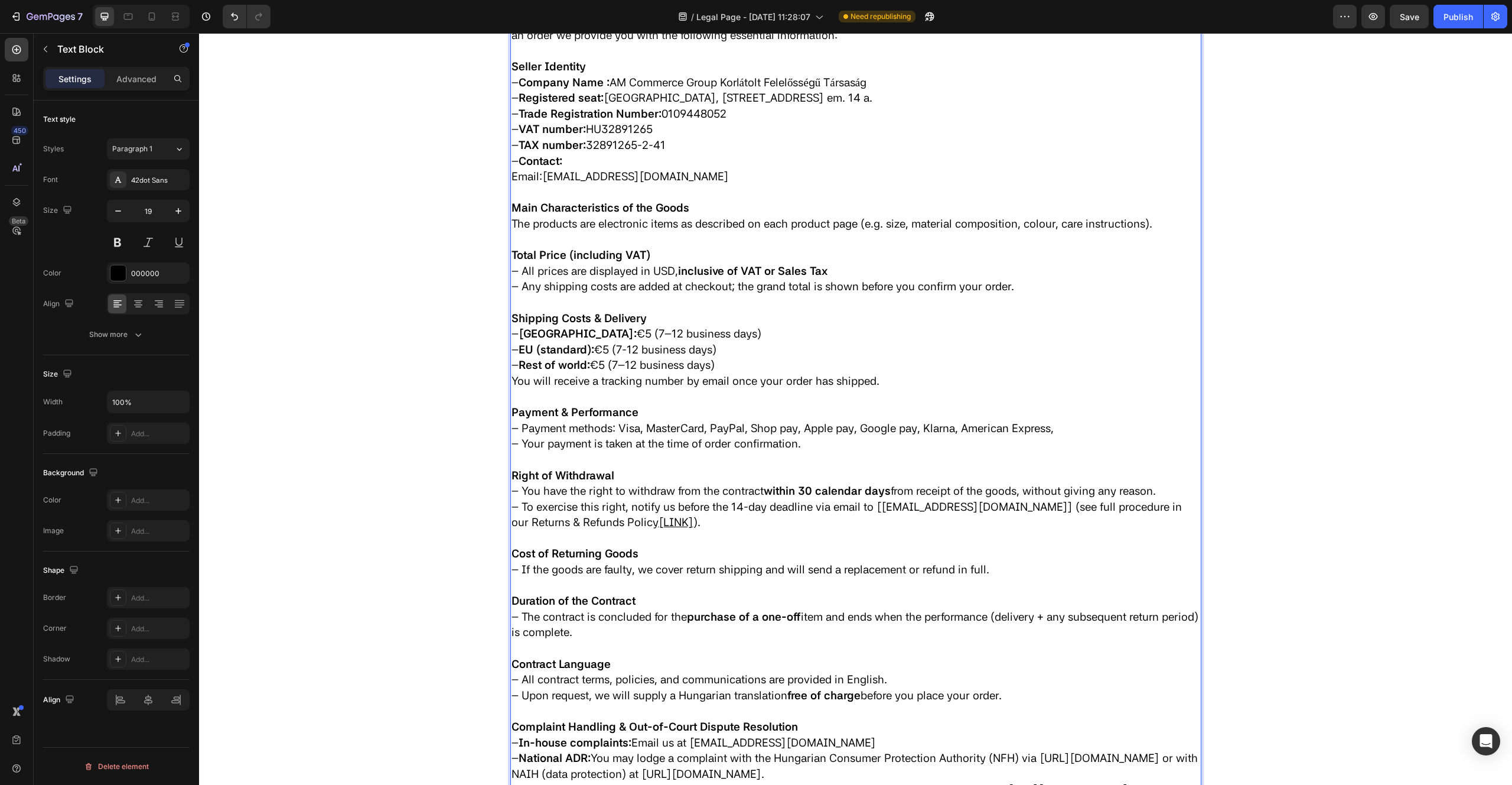
scroll to position [0, 0]
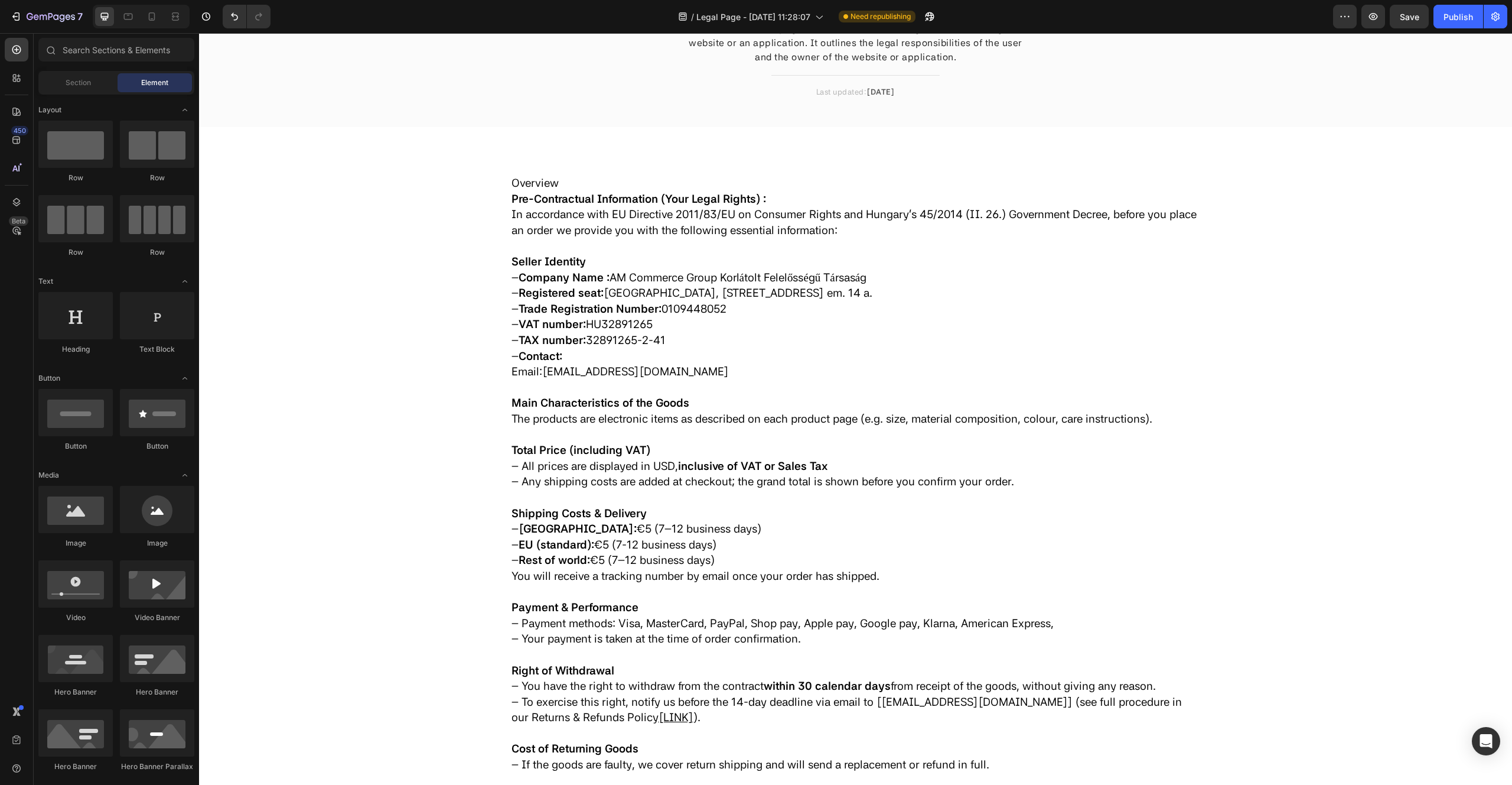
scroll to position [123, 0]
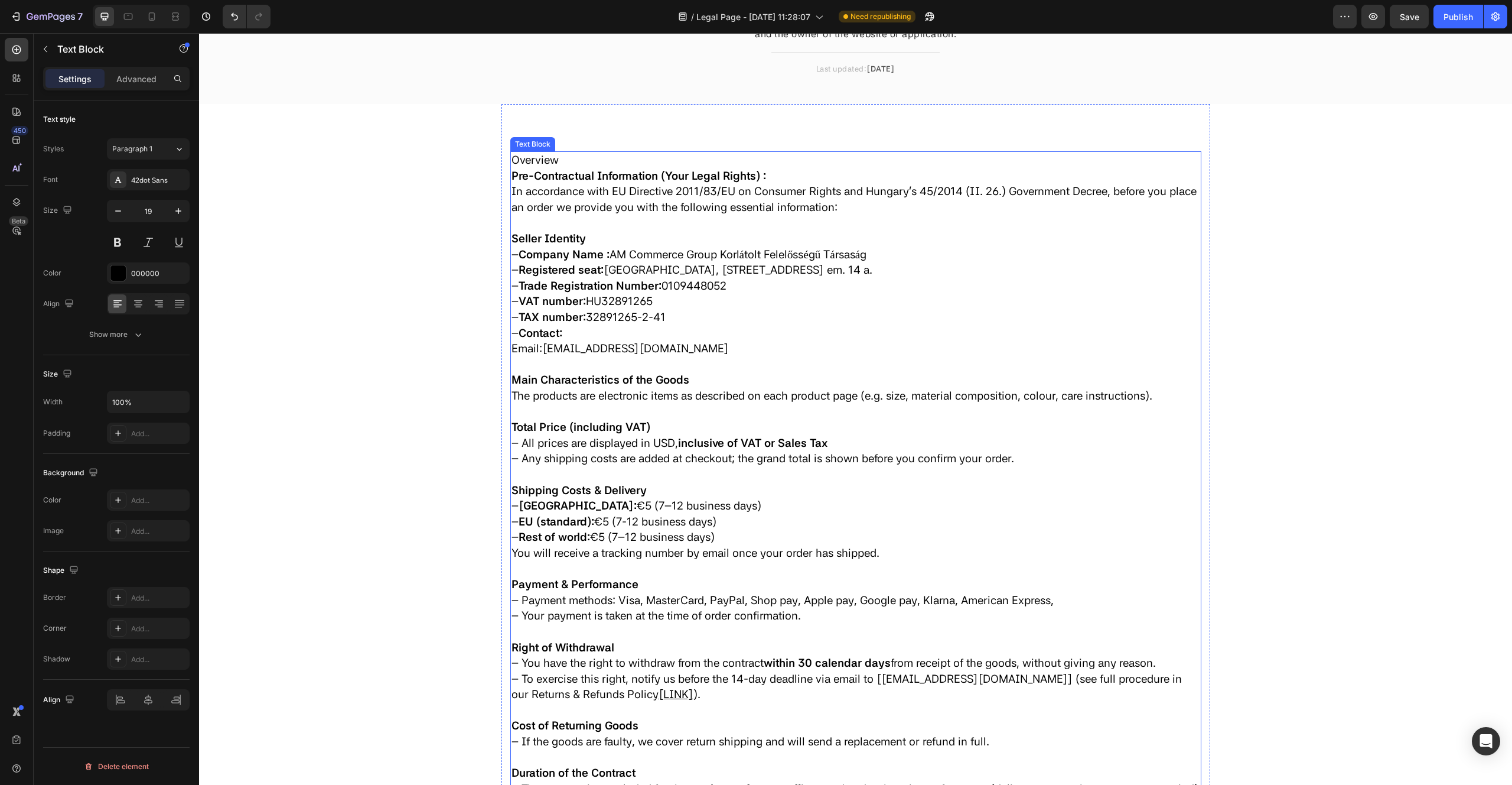
click at [596, 310] on p "– TAX number: 32891265-2-41" at bounding box center [856, 317] width 689 height 16
click at [158, 19] on div at bounding box center [152, 16] width 19 height 19
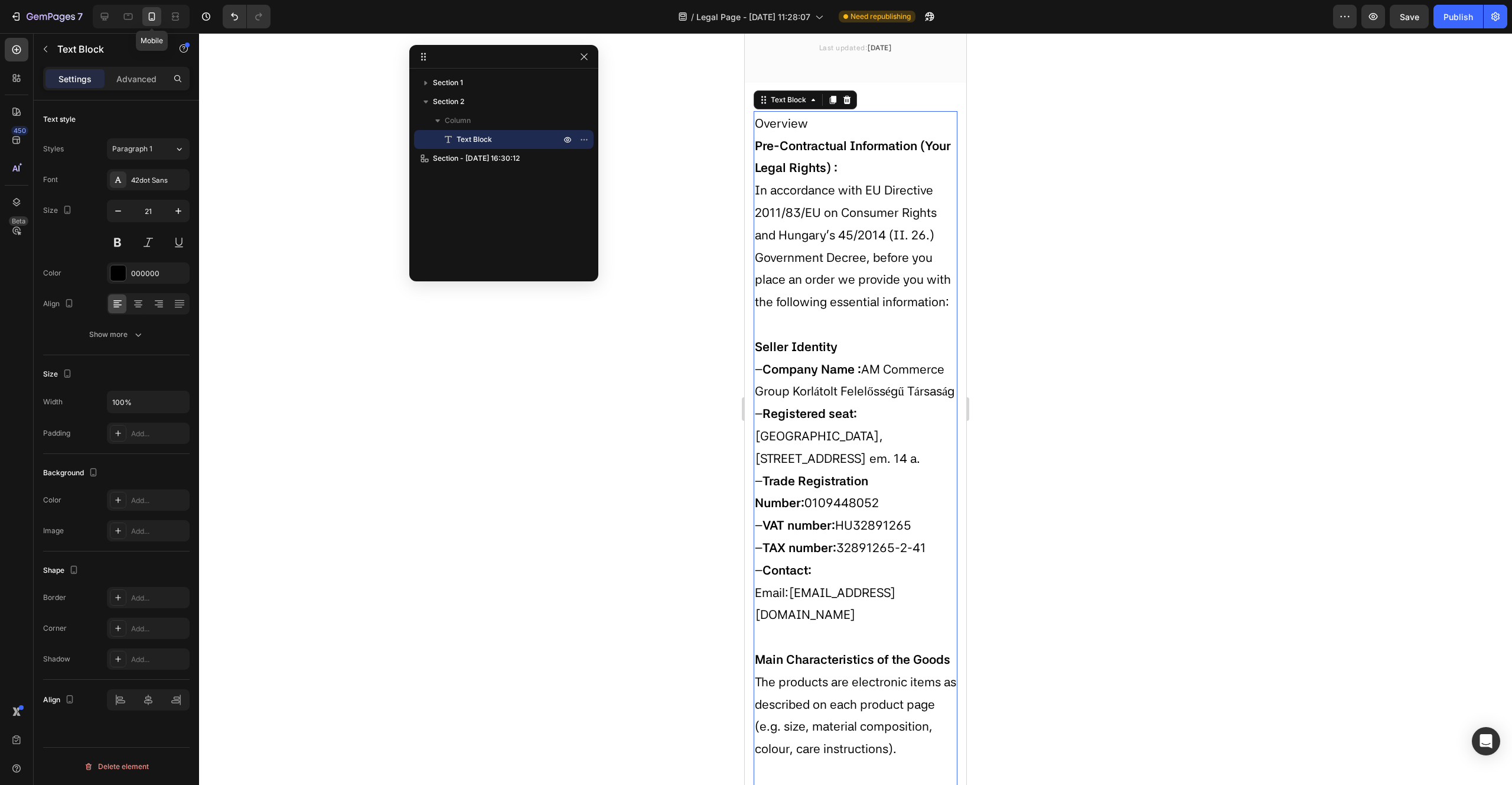
scroll to position [185, 0]
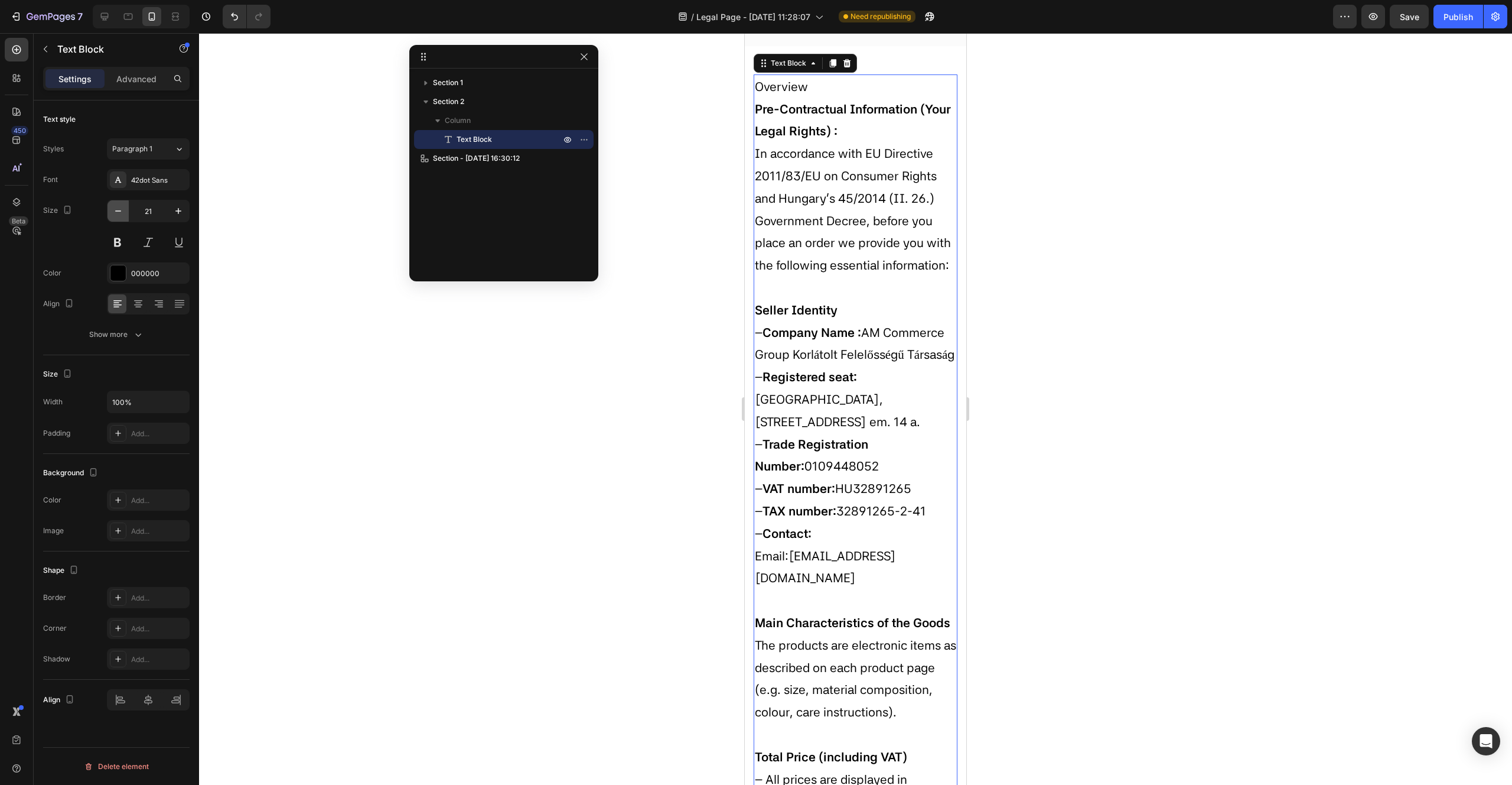
click at [116, 213] on icon "button" at bounding box center [119, 211] width 12 height 12
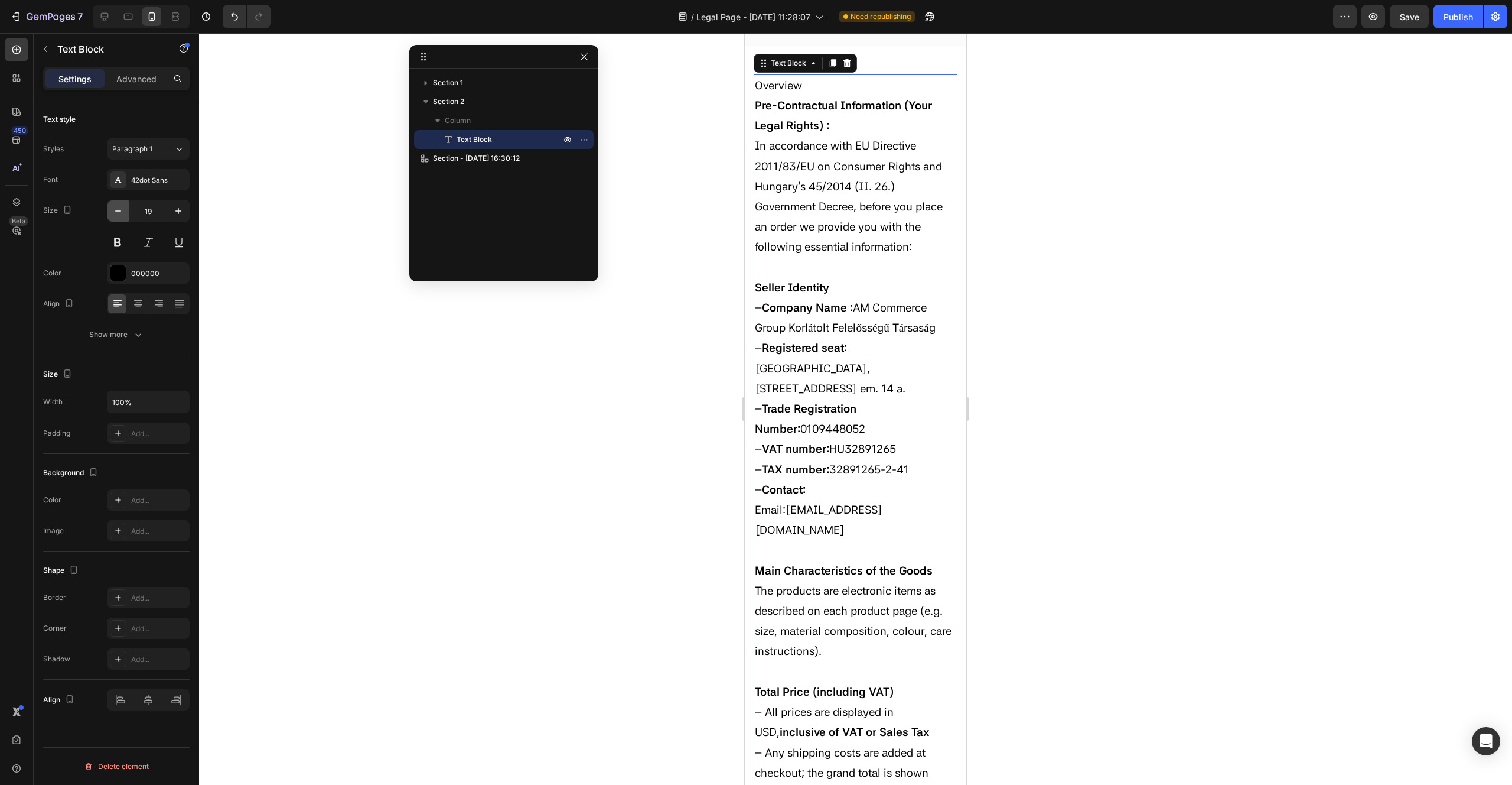
click at [116, 213] on icon "button" at bounding box center [119, 211] width 12 height 12
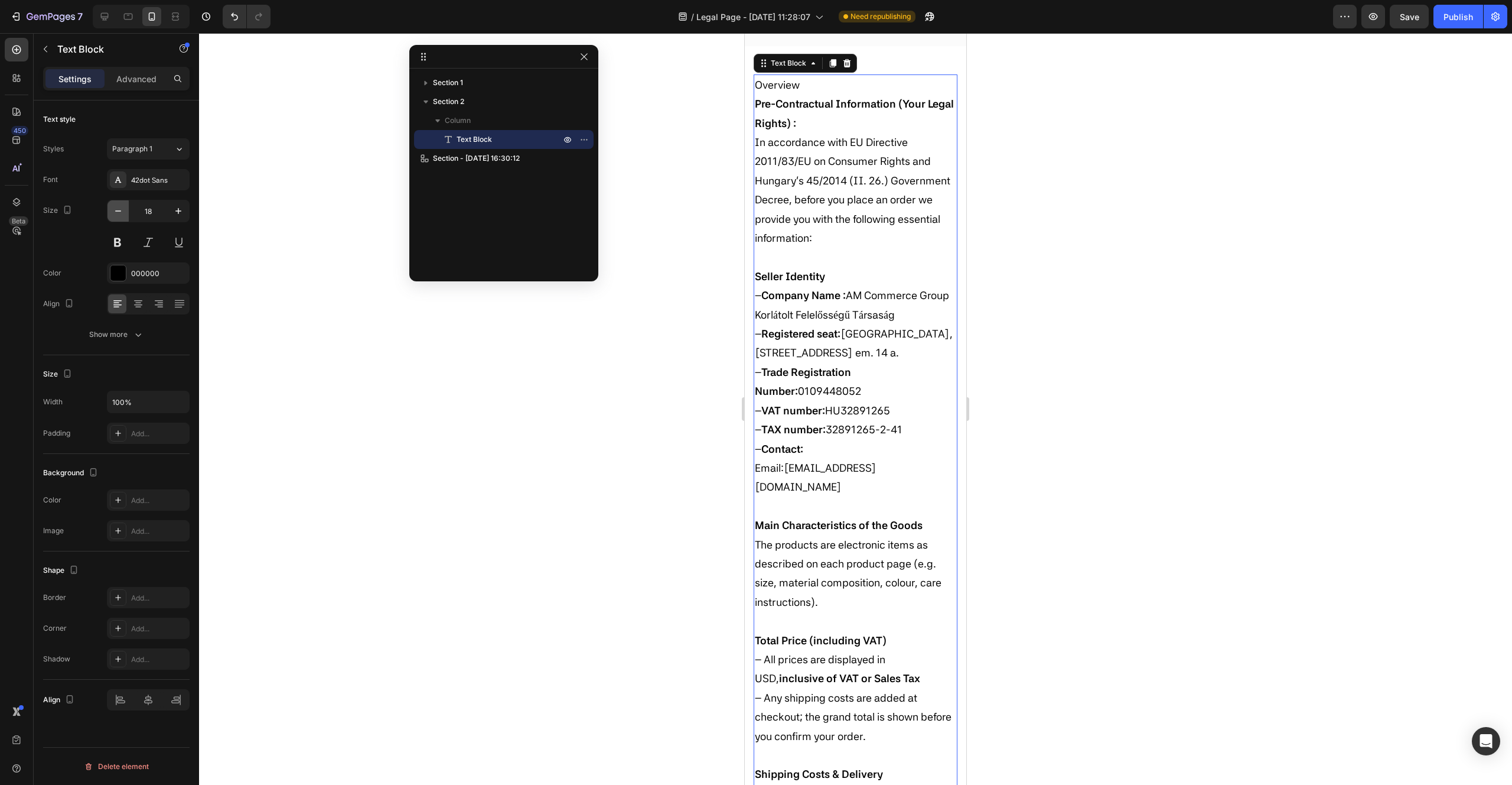
click at [116, 213] on icon "button" at bounding box center [119, 211] width 12 height 12
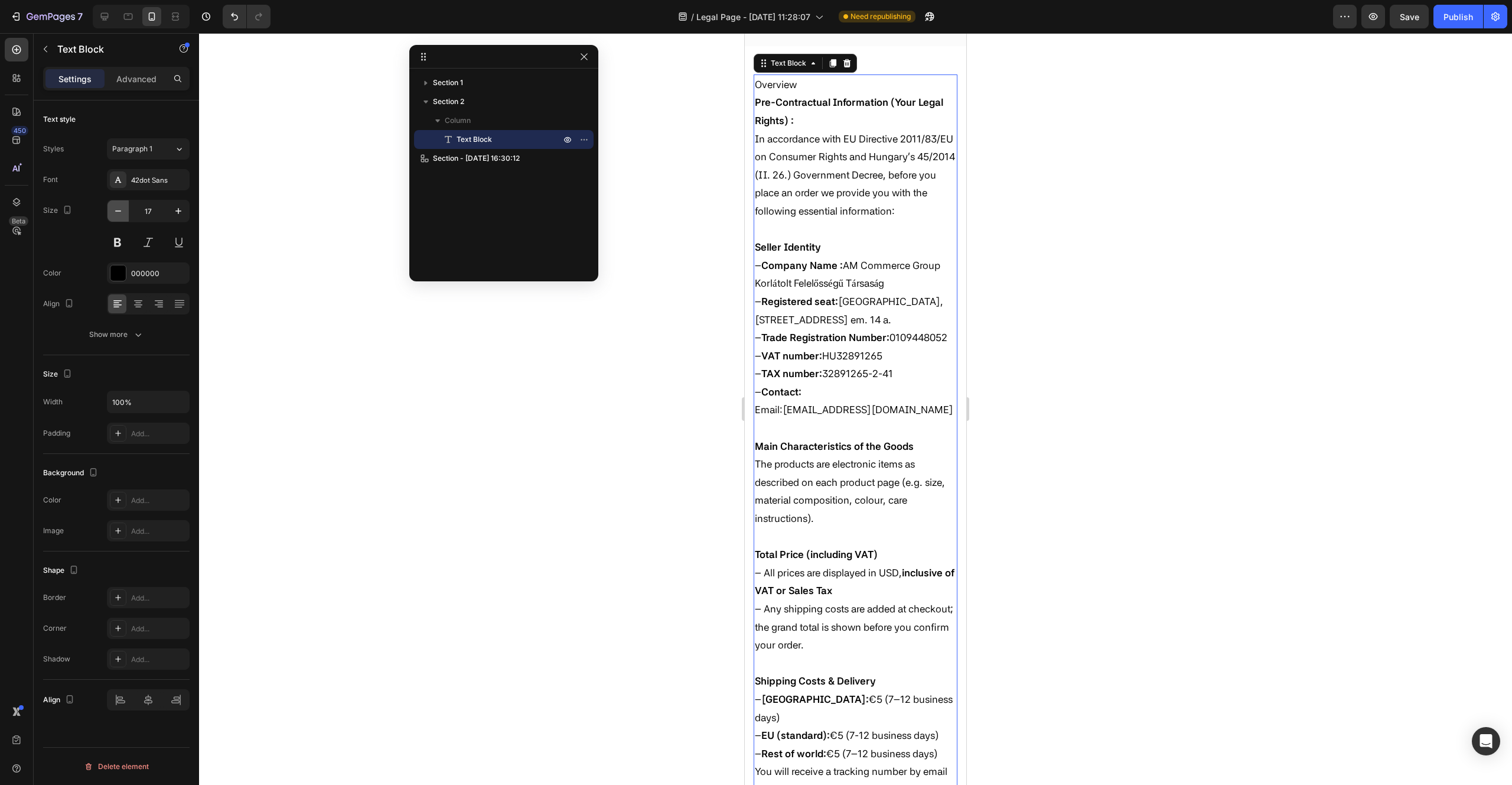
click at [116, 213] on icon "button" at bounding box center [119, 211] width 12 height 12
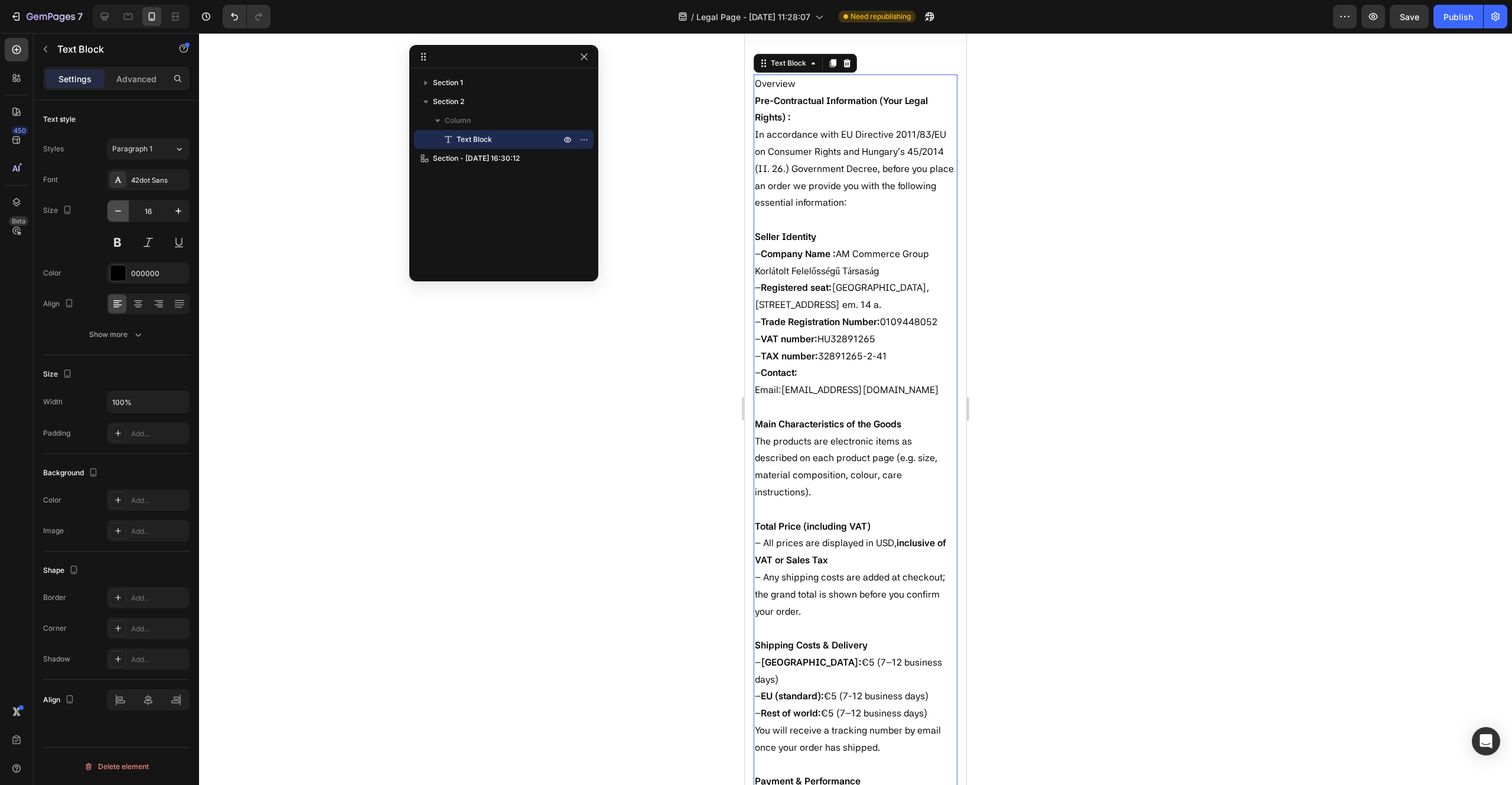
click at [116, 213] on icon "button" at bounding box center [119, 211] width 12 height 12
type input "15"
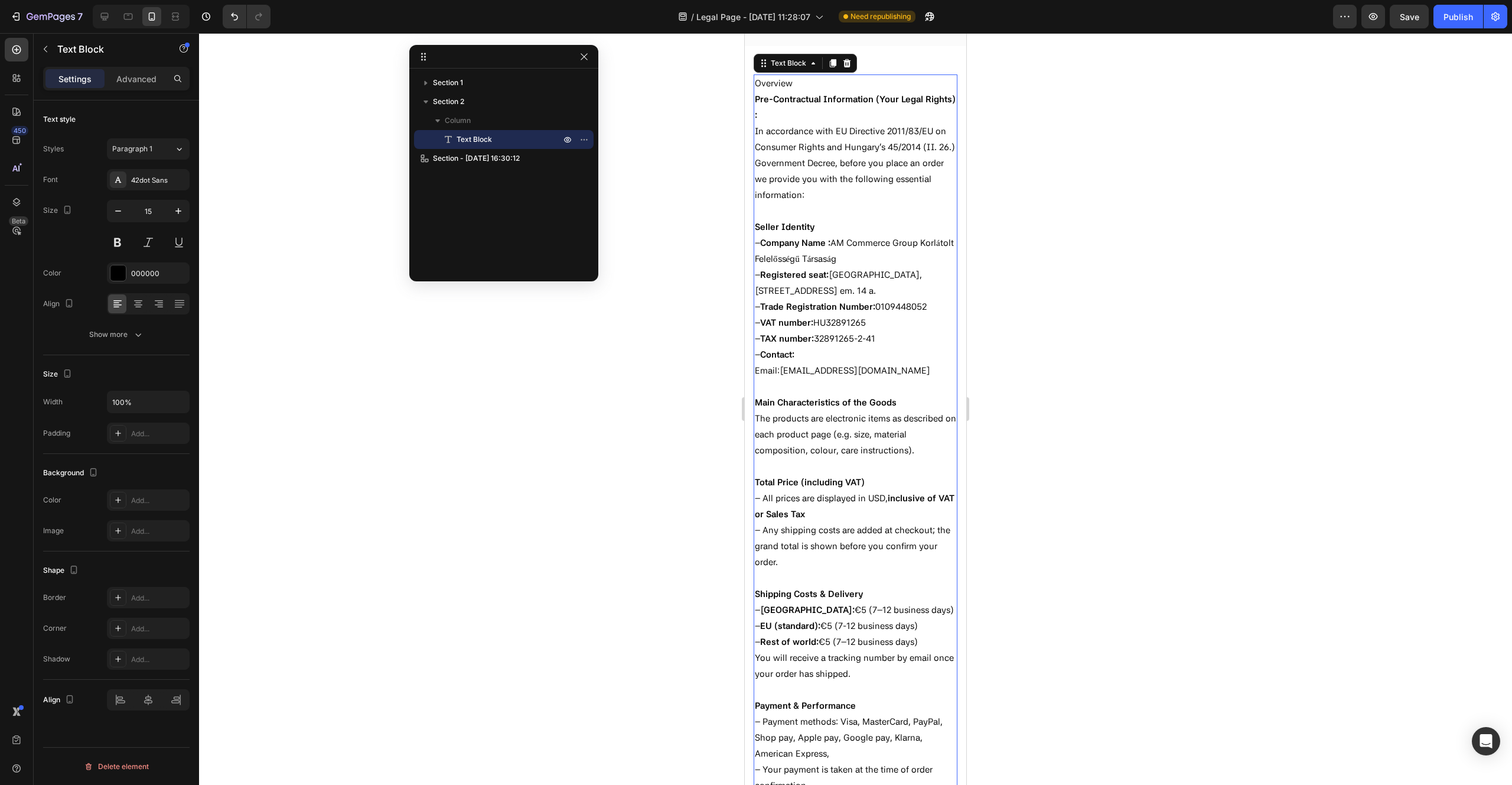
scroll to position [0, 0]
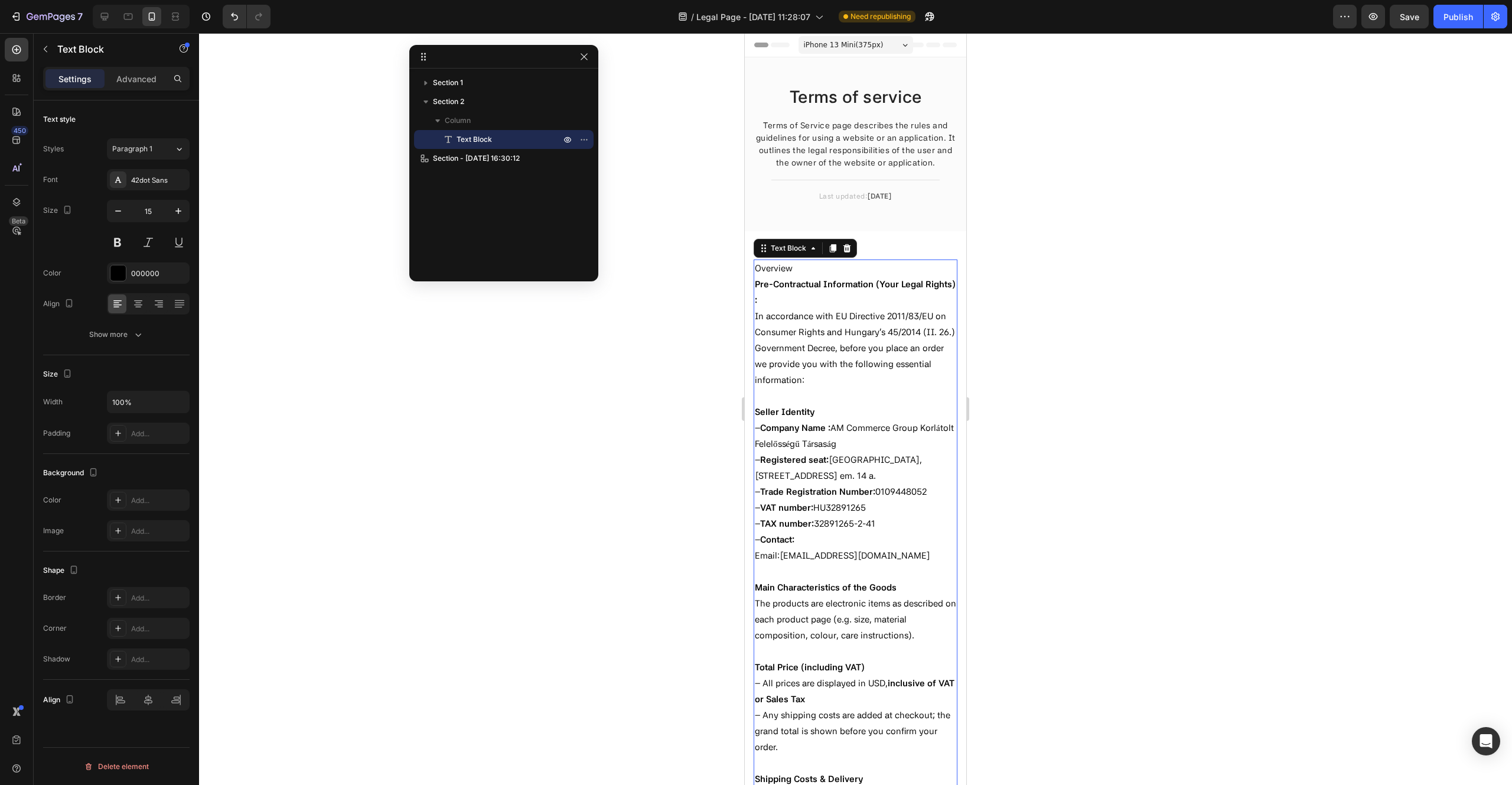
click at [1205, 317] on div at bounding box center [856, 409] width 1313 height 752
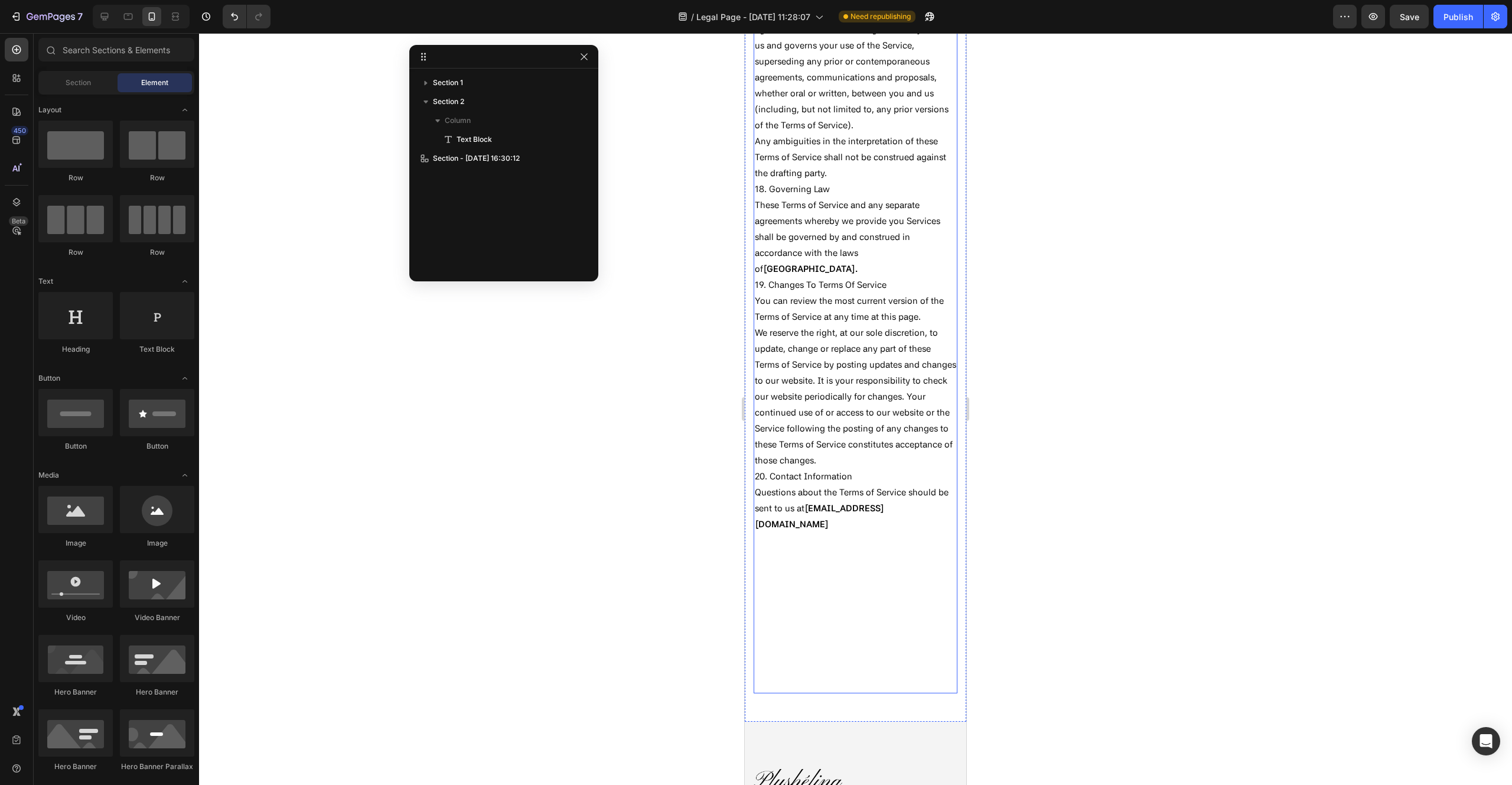
scroll to position [7784, 0]
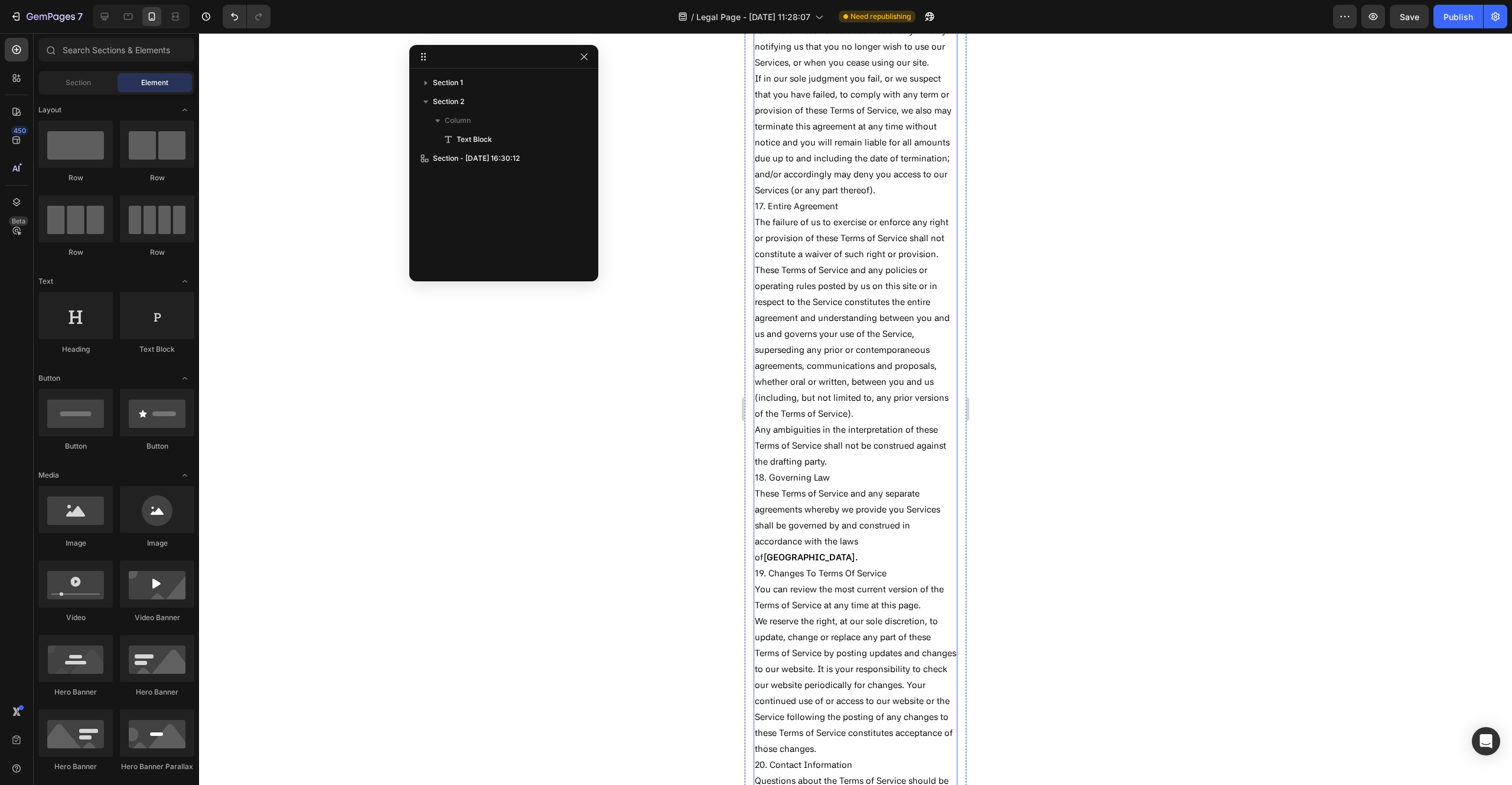
click at [884, 486] on p "These Terms of Service and any separate agreements whereby we provide you Servi…" at bounding box center [856, 526] width 202 height 80
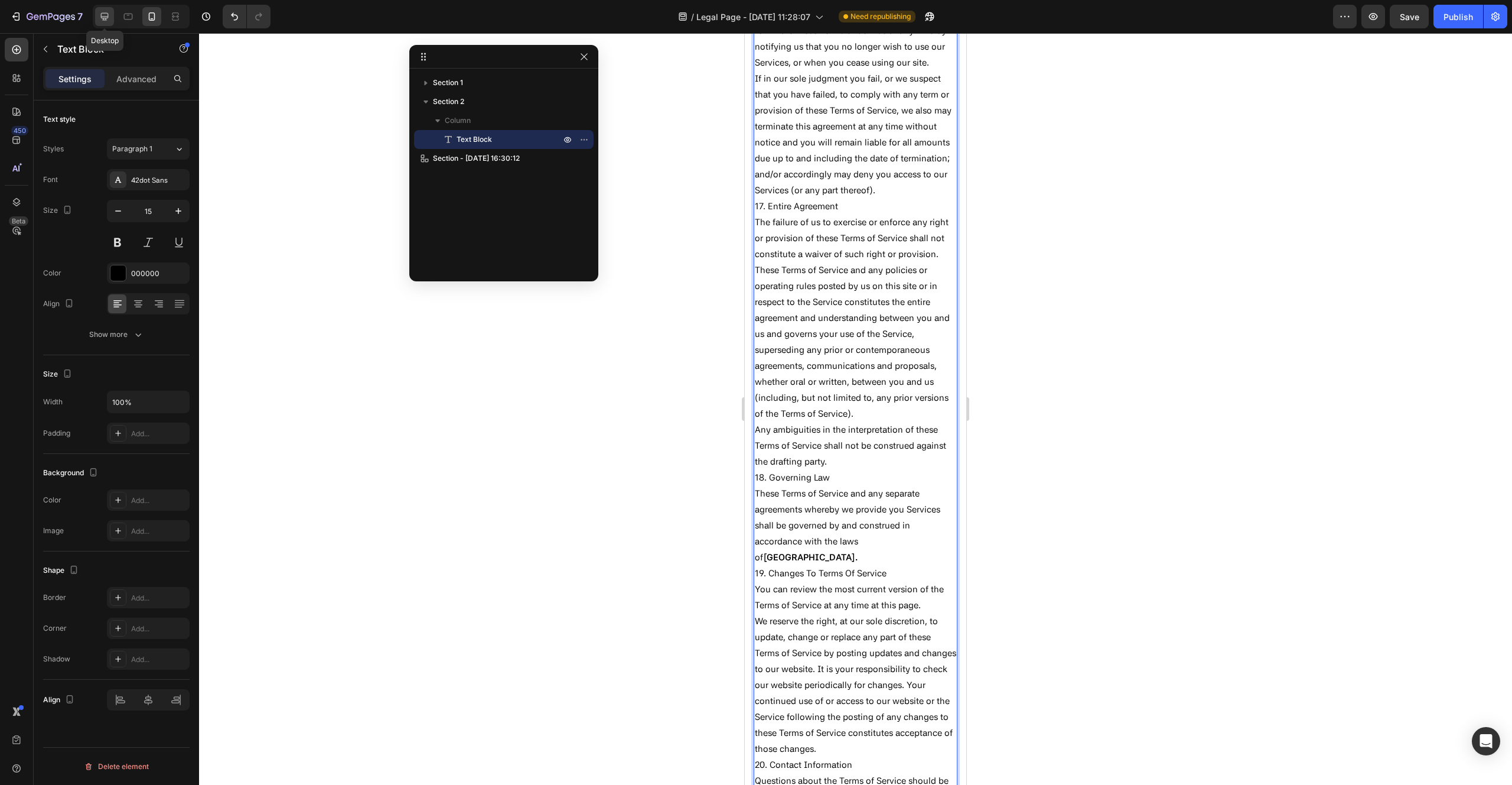
click at [111, 16] on div at bounding box center [104, 16] width 19 height 19
type input "19"
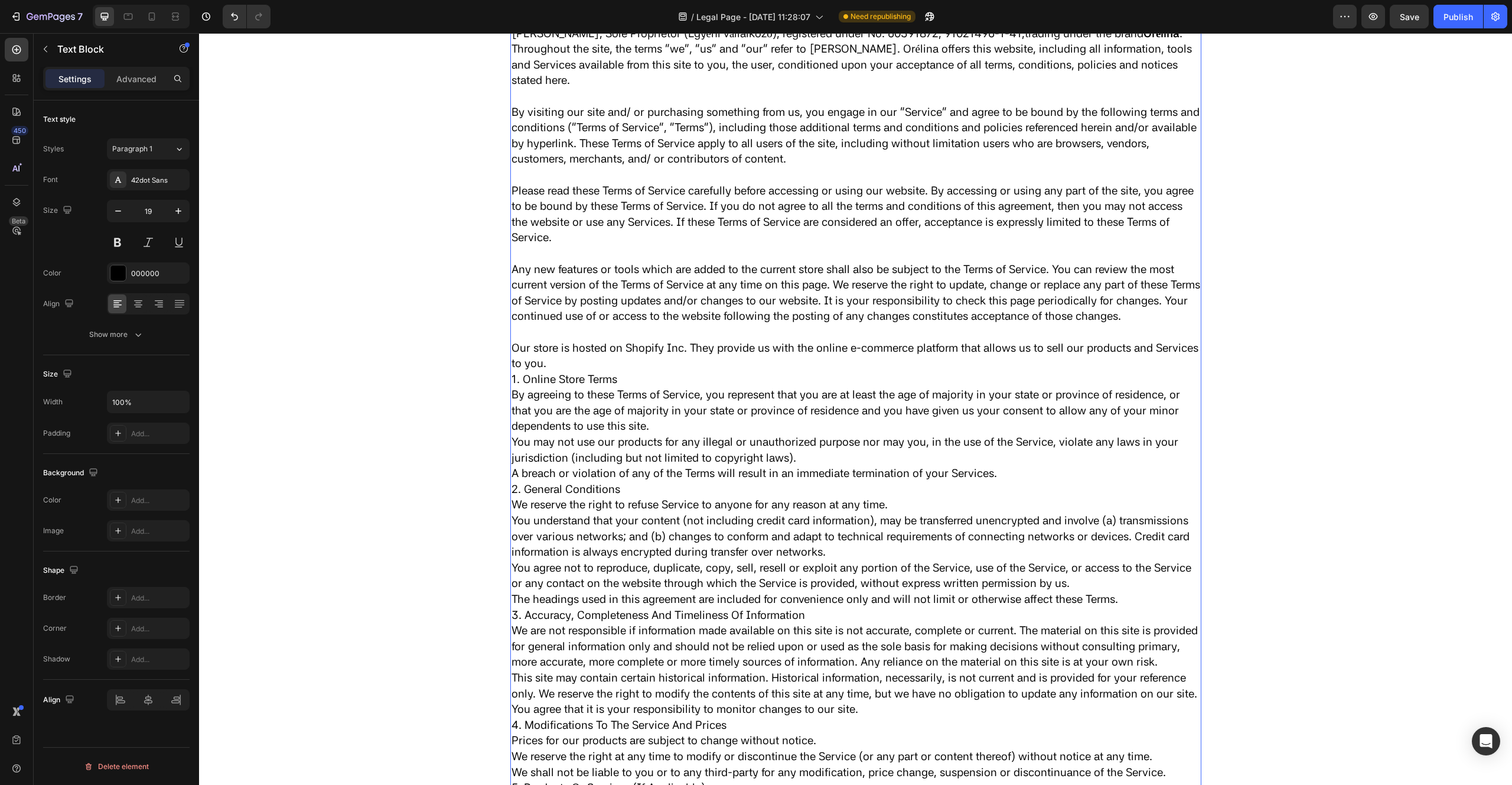
scroll to position [1208, 0]
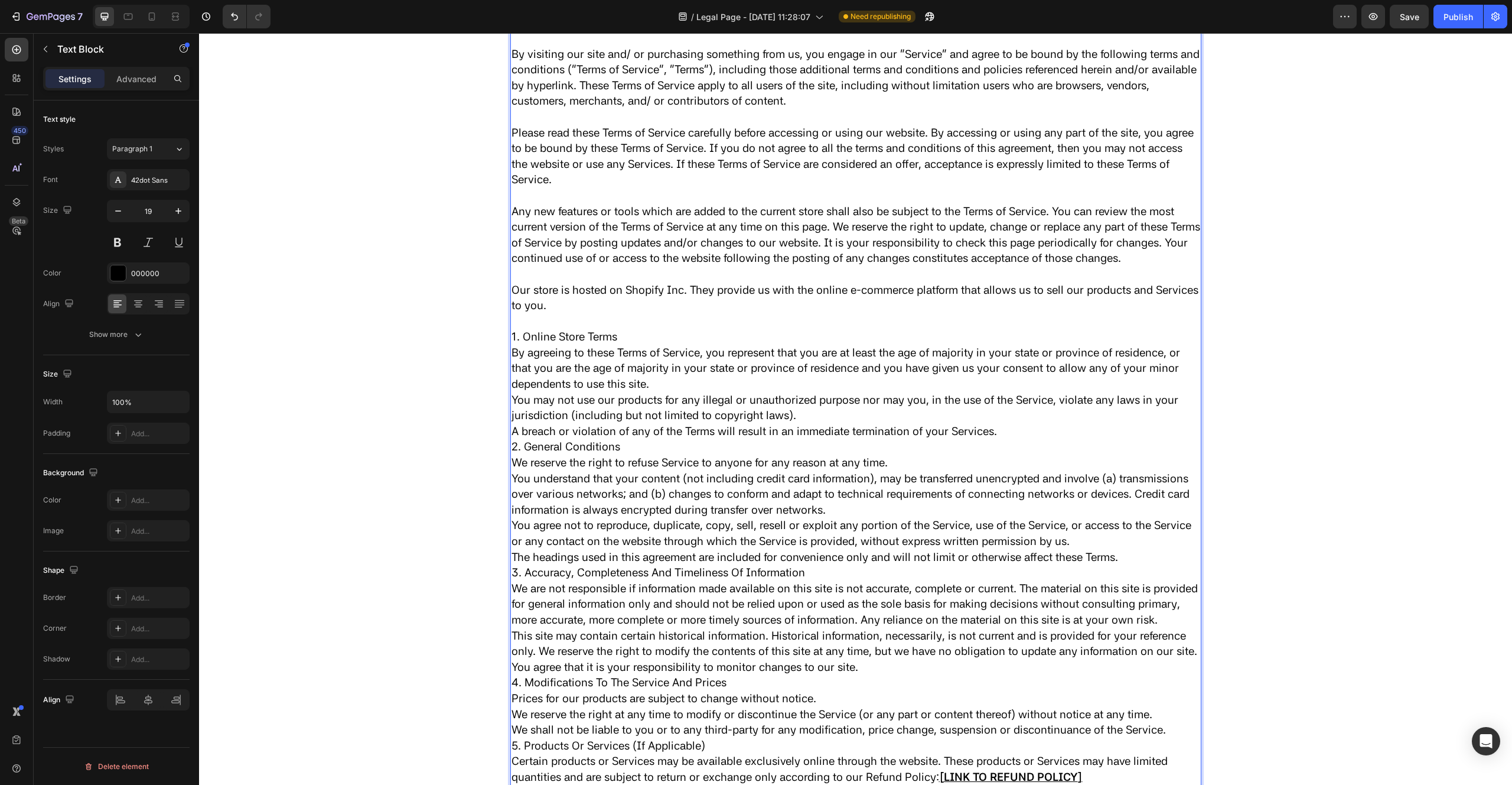
click at [514, 455] on p "2. General Conditions" at bounding box center [856, 447] width 689 height 16
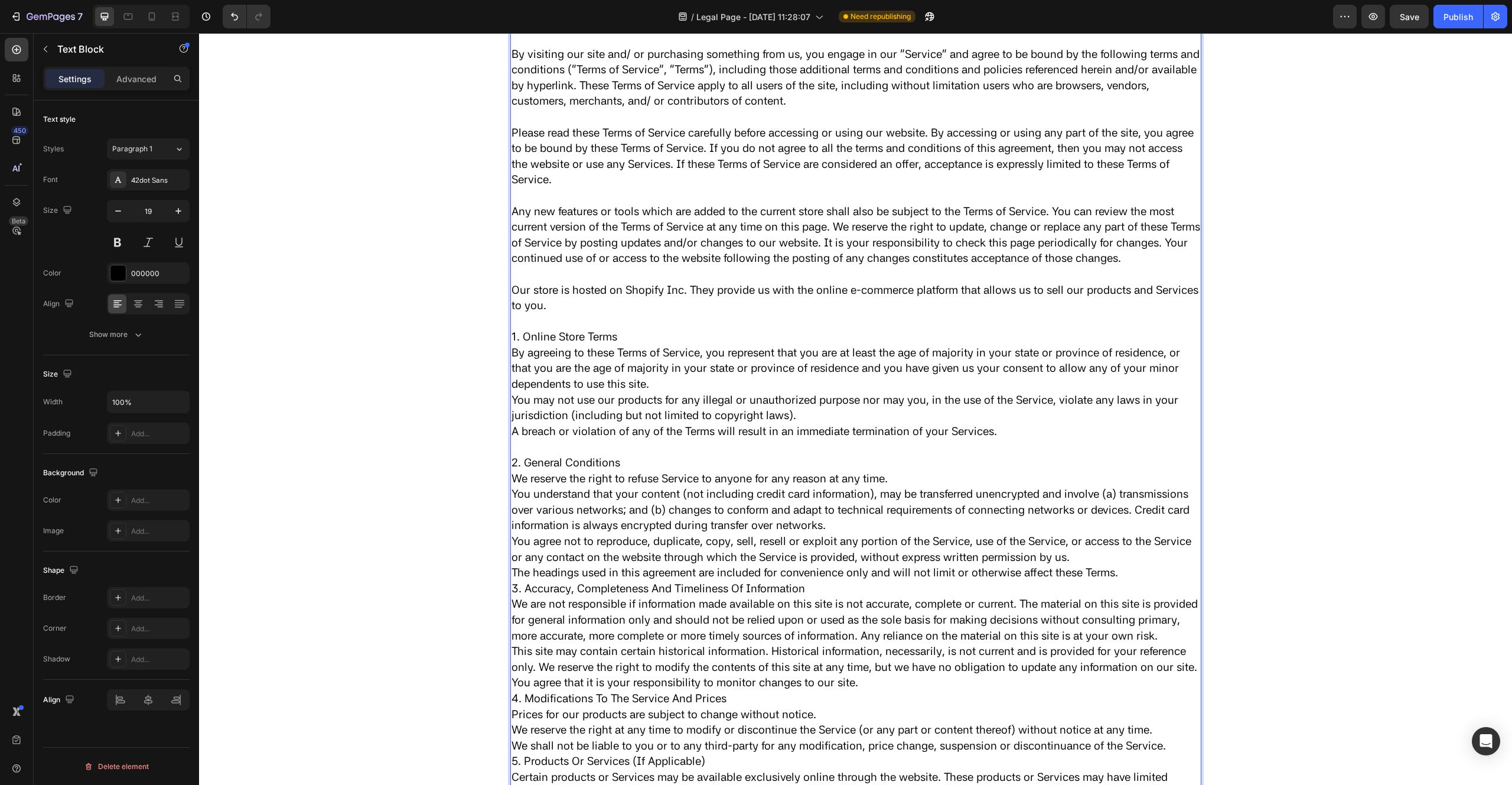
click at [513, 597] on p "3. Accuracy, Completeness And Timeliness Of Information" at bounding box center [856, 589] width 689 height 16
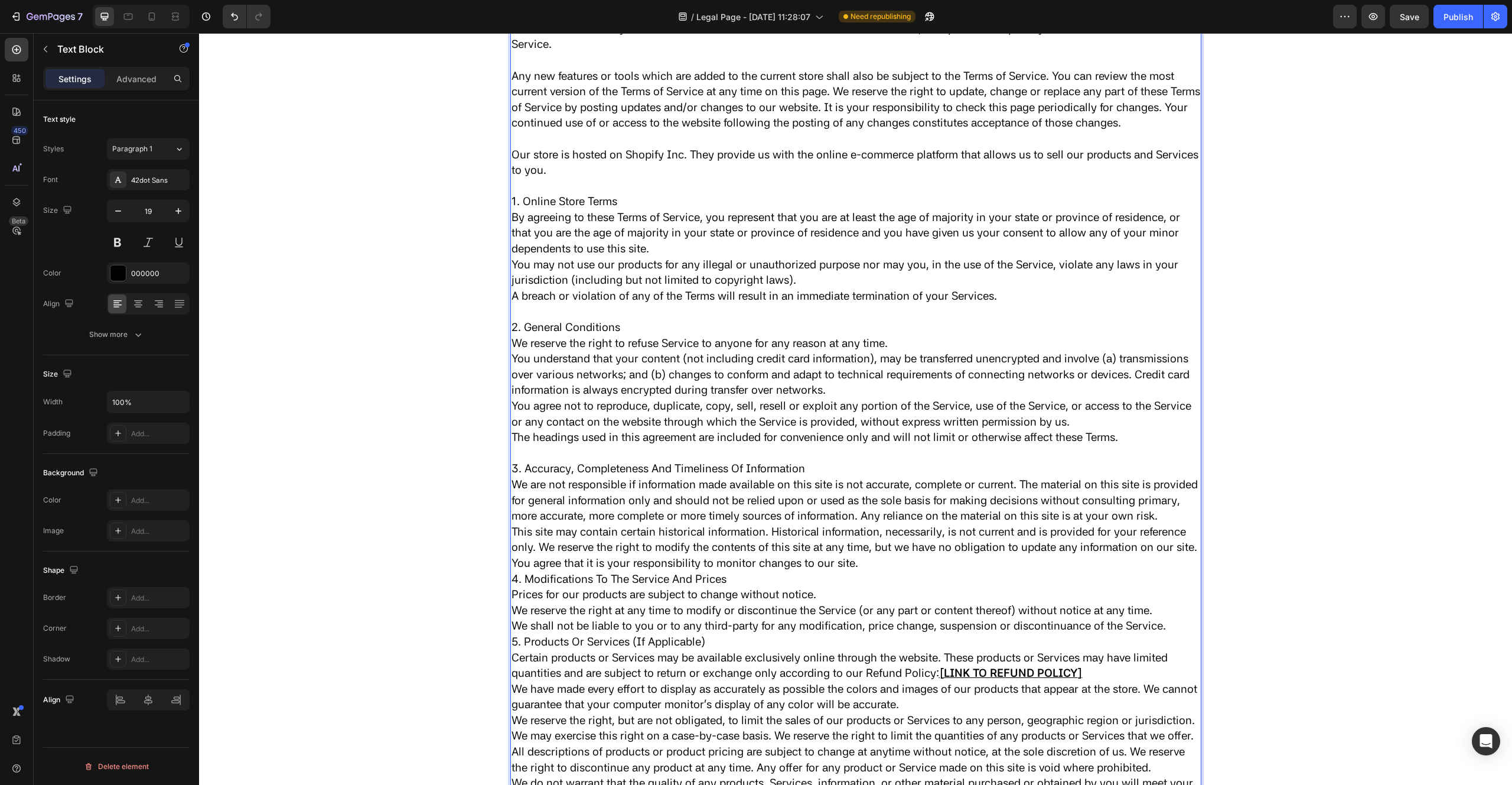
scroll to position [1395, 0]
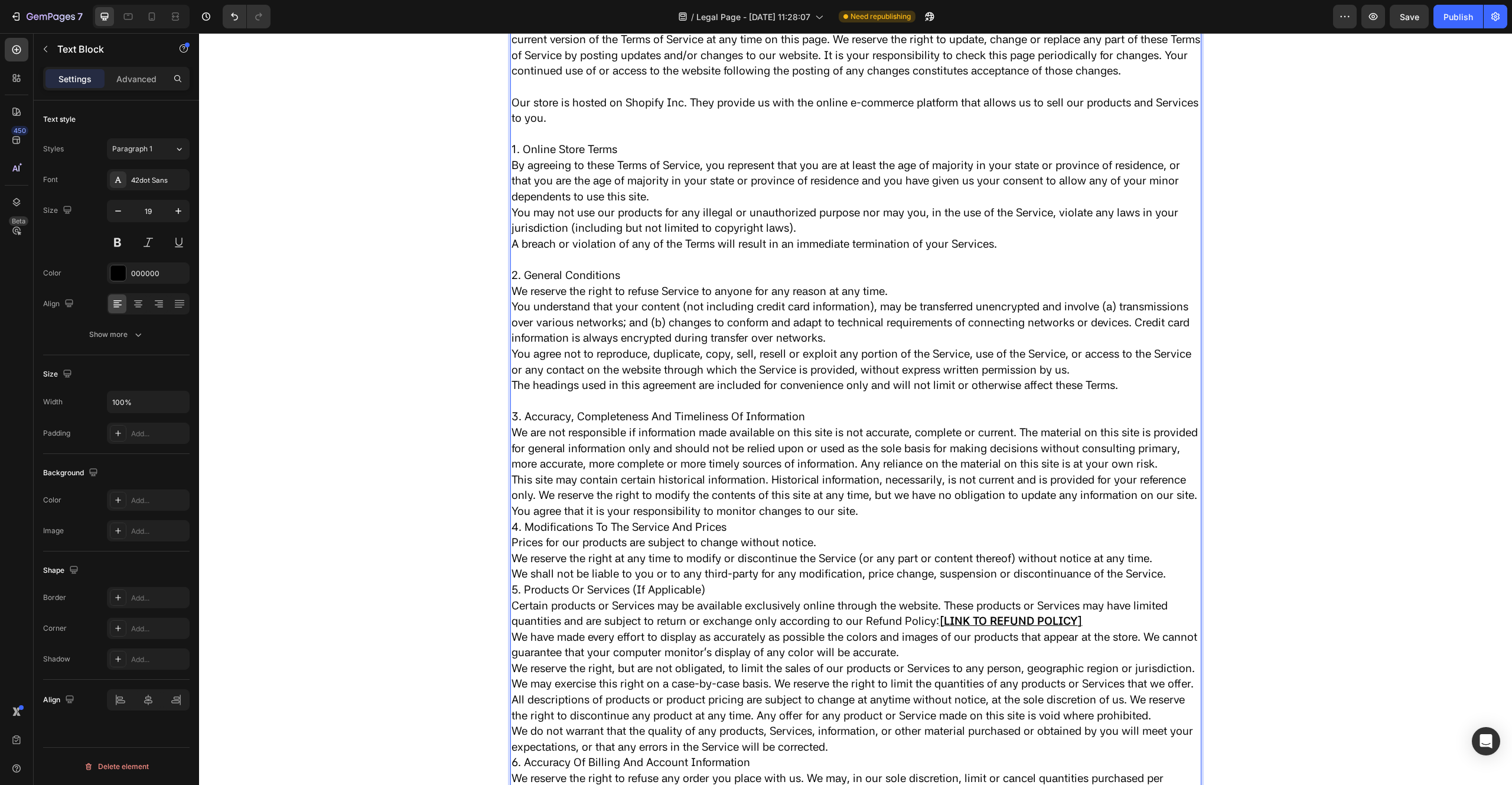
click at [513, 535] on p "4. Modifications To The Service And Prices" at bounding box center [856, 527] width 689 height 16
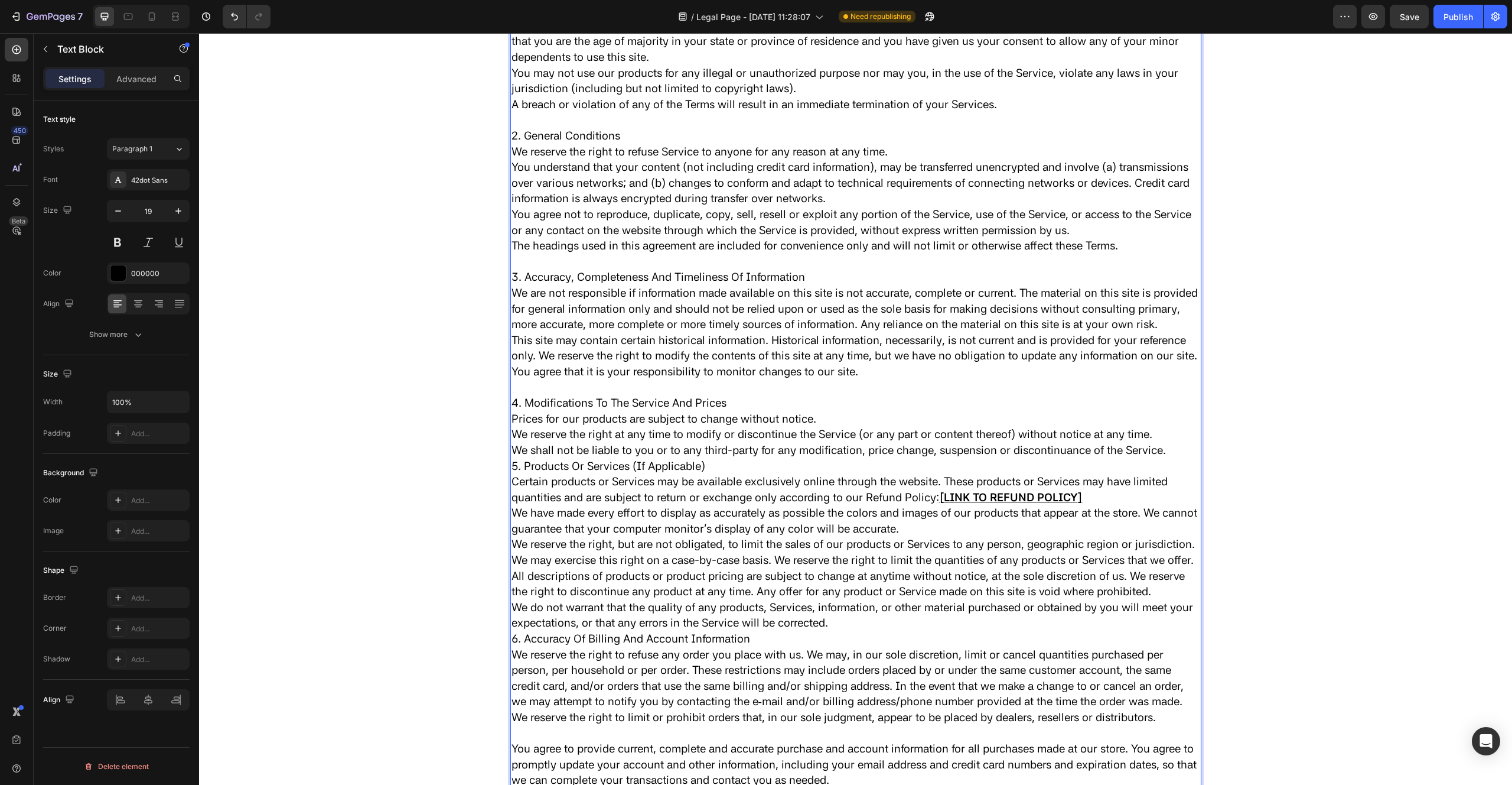
scroll to position [1541, 0]
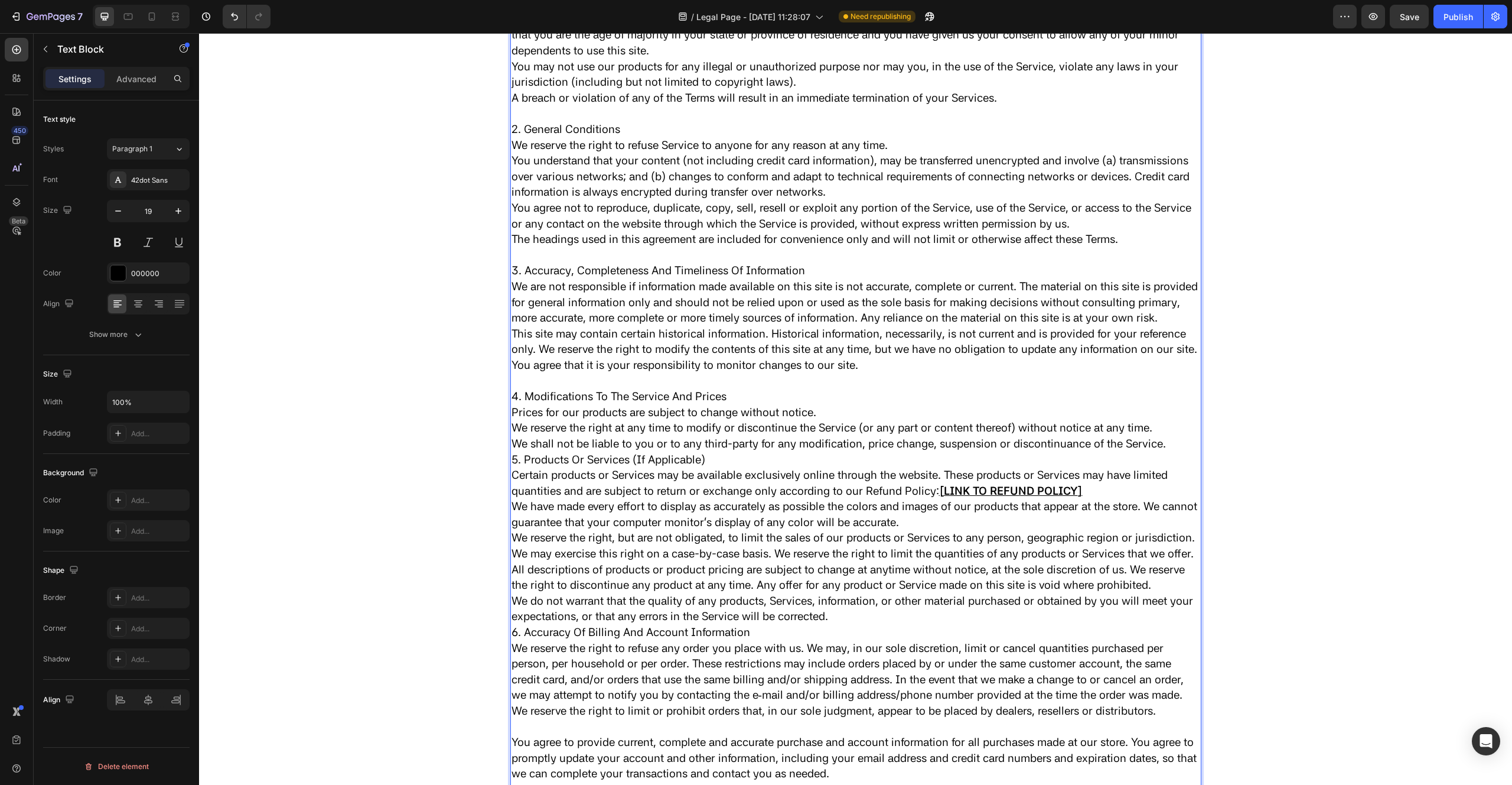
click at [512, 468] on p "5. Products Or Services (If Applicable)" at bounding box center [856, 460] width 689 height 16
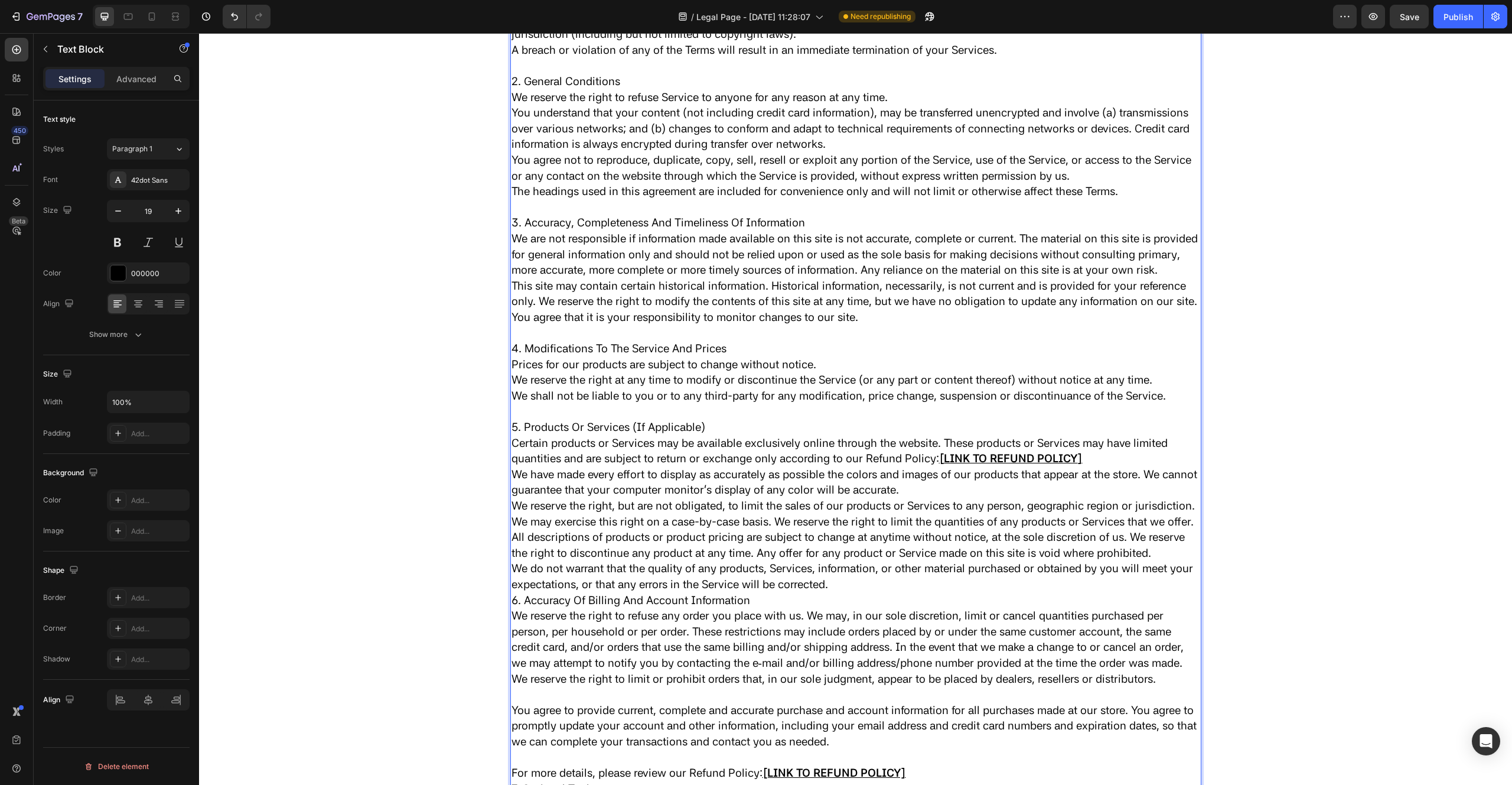
scroll to position [1595, 0]
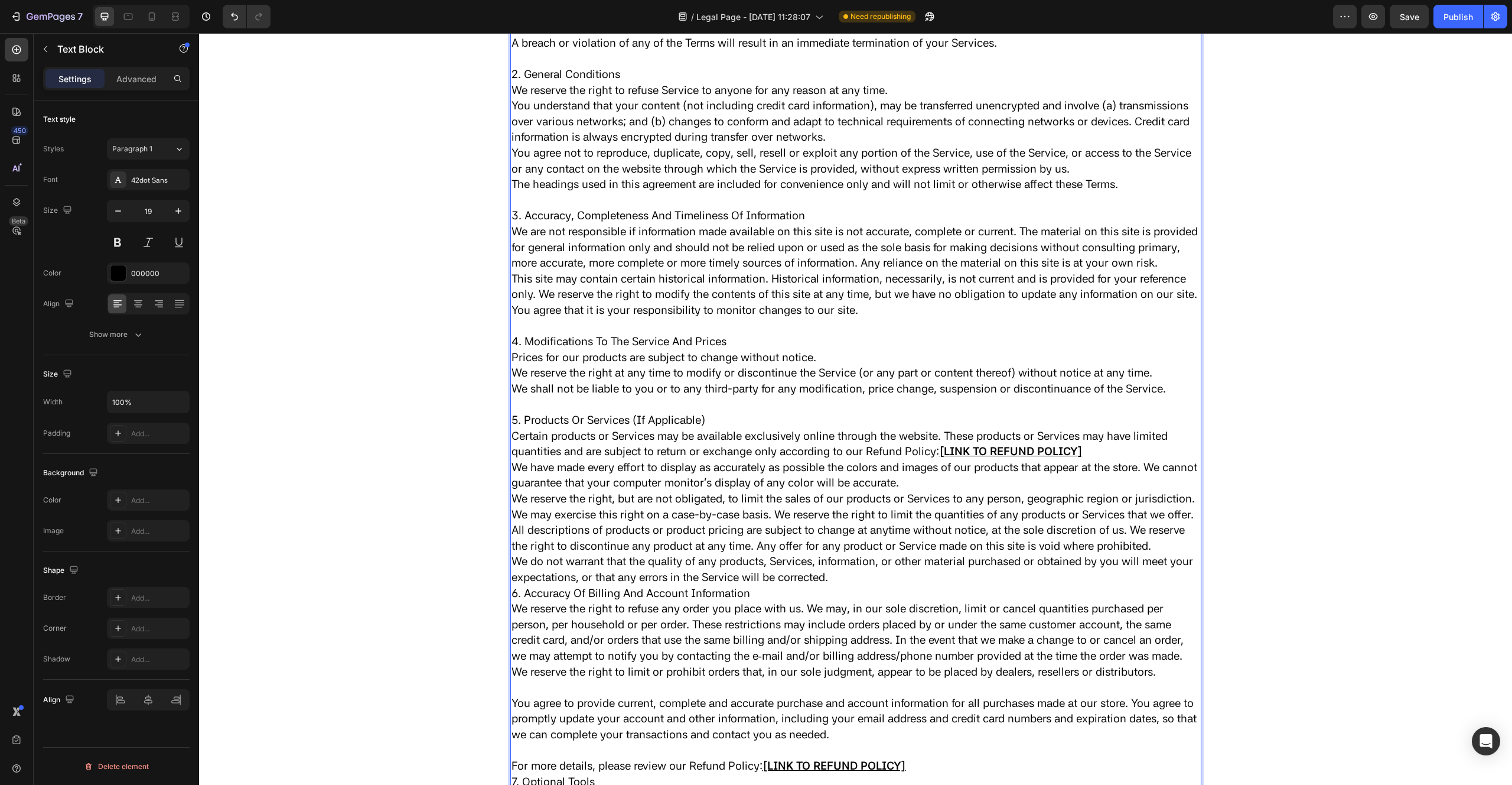
click at [513, 601] on p "6. Accuracy Of Billing And Account Information" at bounding box center [856, 594] width 689 height 16
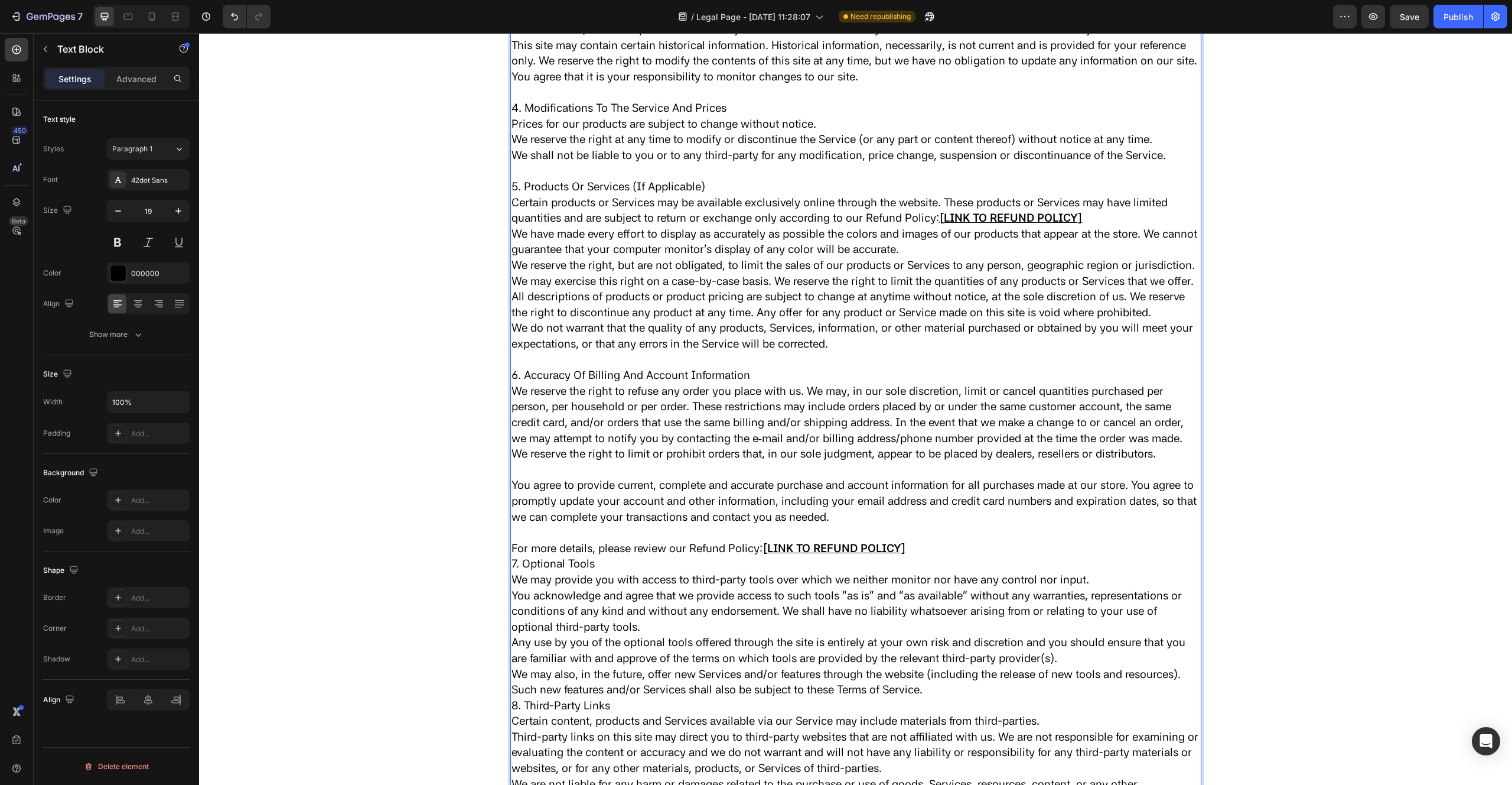
scroll to position [1835, 0]
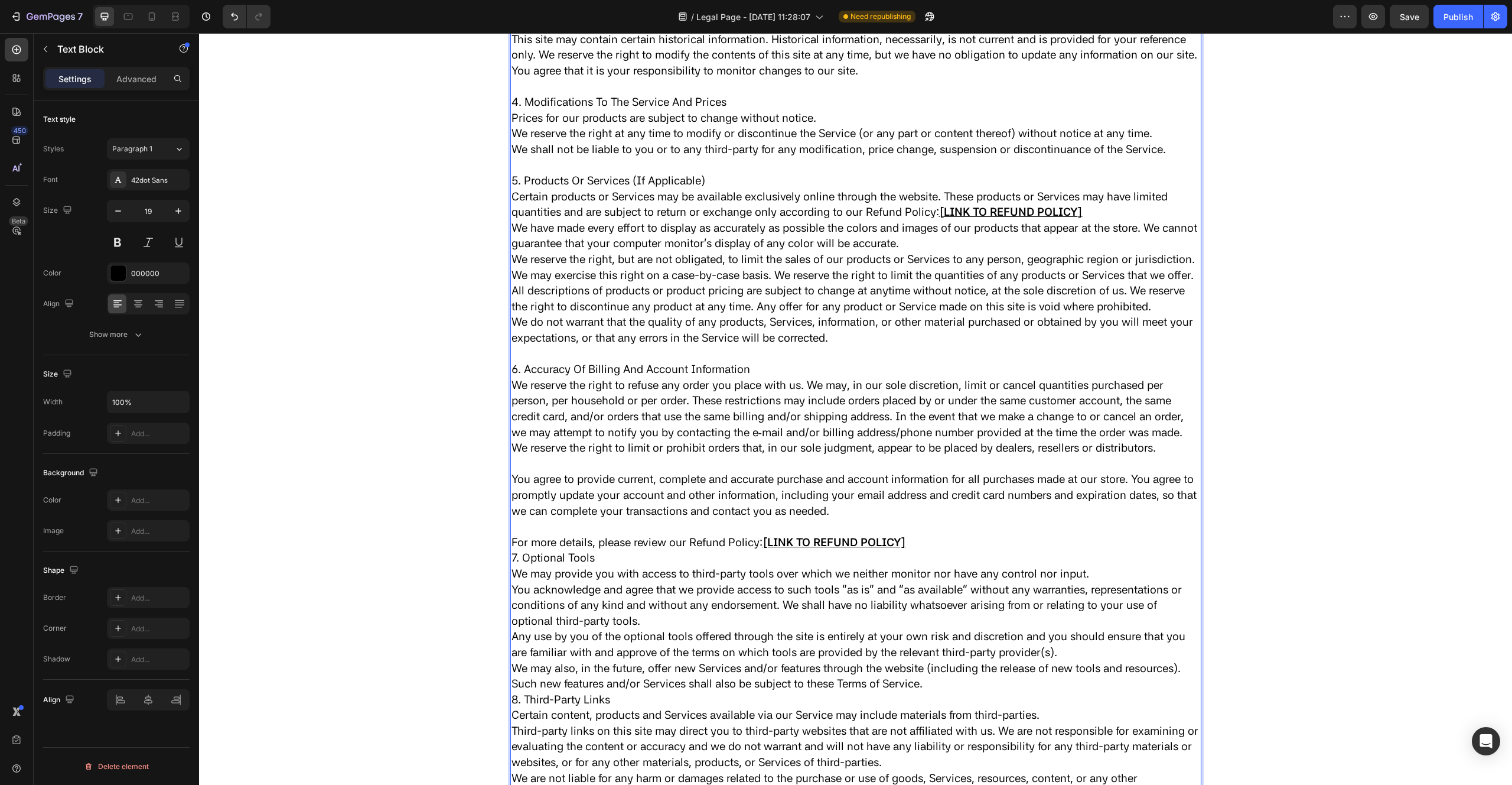
click at [514, 566] on p "7. Optional Tools" at bounding box center [856, 558] width 689 height 16
click at [513, 566] on p "7. Optional Tools" at bounding box center [856, 558] width 689 height 16
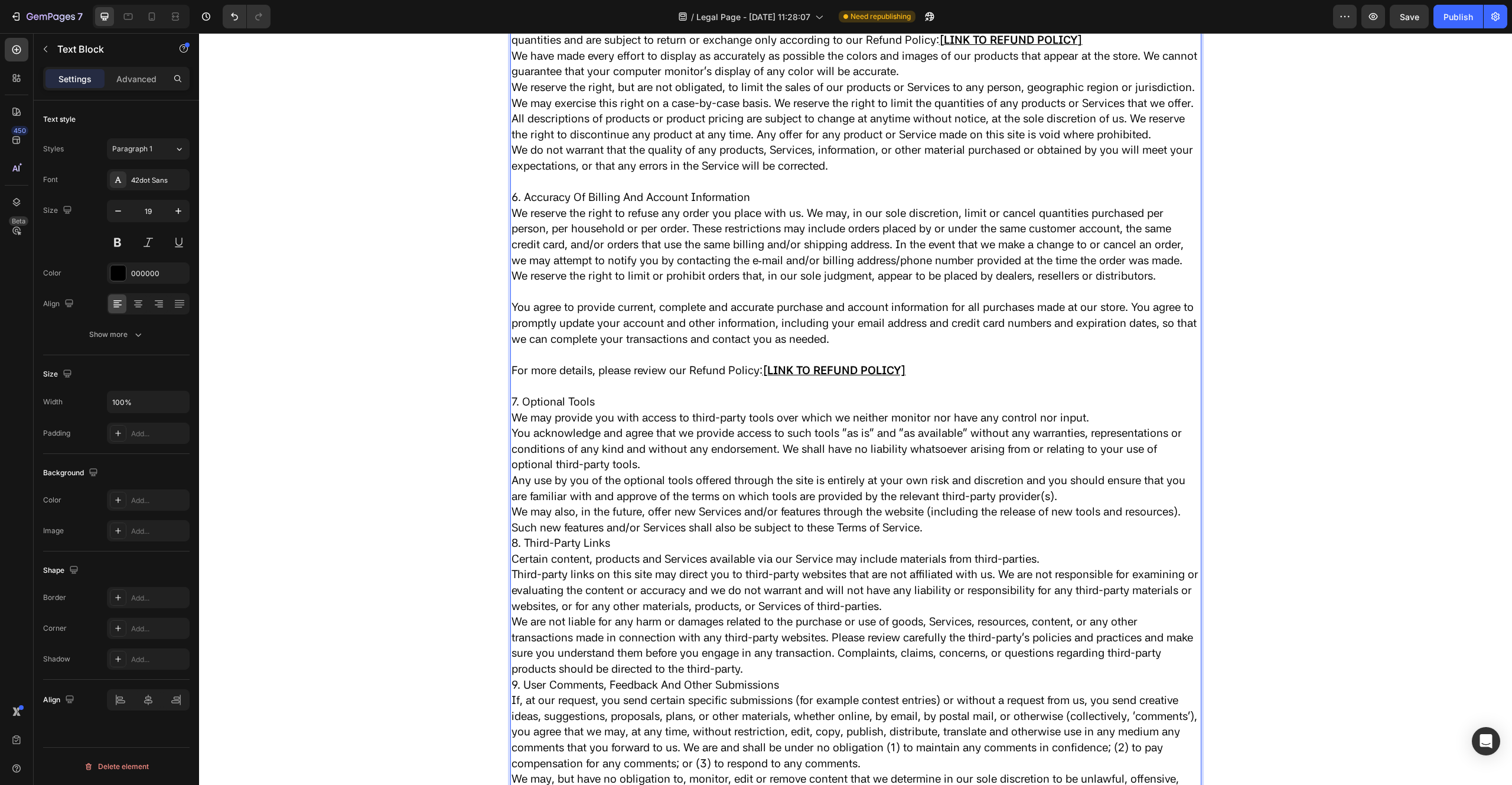
scroll to position [2006, 0]
click at [512, 552] on p "8. Third-Party Links" at bounding box center [856, 544] width 689 height 16
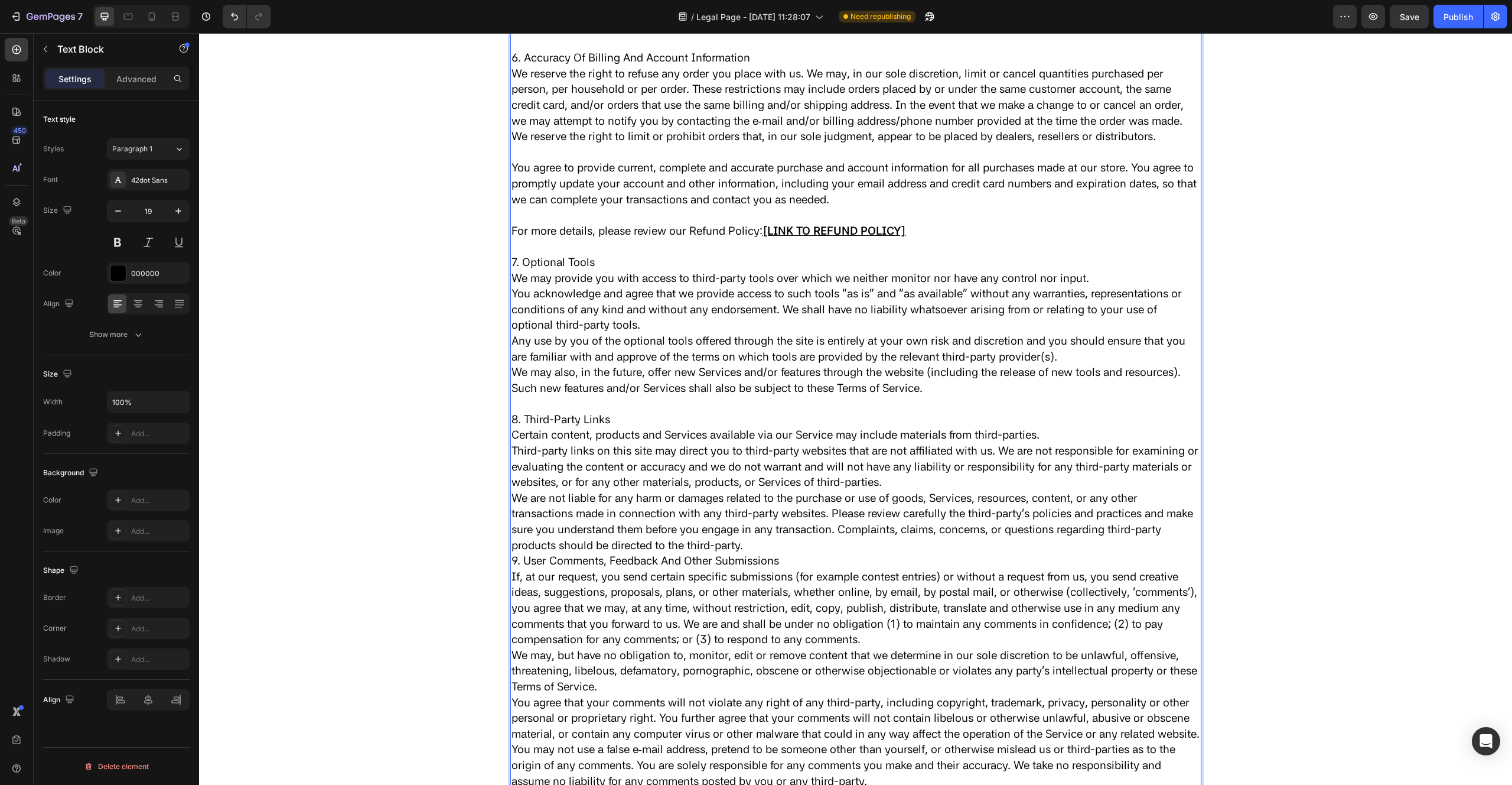
scroll to position [2154, 0]
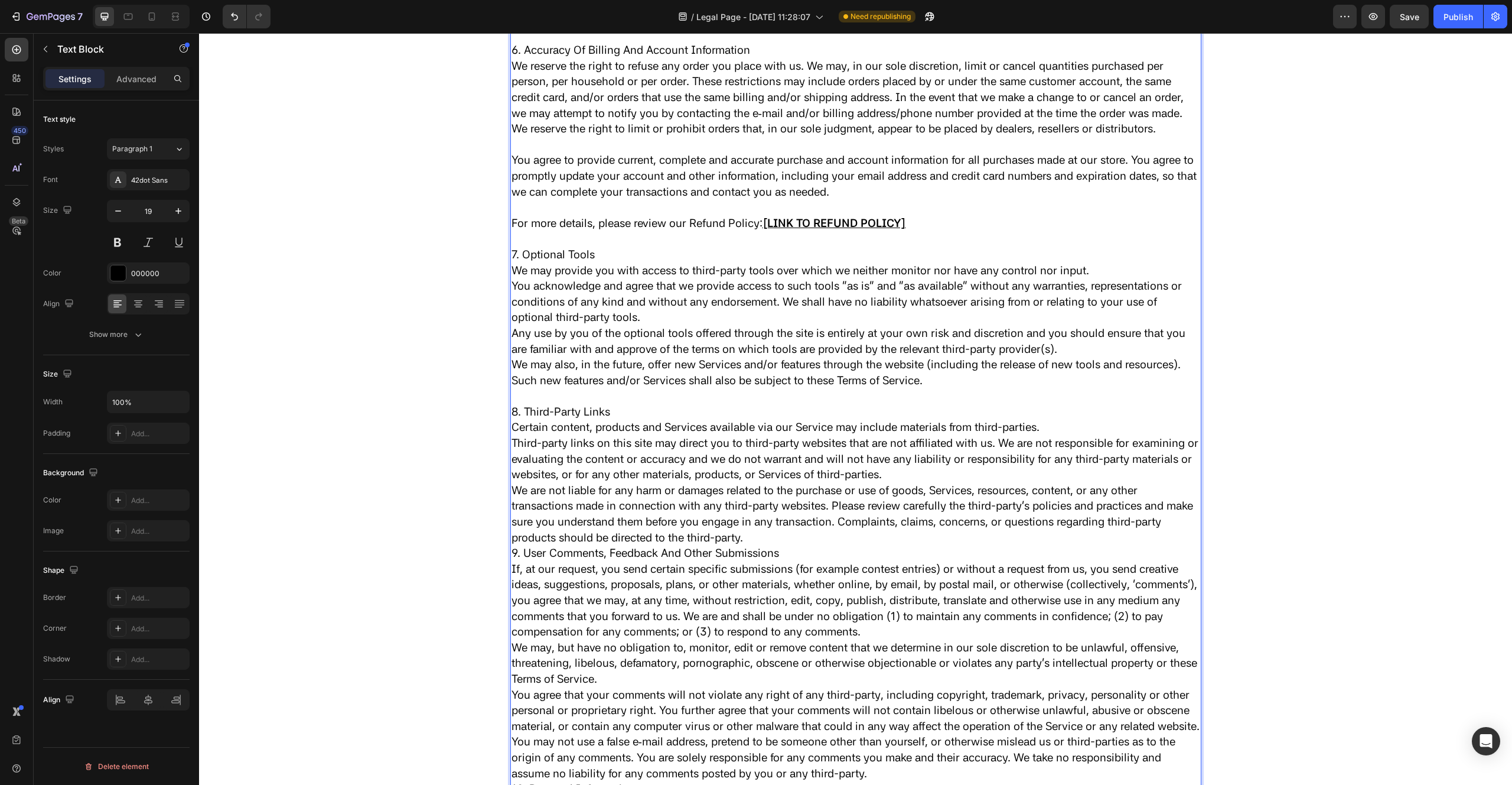
click at [511, 562] on p "9. User Comments, Feedback And Other Submissions" at bounding box center [856, 553] width 689 height 16
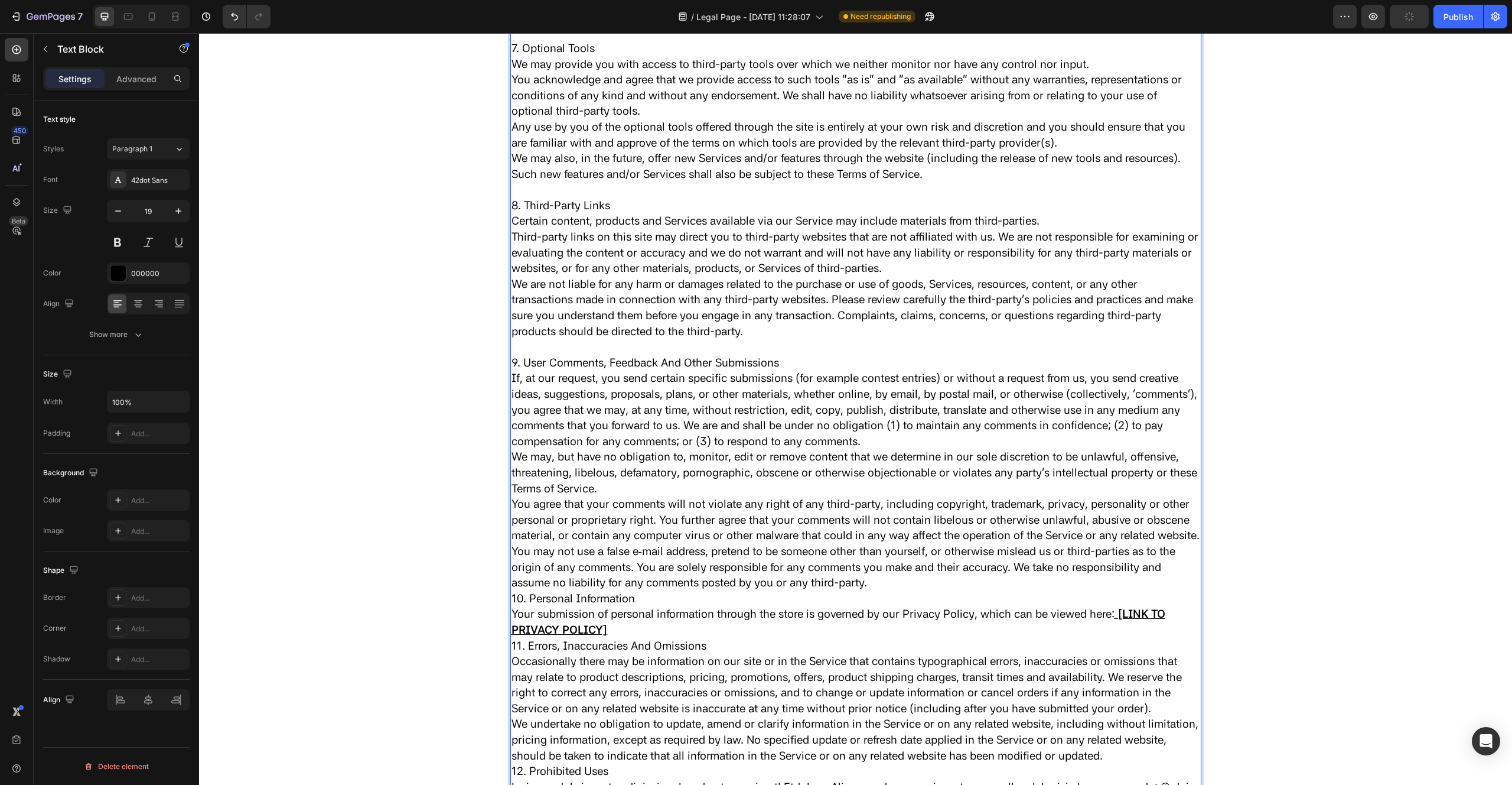
scroll to position [2381, 0]
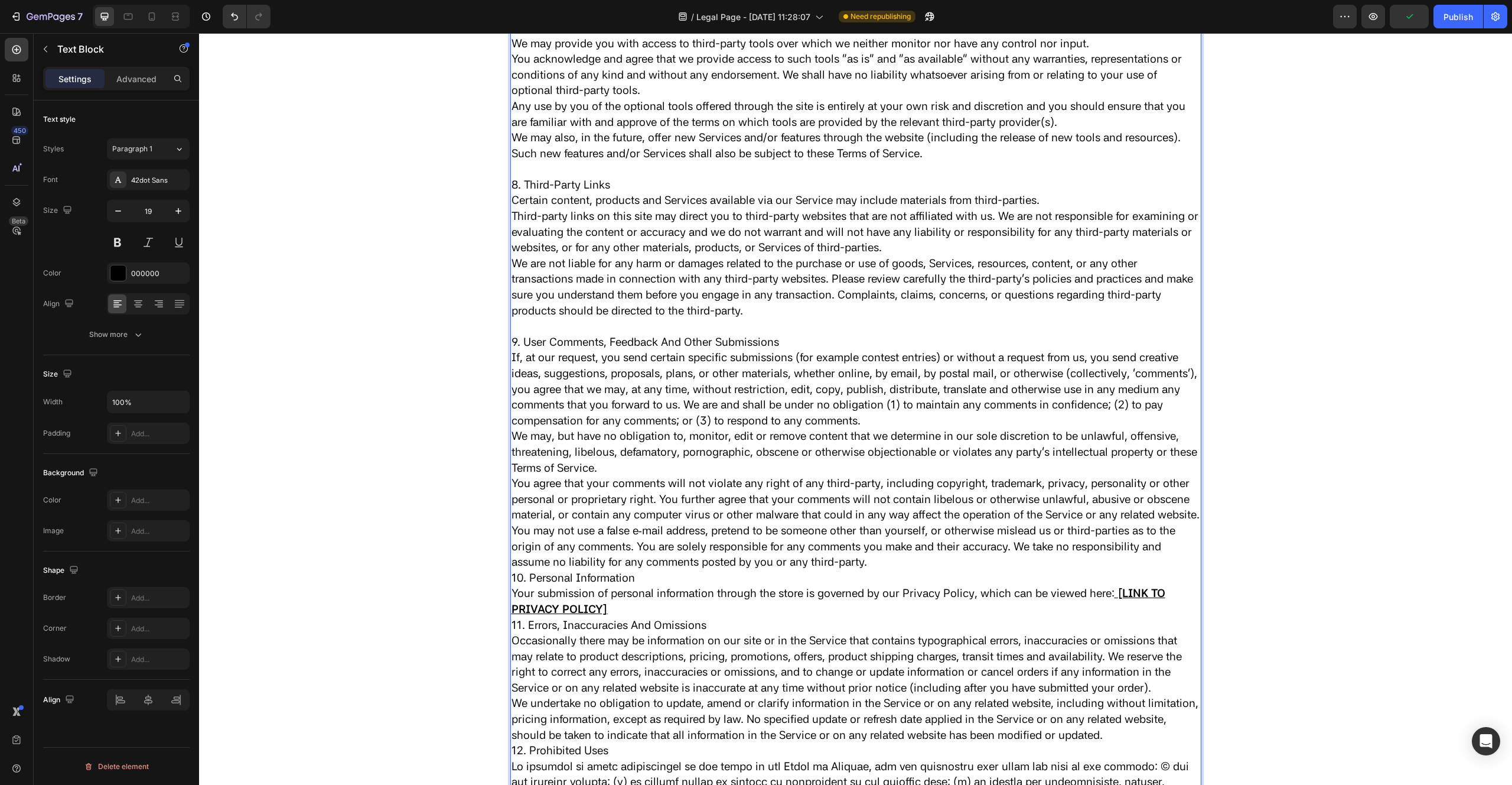
click at [512, 586] on p "10. Personal Information" at bounding box center [856, 578] width 689 height 16
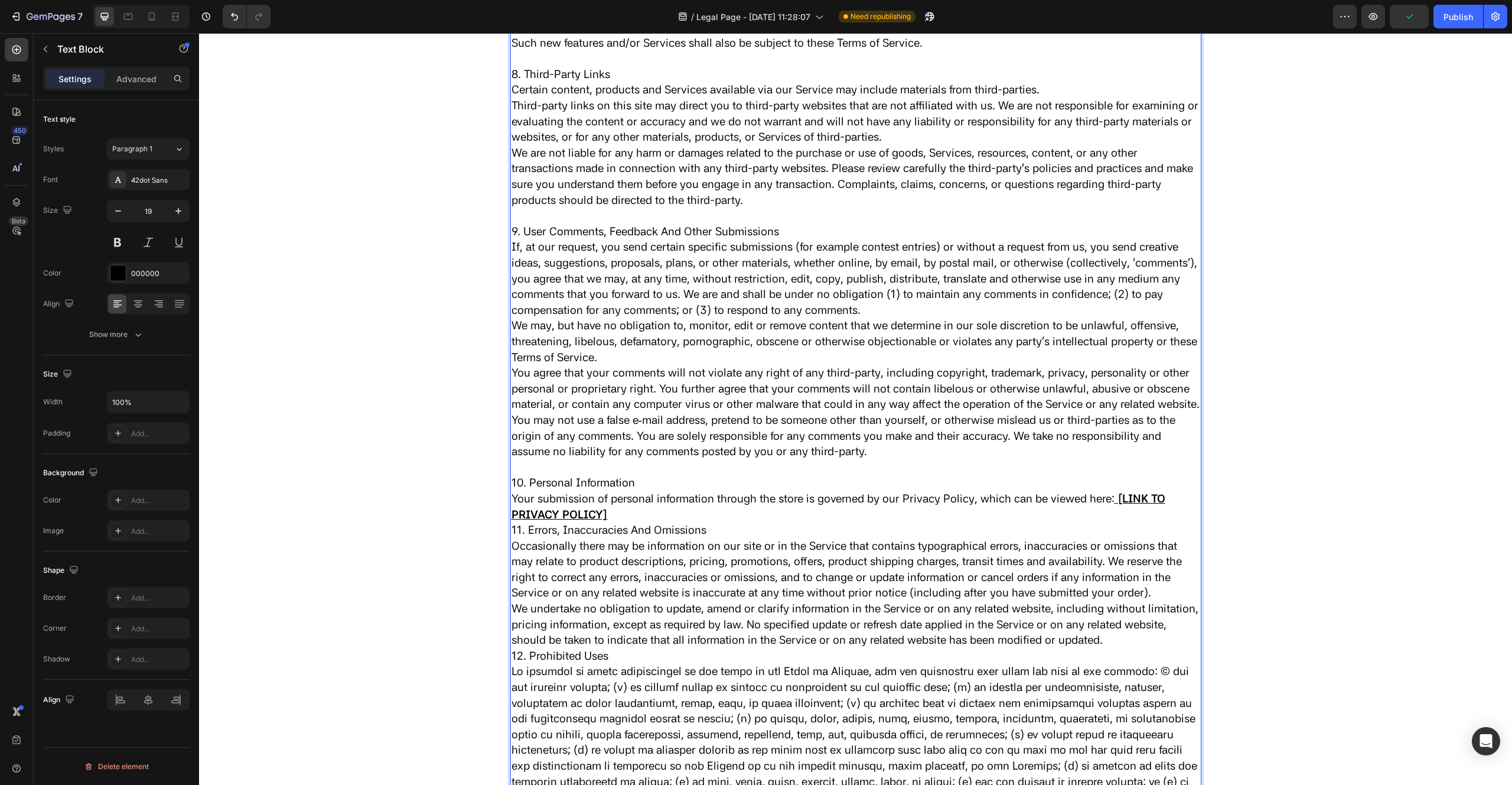
scroll to position [2511, 0]
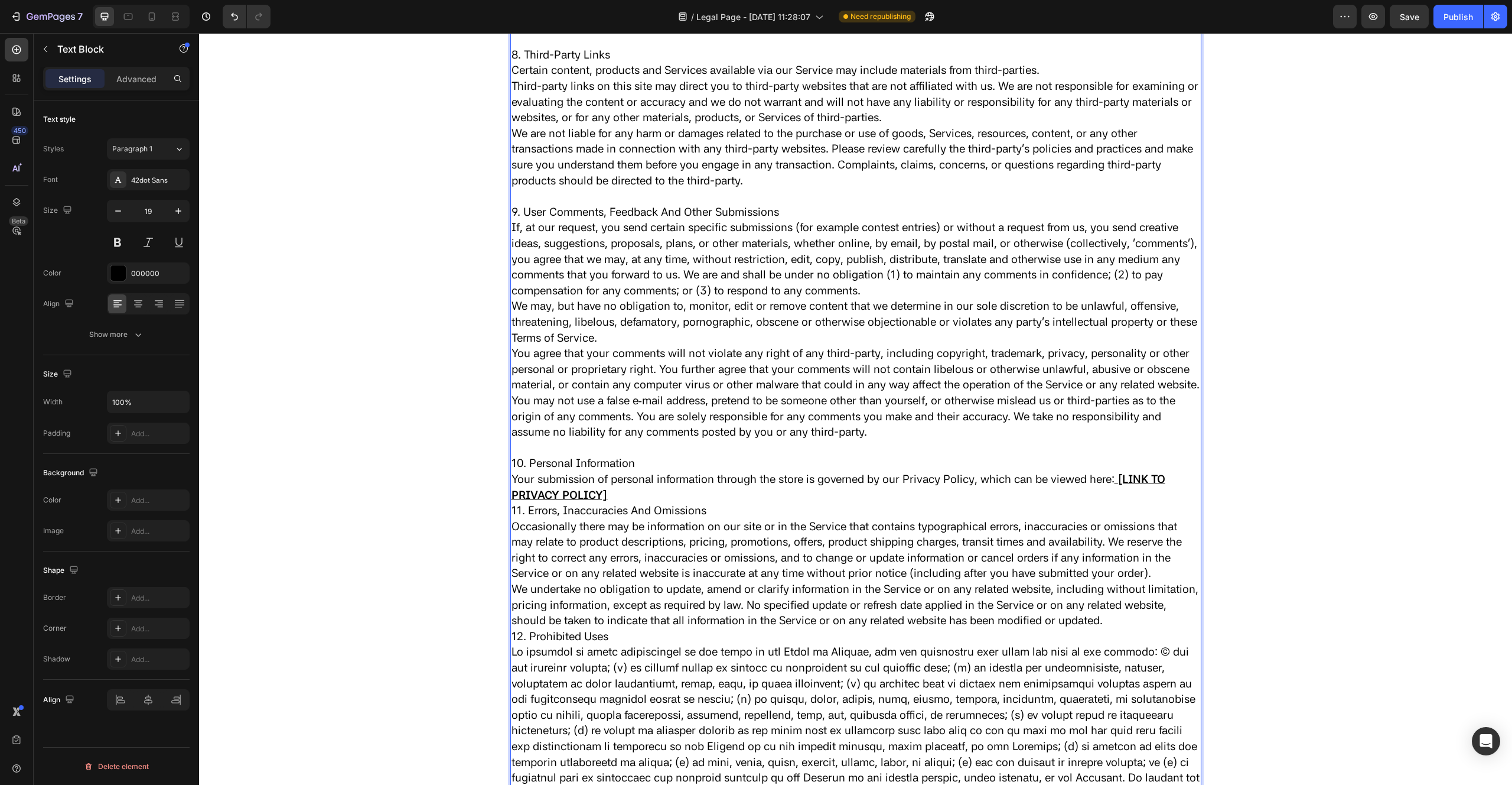
click at [513, 519] on p "11. Errors, Inaccuracies And Omissions" at bounding box center [856, 510] width 689 height 16
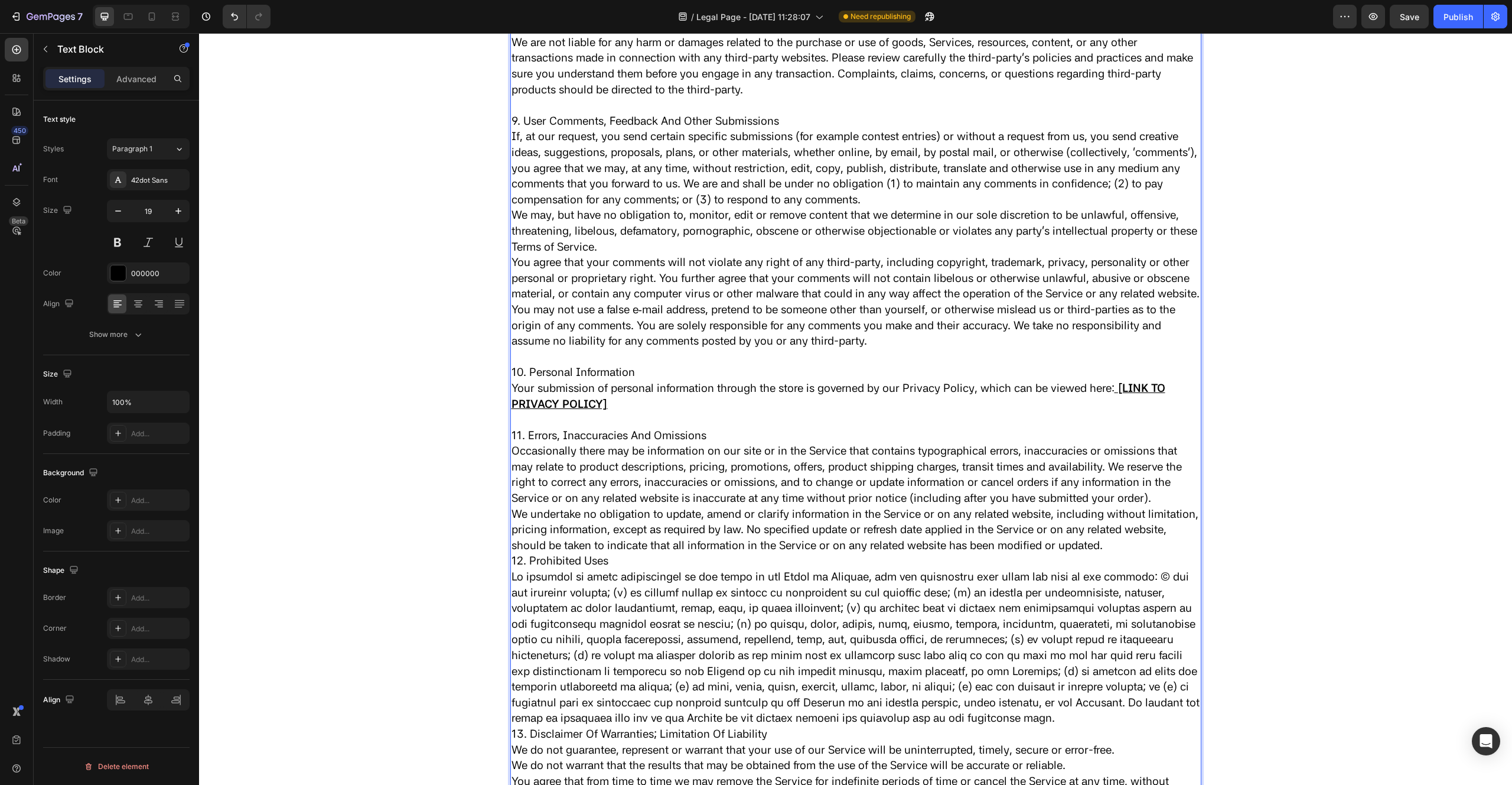
scroll to position [2614, 0]
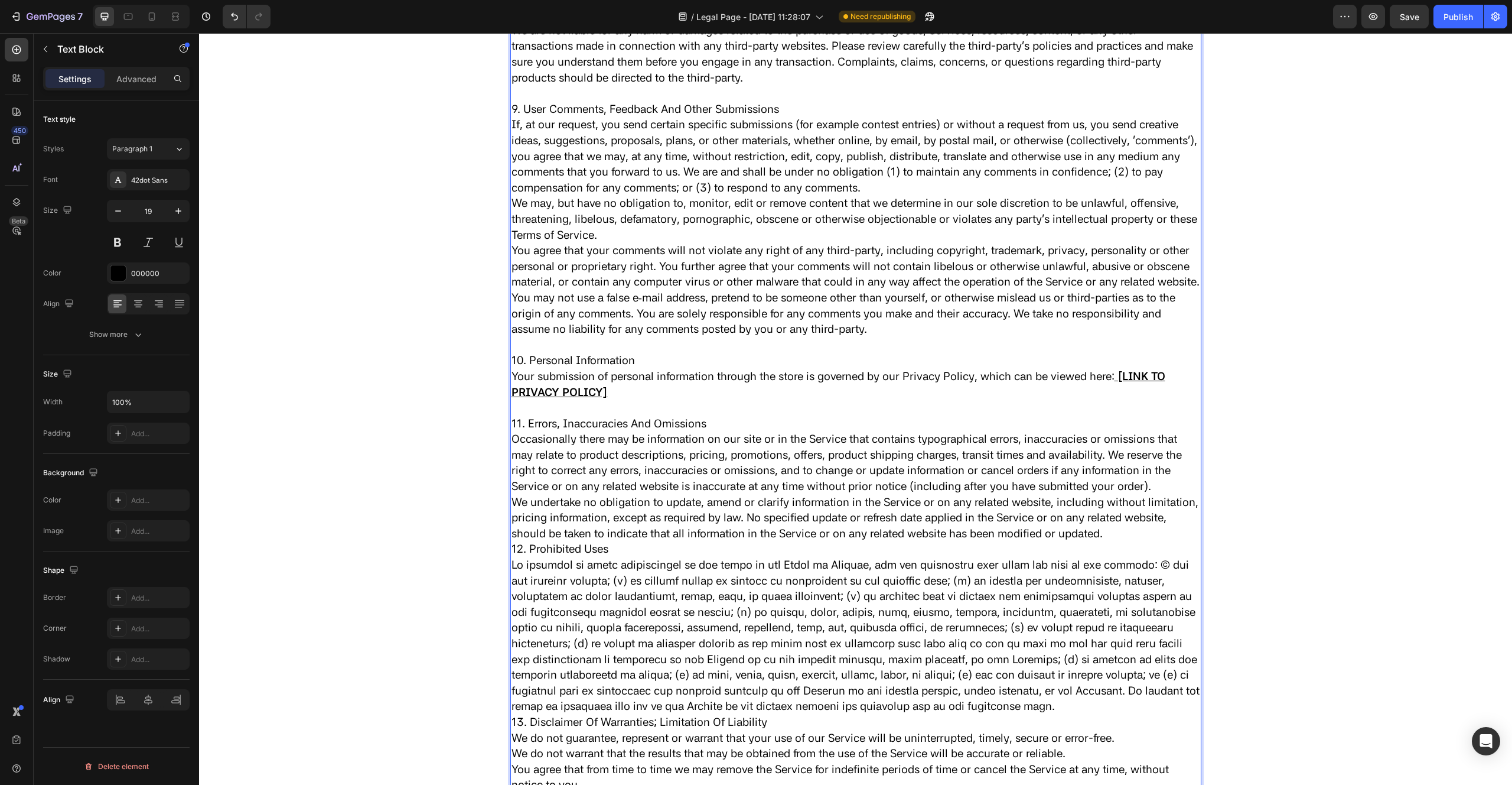
click at [512, 557] on p "12. Prohibited Uses" at bounding box center [856, 549] width 689 height 16
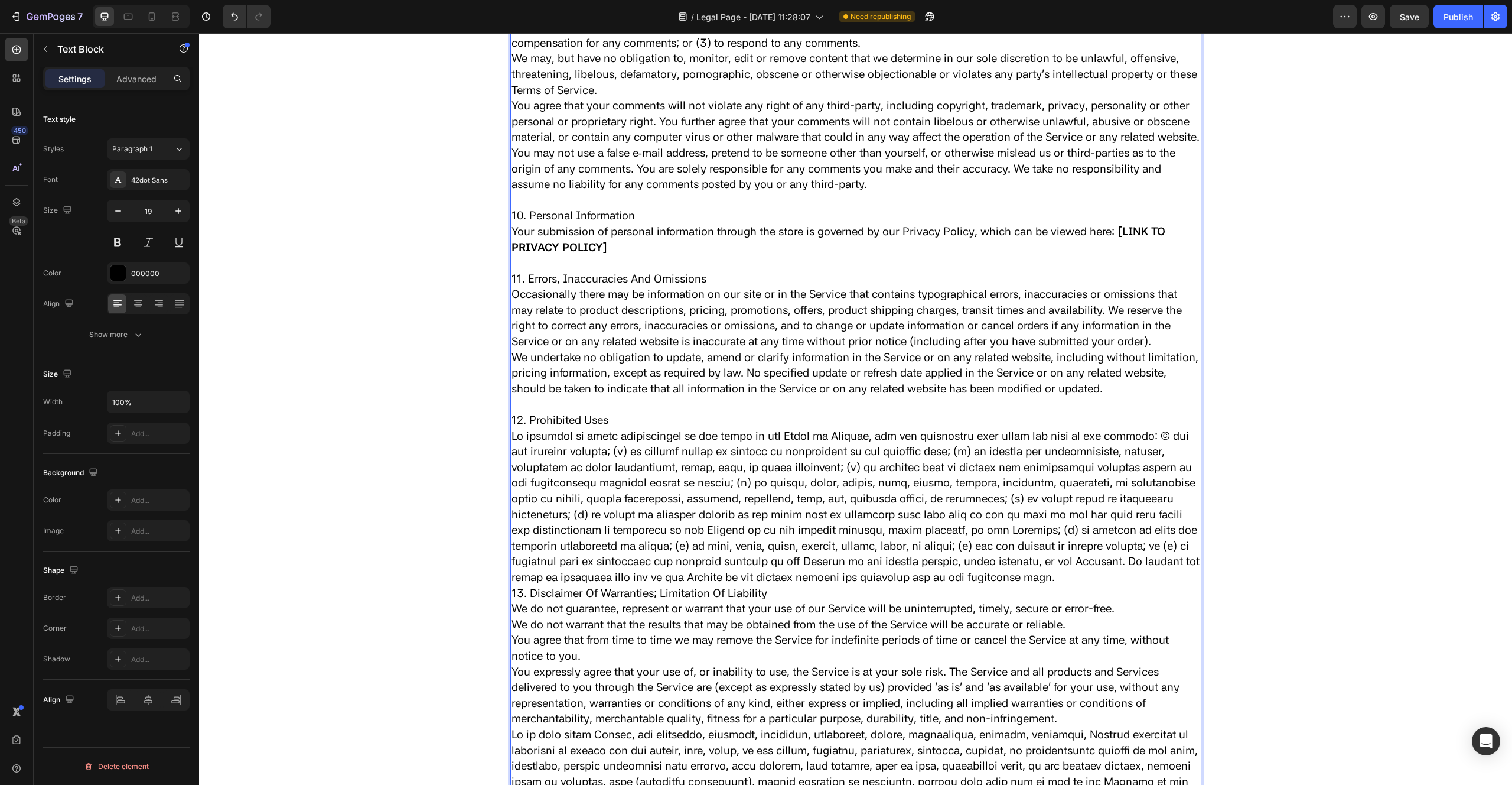
scroll to position [2777, 0]
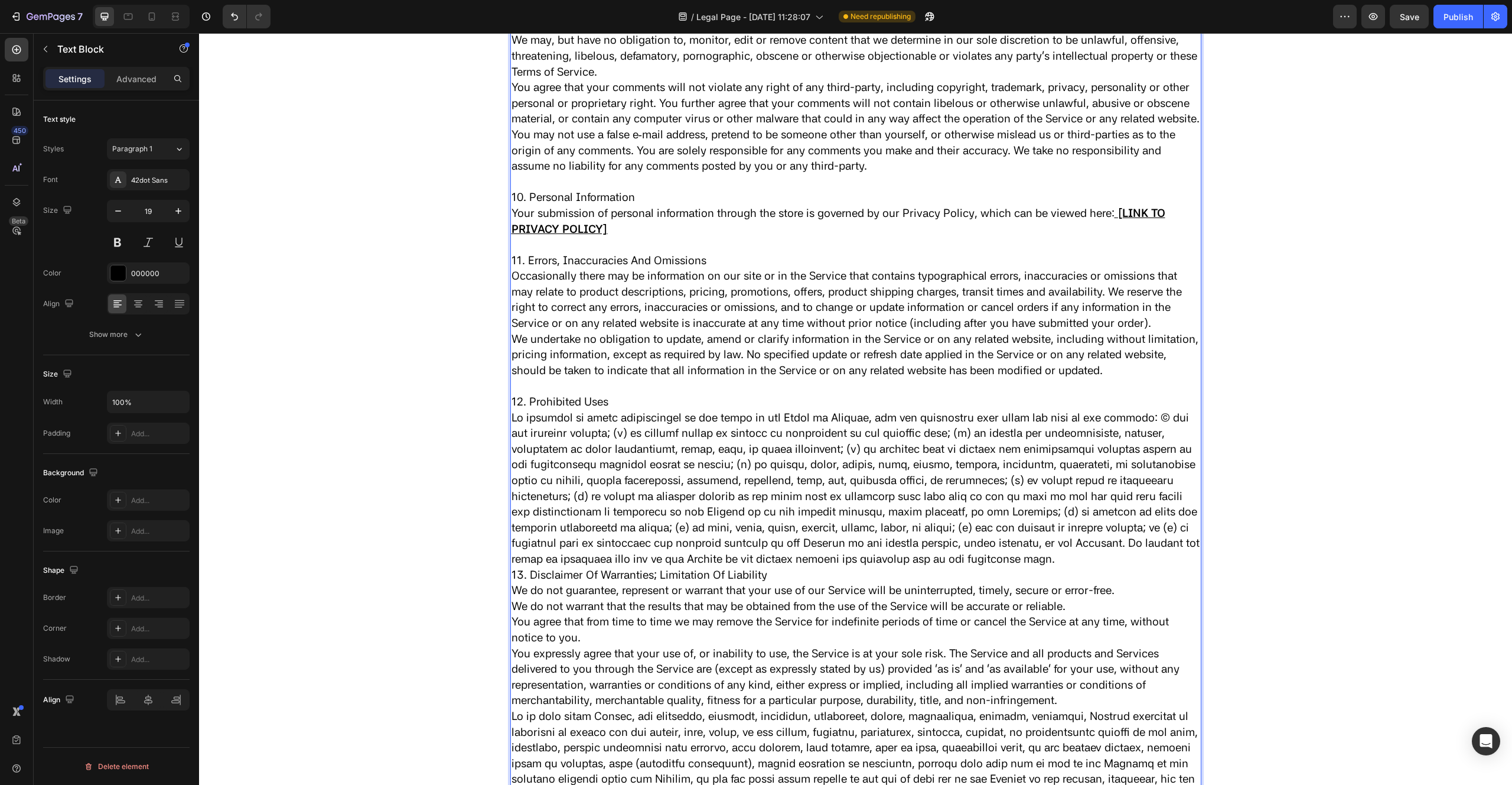
click at [513, 583] on p "13. Disclaimer Of Warranties; Limitation Of Liability" at bounding box center [856, 575] width 689 height 16
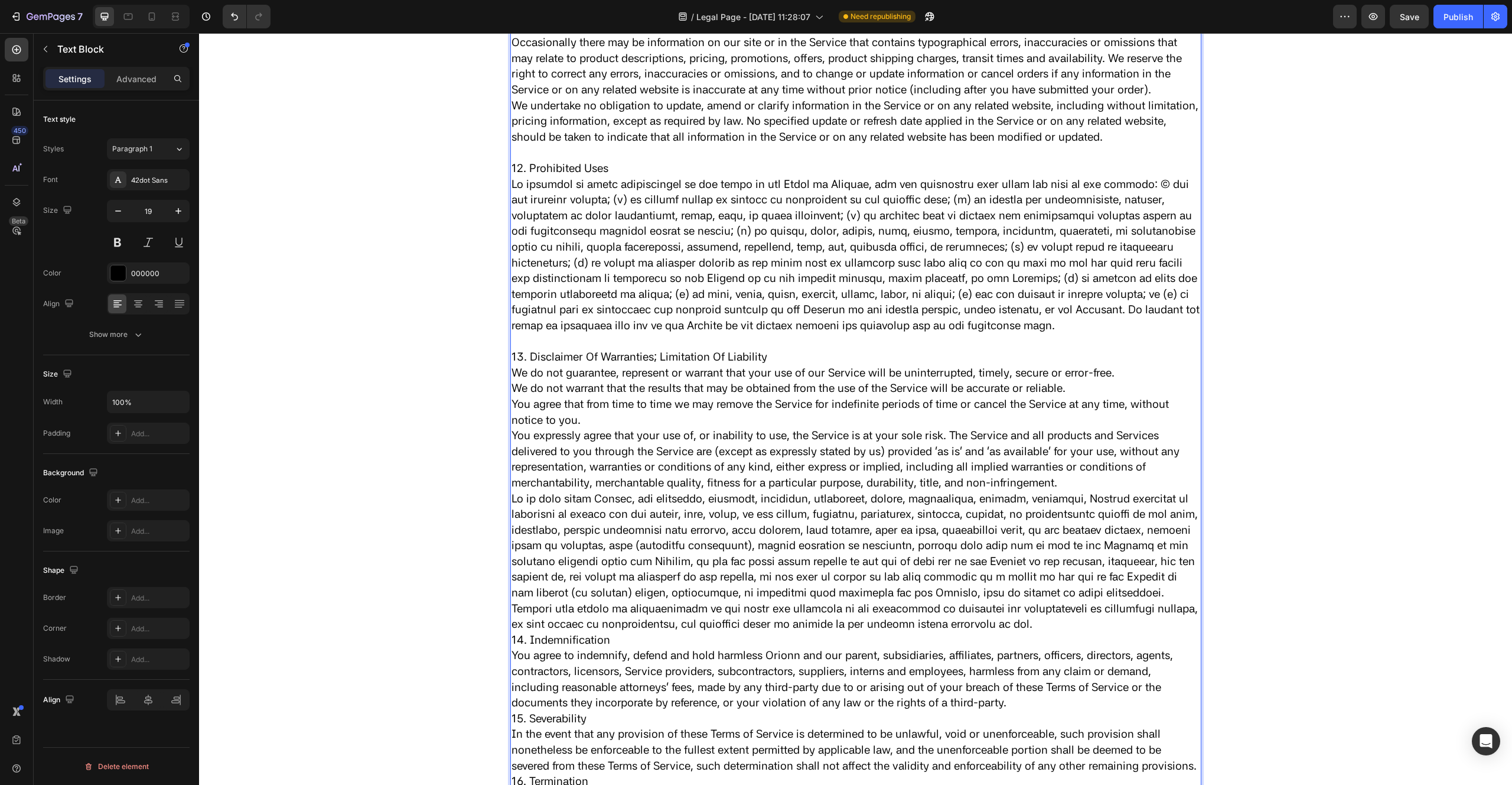
scroll to position [3030, 0]
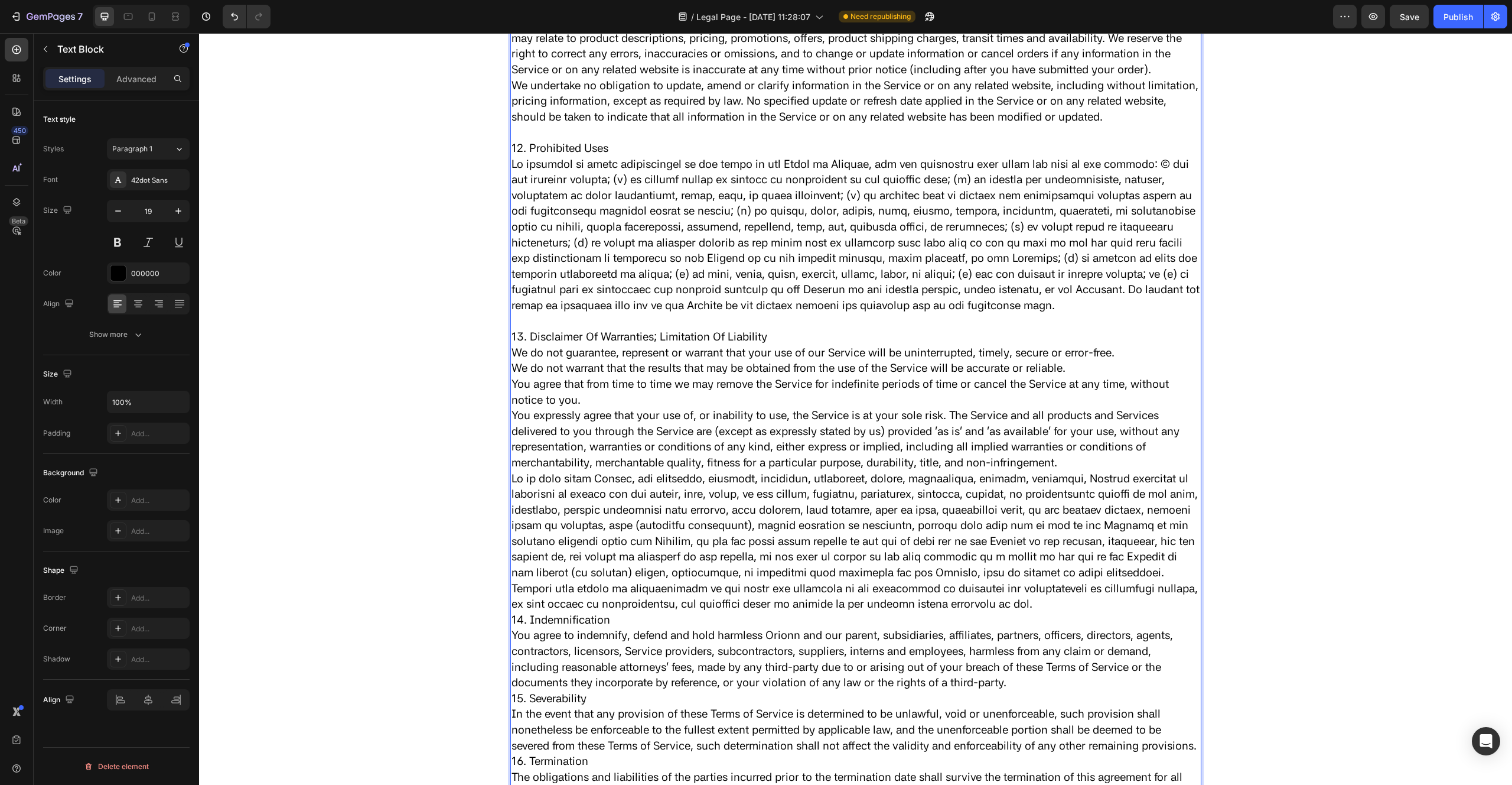
click at [512, 628] on p "14. Indemnification" at bounding box center [856, 620] width 689 height 16
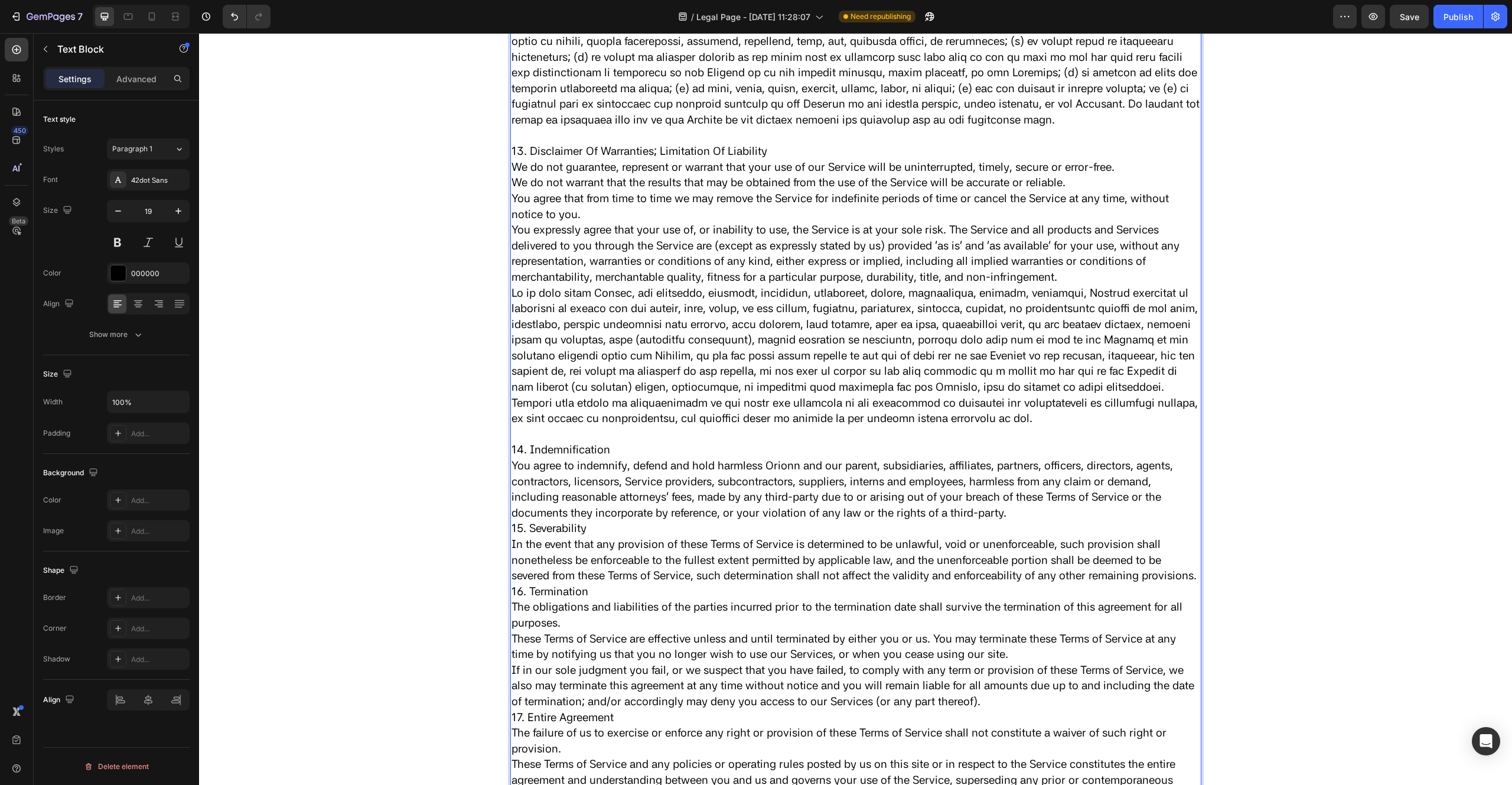
scroll to position [3218, 0]
click at [513, 535] on p "15. Severability" at bounding box center [856, 527] width 689 height 16
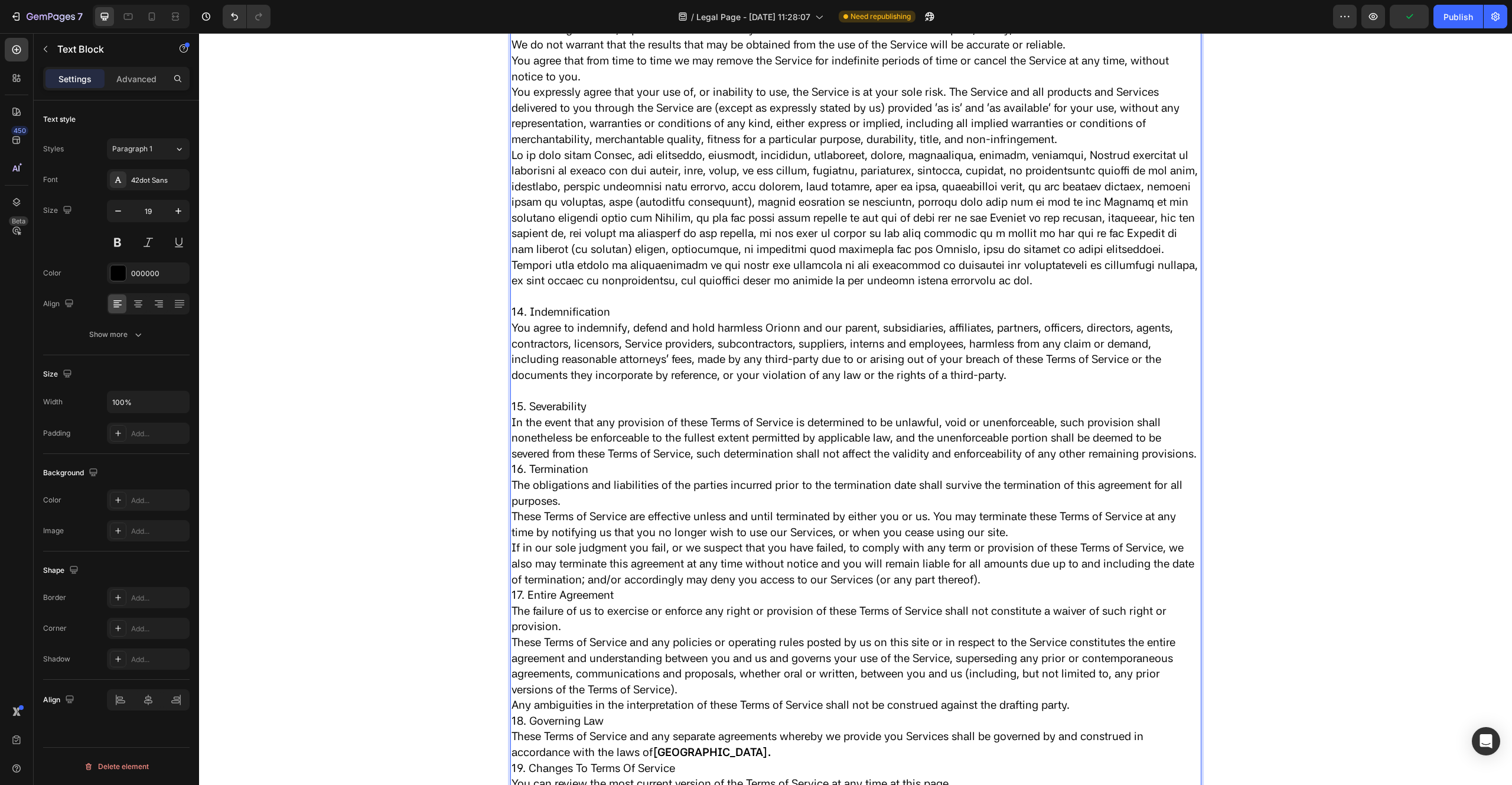
scroll to position [3392, 0]
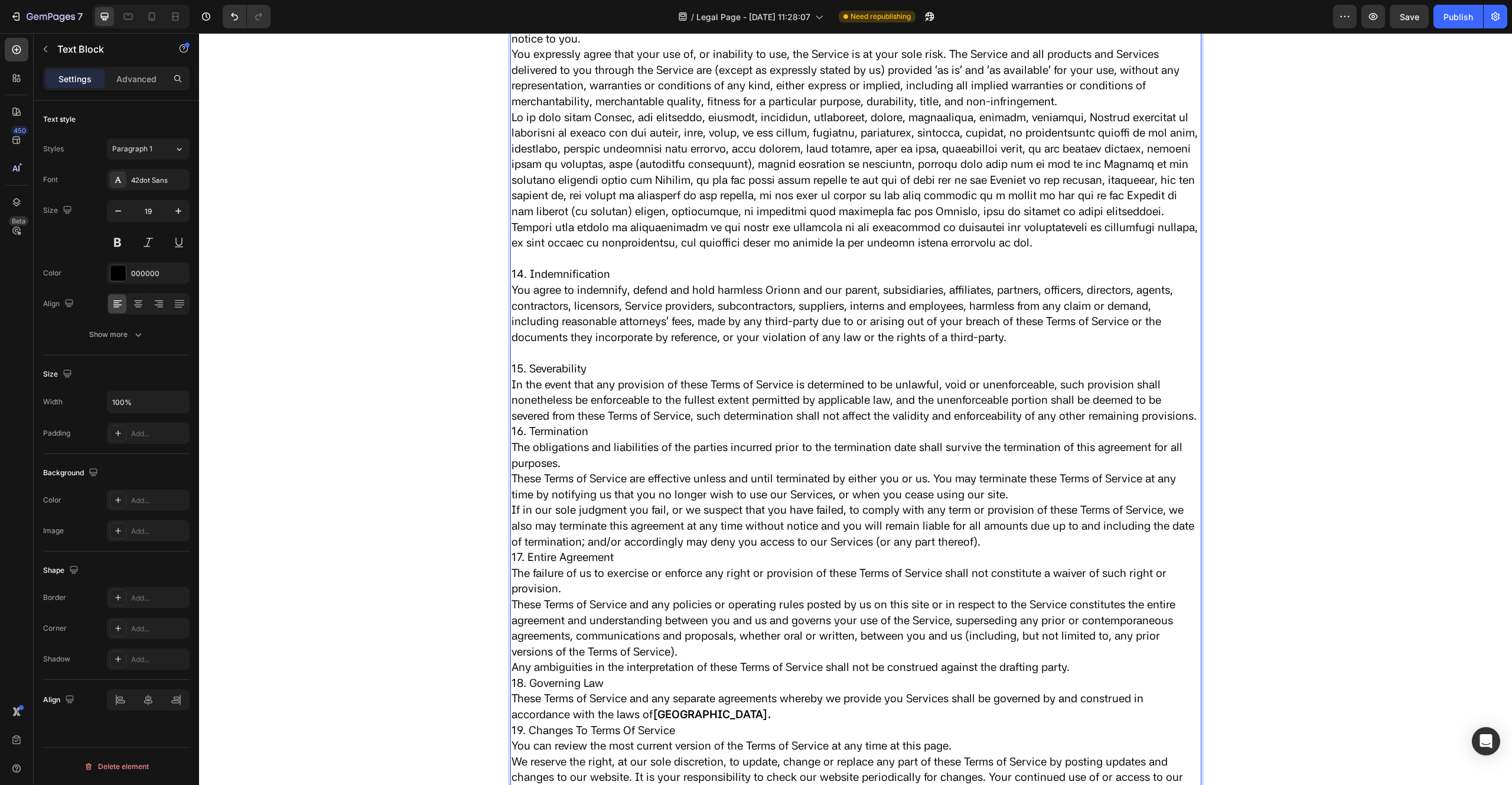
click at [514, 439] on p "16. Termination" at bounding box center [856, 432] width 689 height 16
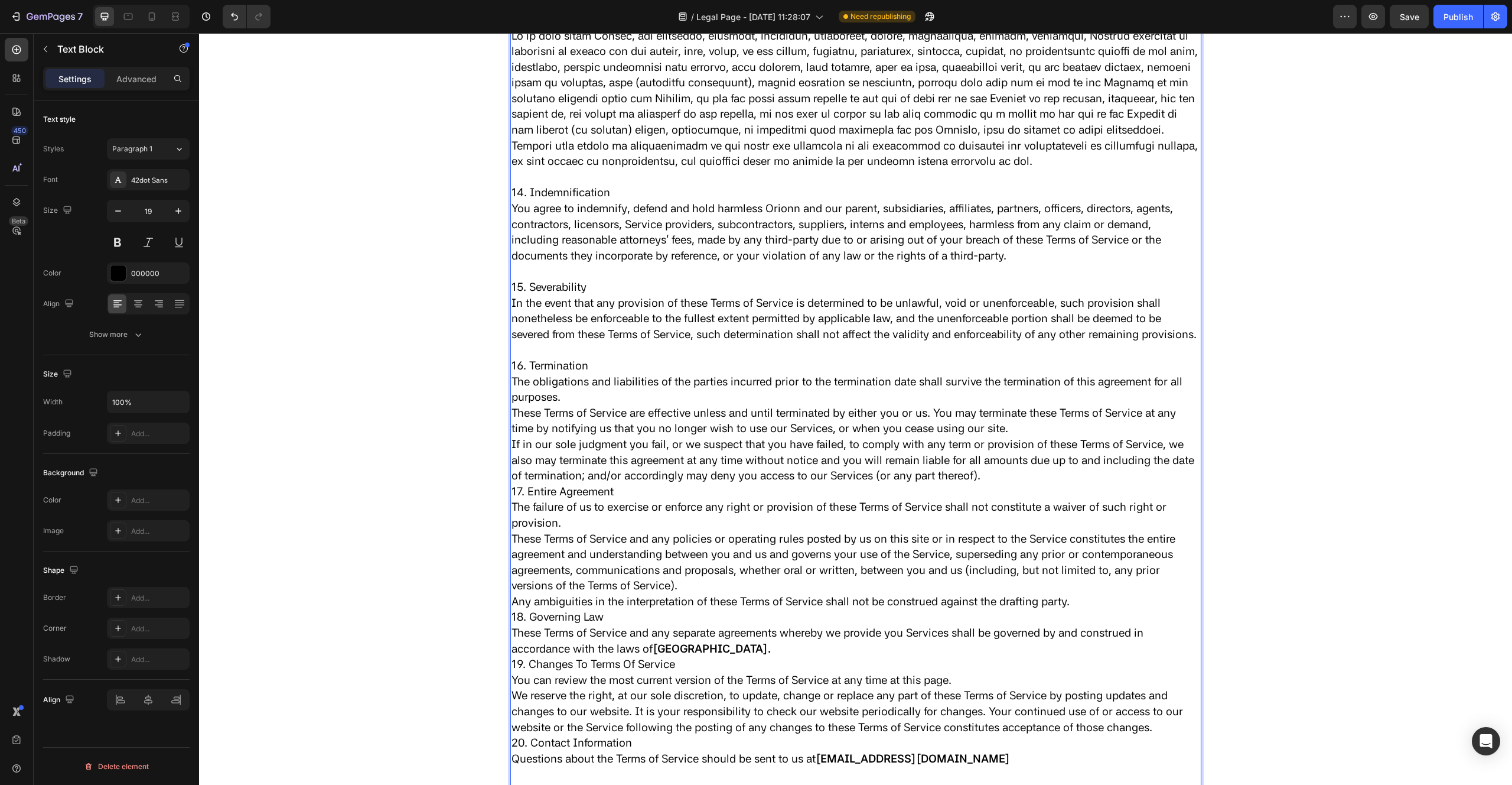
scroll to position [3475, 0]
click at [513, 498] on p "17. Entire Agreement" at bounding box center [856, 489] width 689 height 16
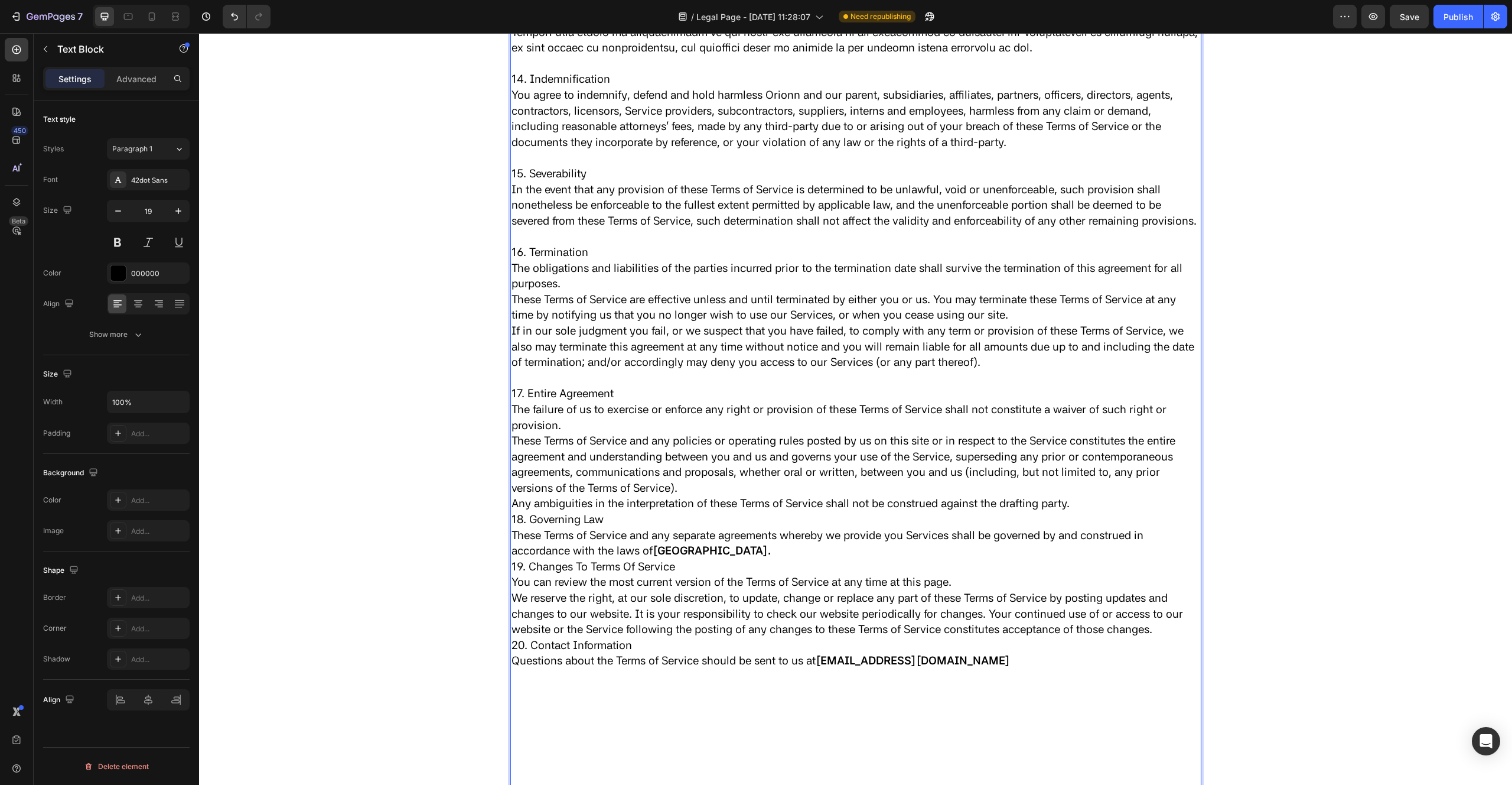
scroll to position [3599, 0]
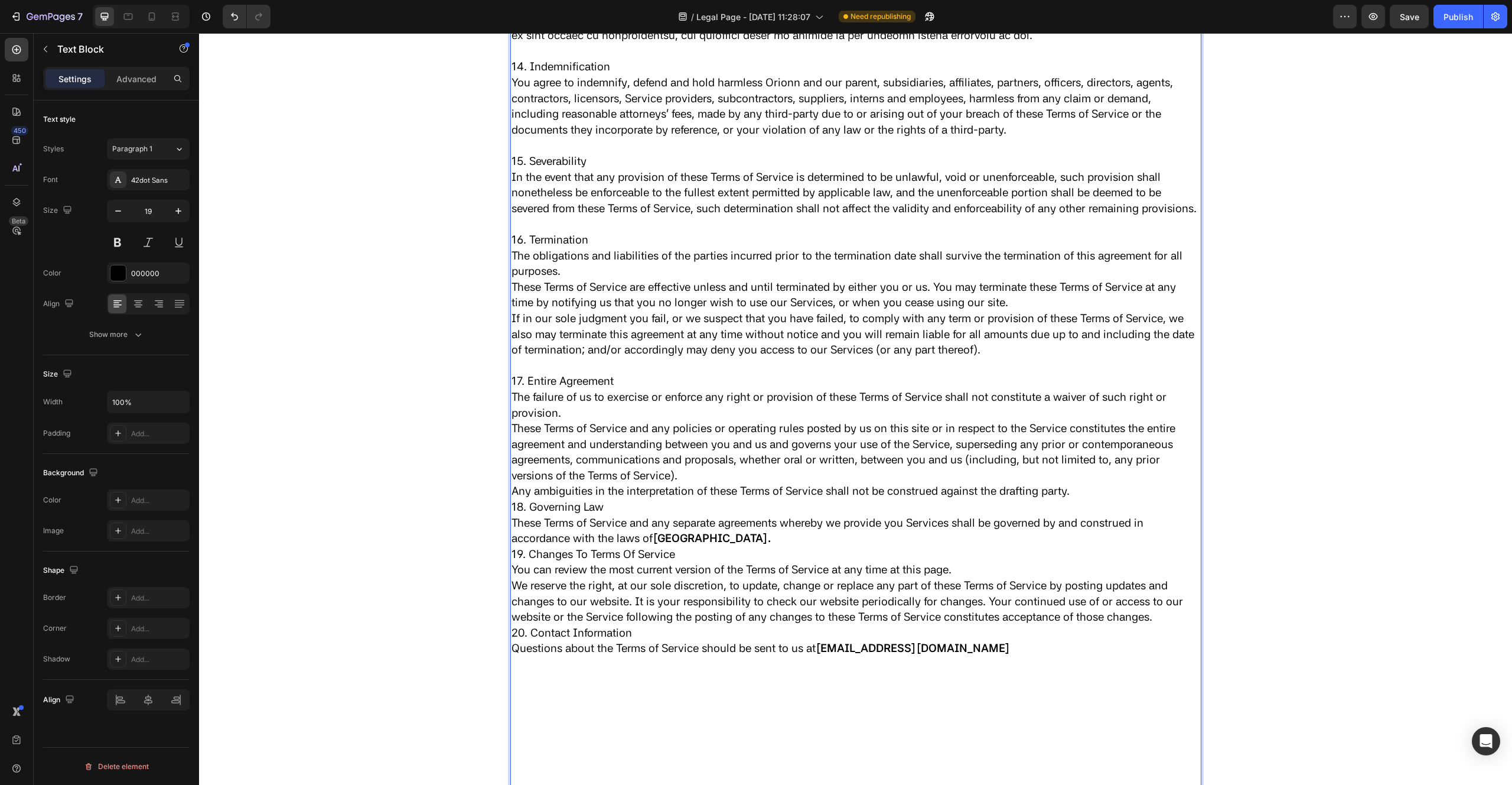
click at [512, 515] on p "18. Governing Law" at bounding box center [856, 507] width 689 height 16
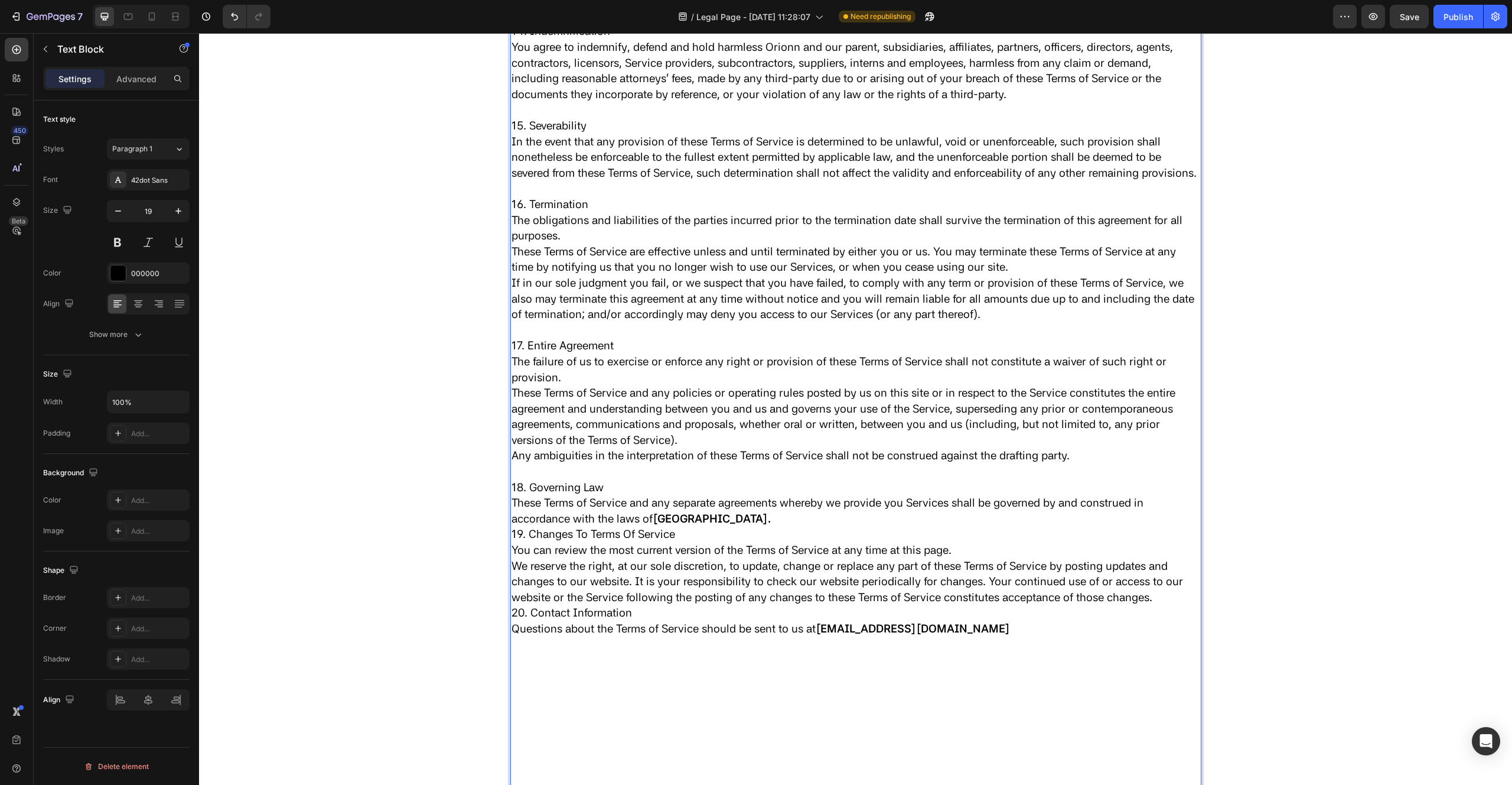
scroll to position [3641, 0]
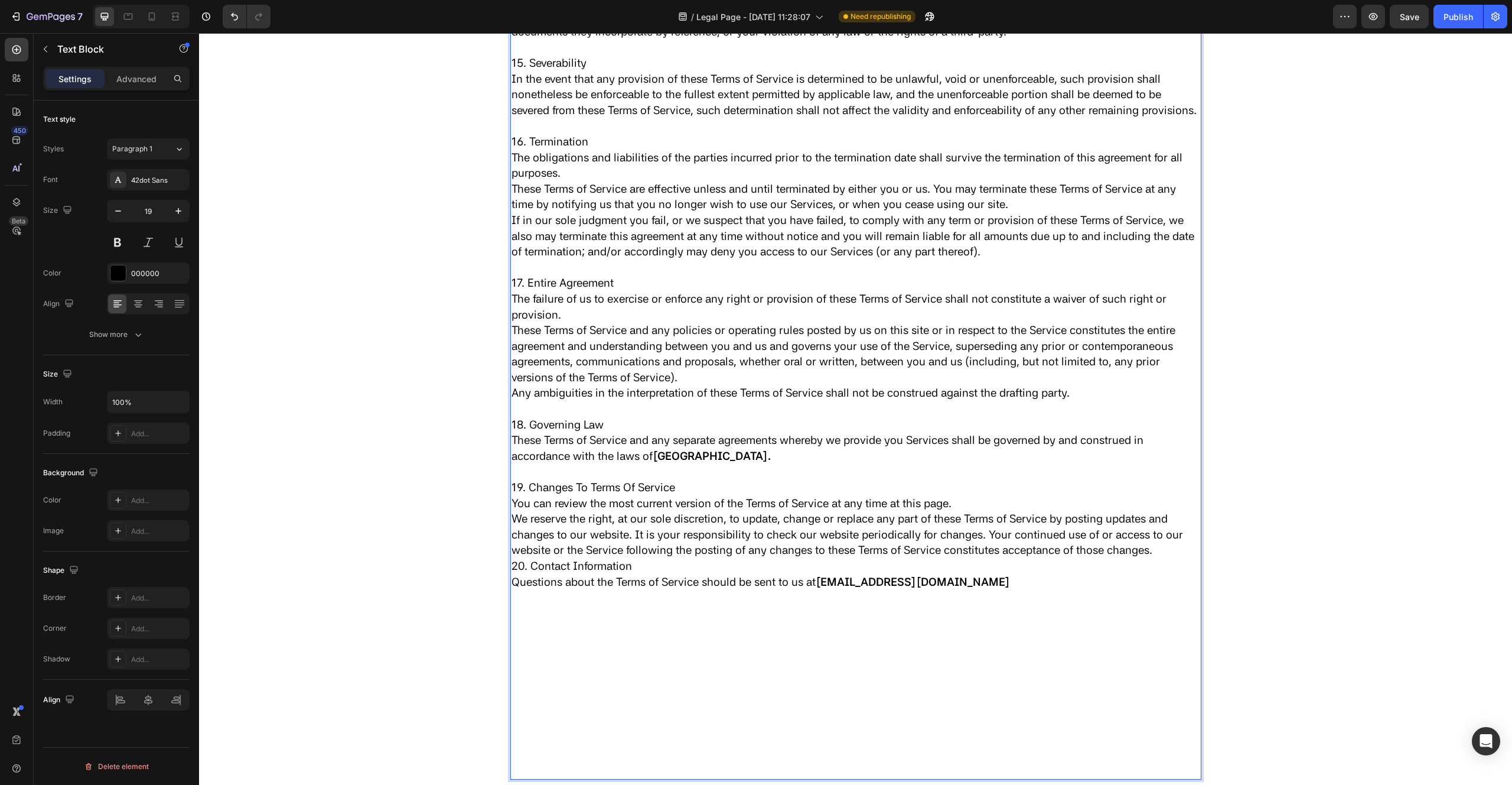
scroll to position [3697, 0]
click at [511, 574] on p "20. Contact Information" at bounding box center [856, 566] width 689 height 16
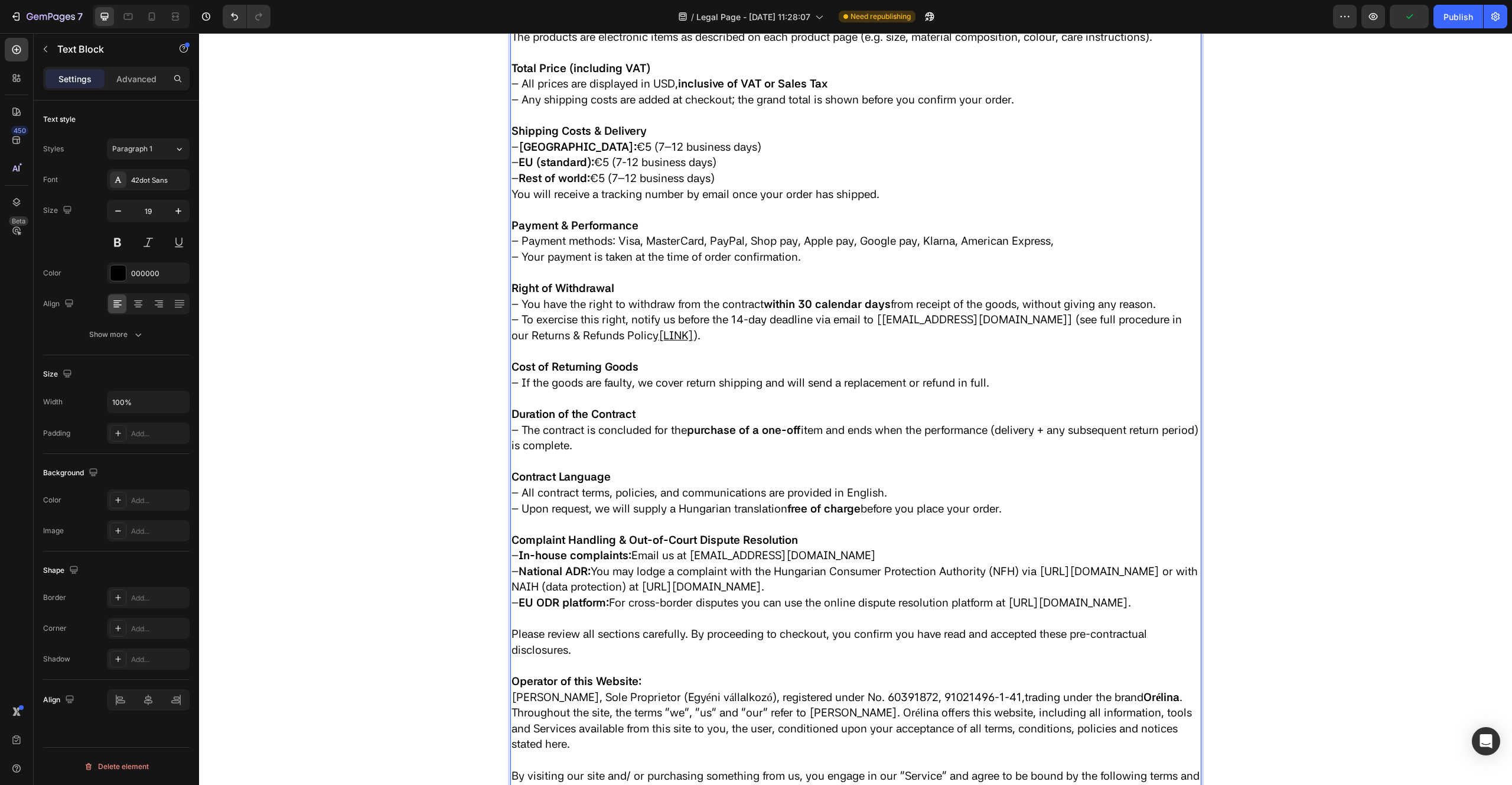
scroll to position [0, 0]
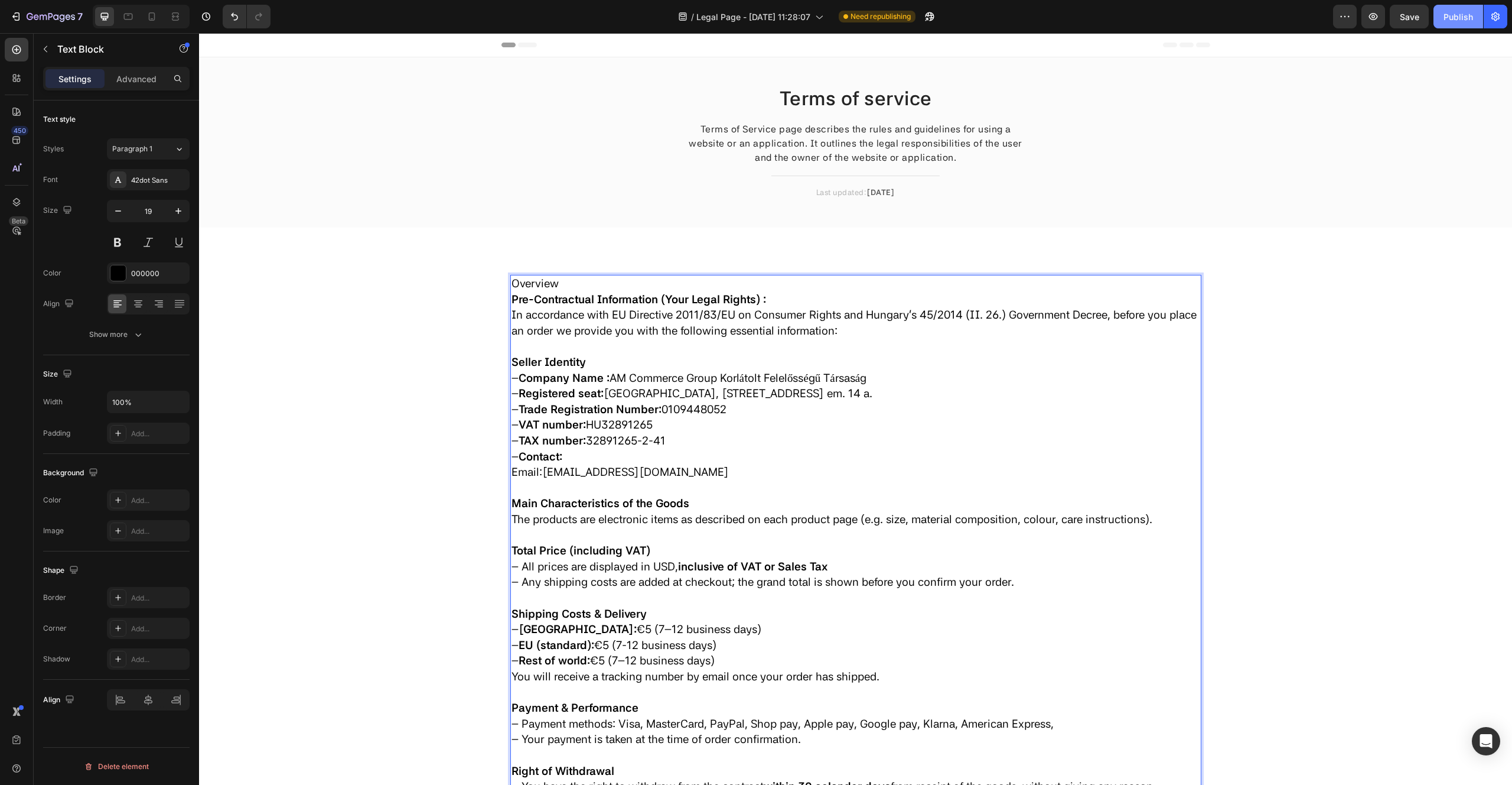
click at [1450, 17] on div "Publish" at bounding box center [1458, 17] width 29 height 13
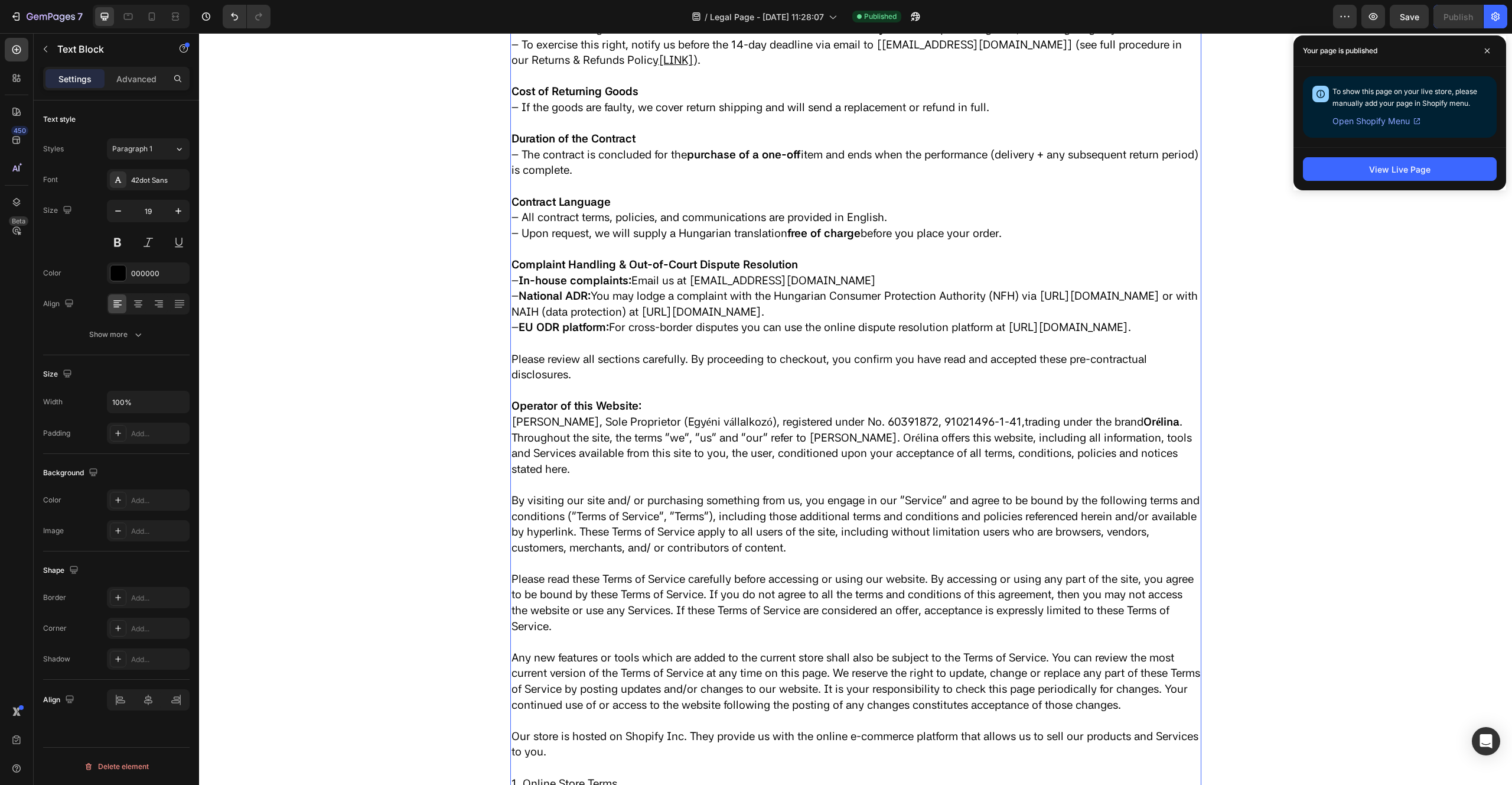
scroll to position [791, 0]
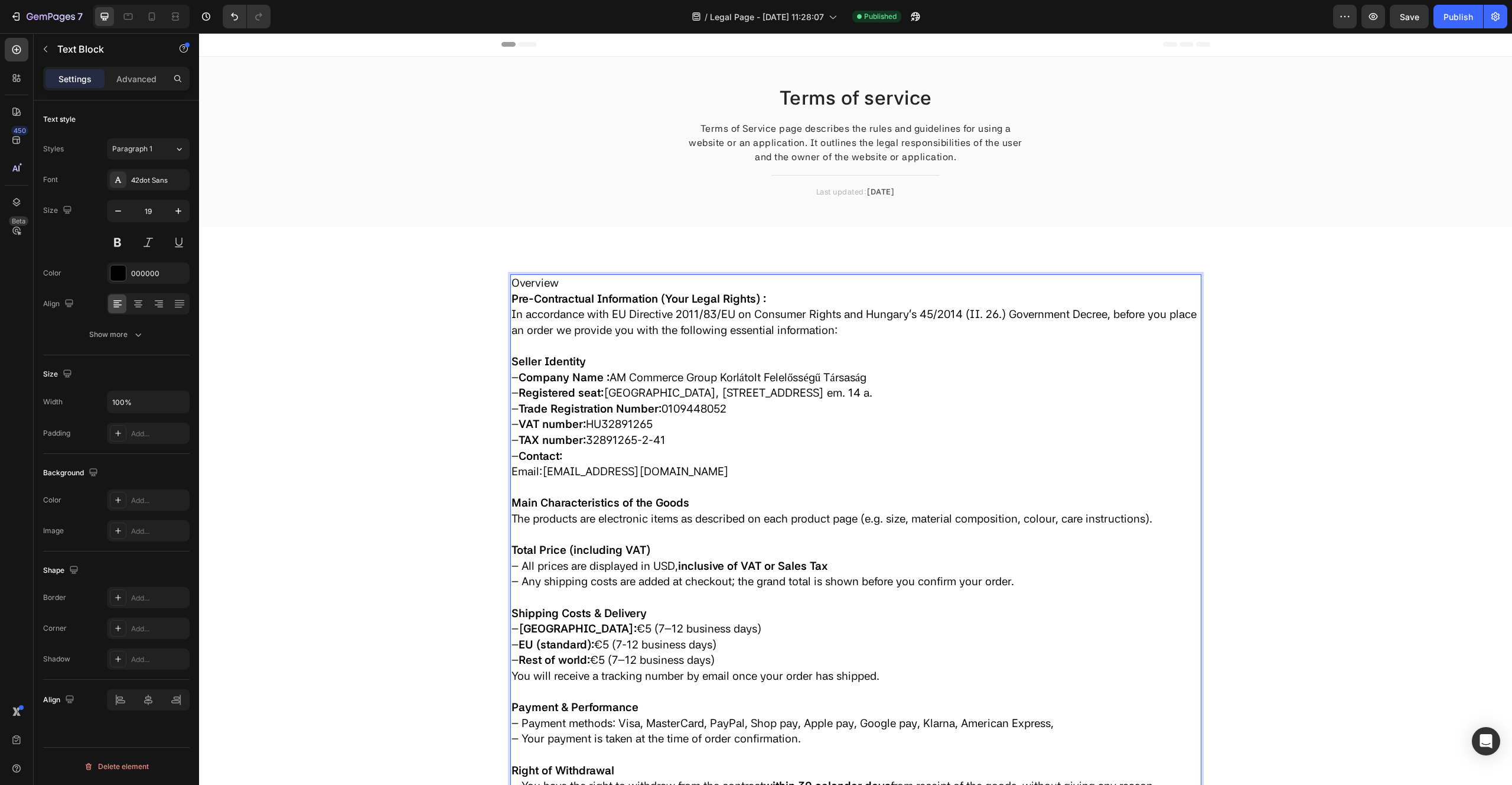
scroll to position [0, 0]
click at [801, 16] on span "Legal Page - [DATE] 11:28:07" at bounding box center [767, 17] width 114 height 13
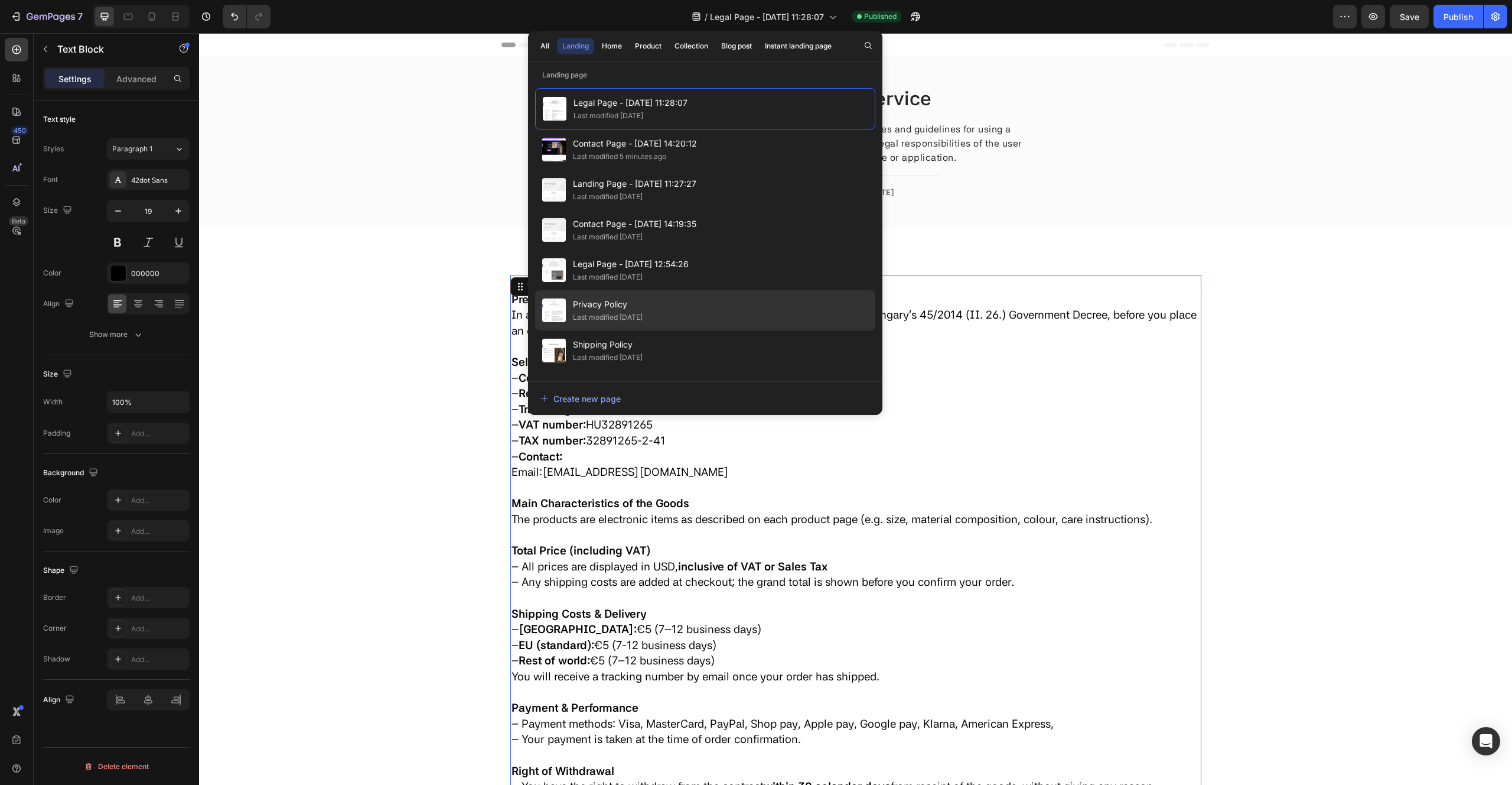
click at [738, 313] on div "Privacy Policy Last modified 4 months ago" at bounding box center [705, 310] width 340 height 40
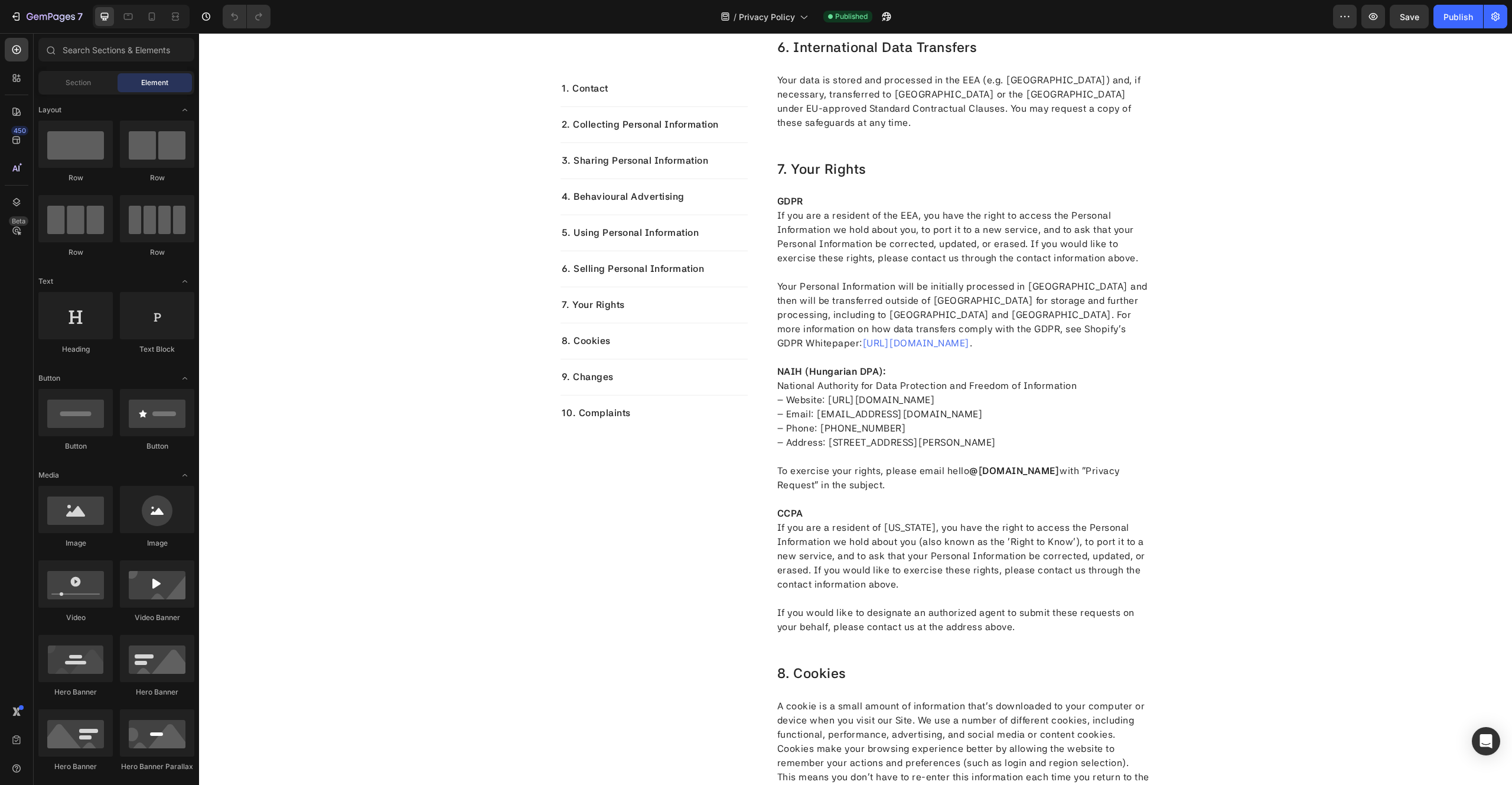
scroll to position [2657, 0]
